Goal: Task Accomplishment & Management: Use online tool/utility

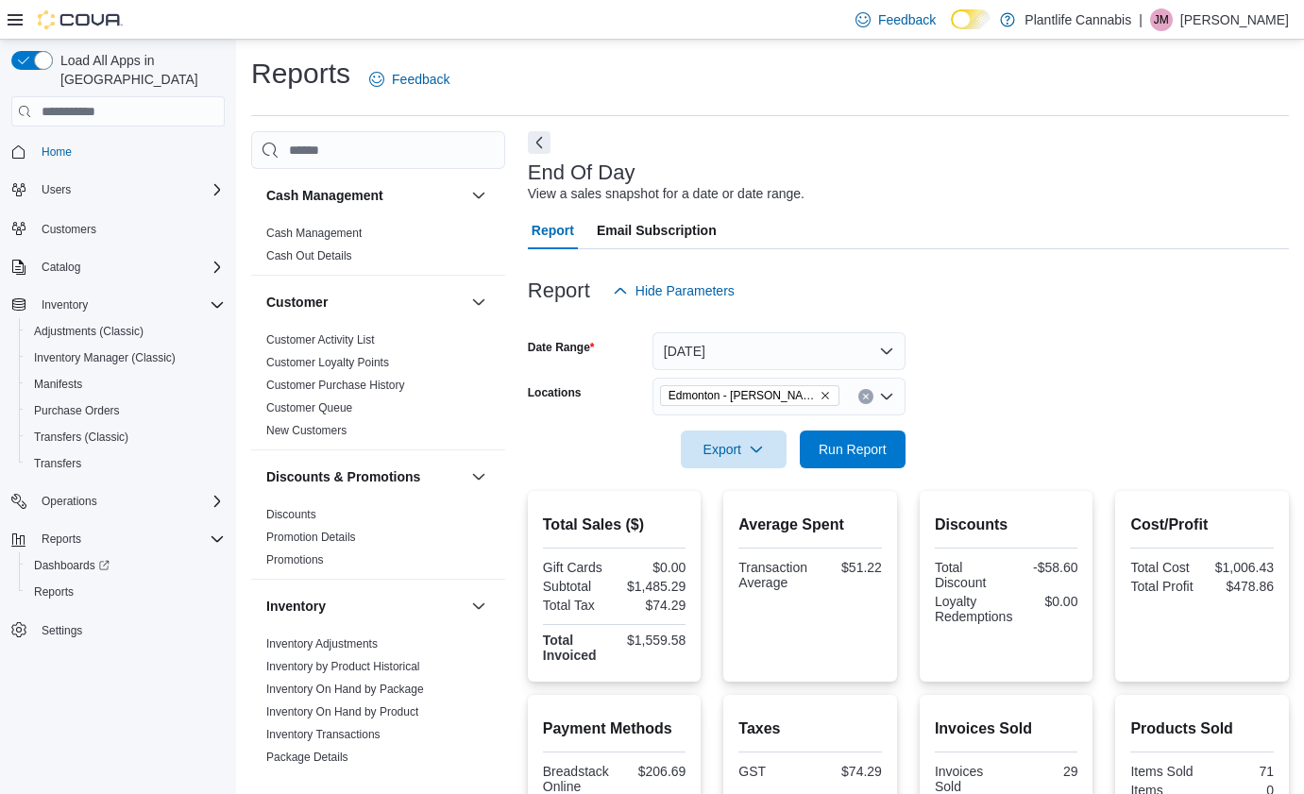
scroll to position [372, 0]
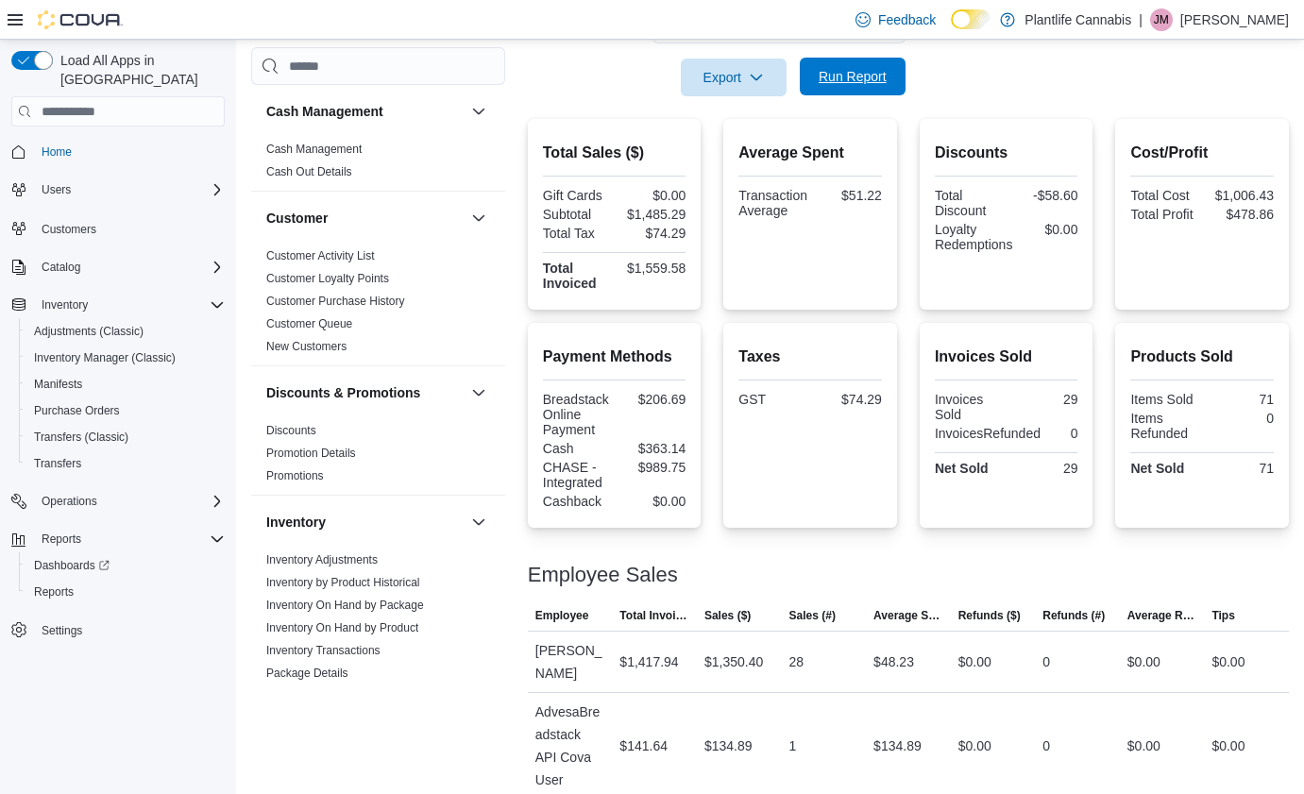
click at [858, 79] on span "Run Report" at bounding box center [853, 76] width 68 height 19
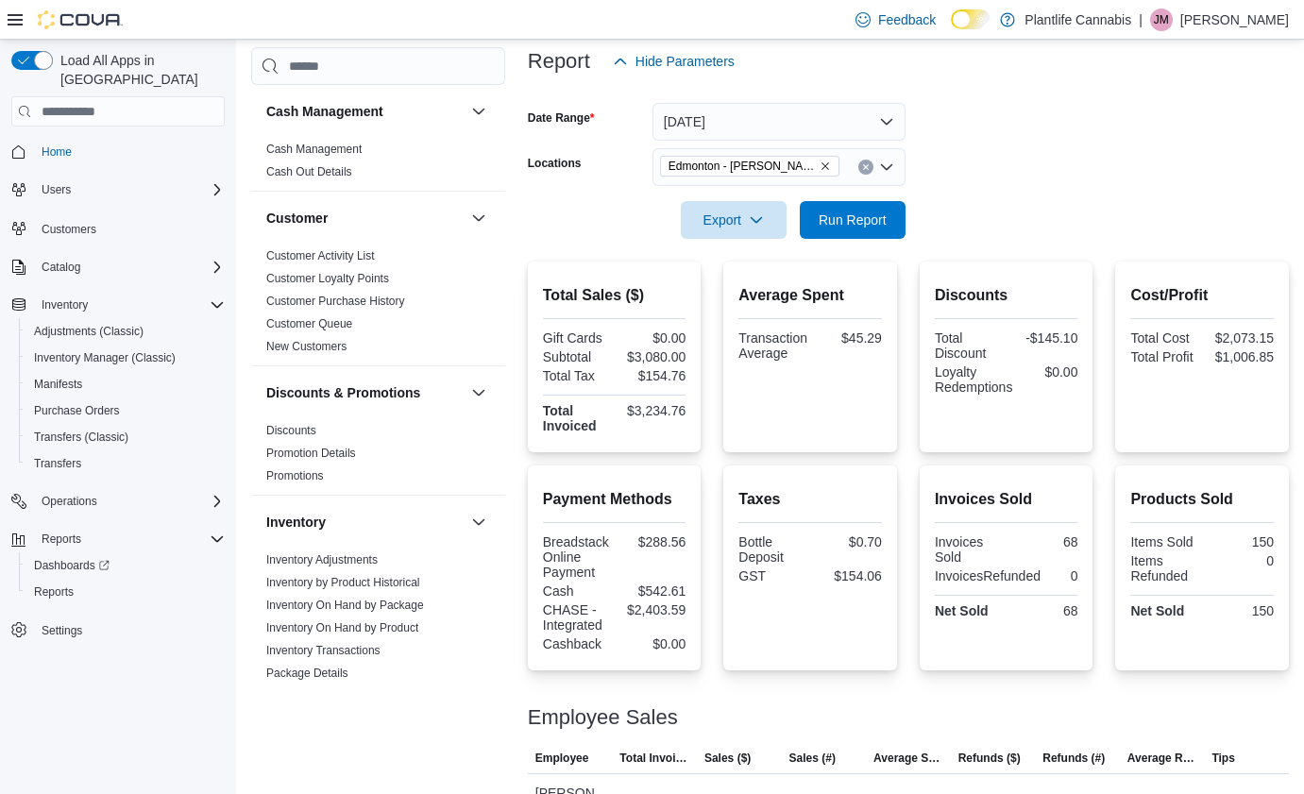
scroll to position [214, 0]
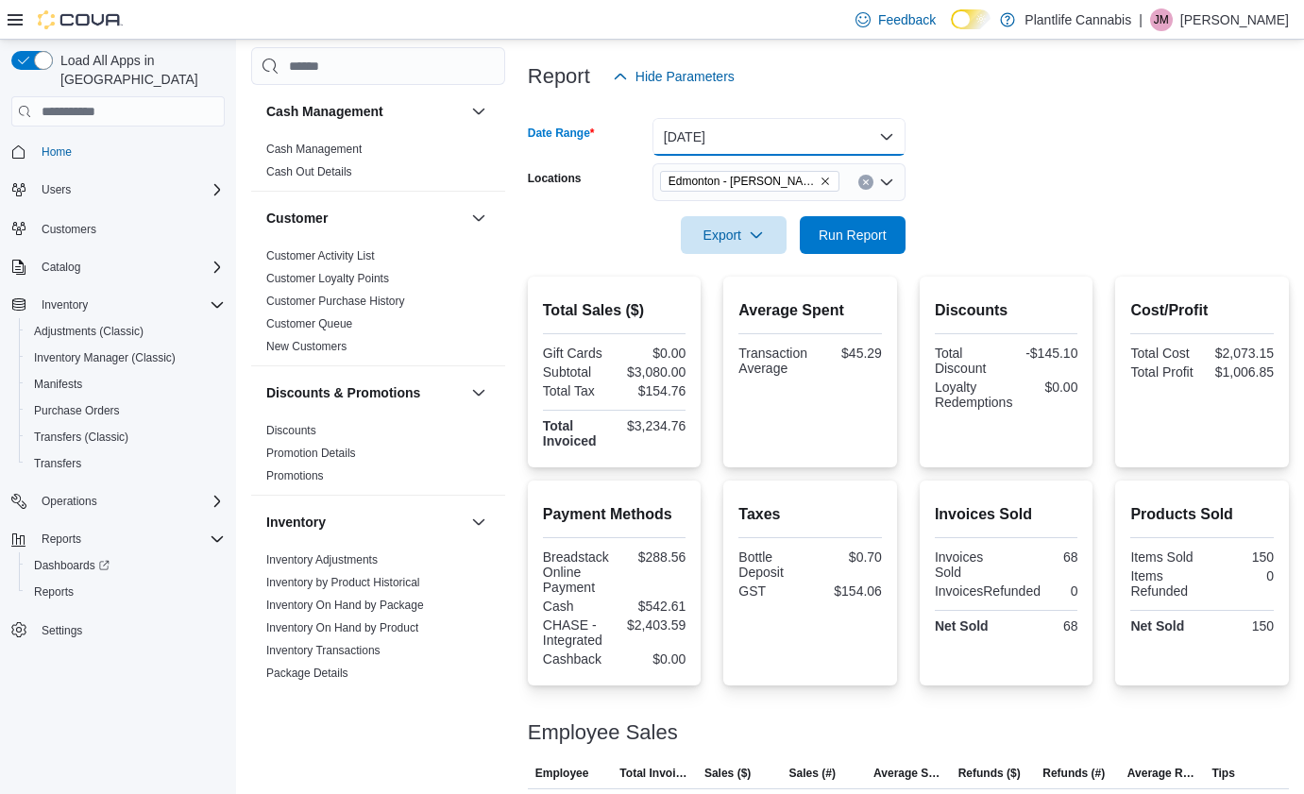
click at [825, 146] on button "[DATE]" at bounding box center [779, 137] width 253 height 38
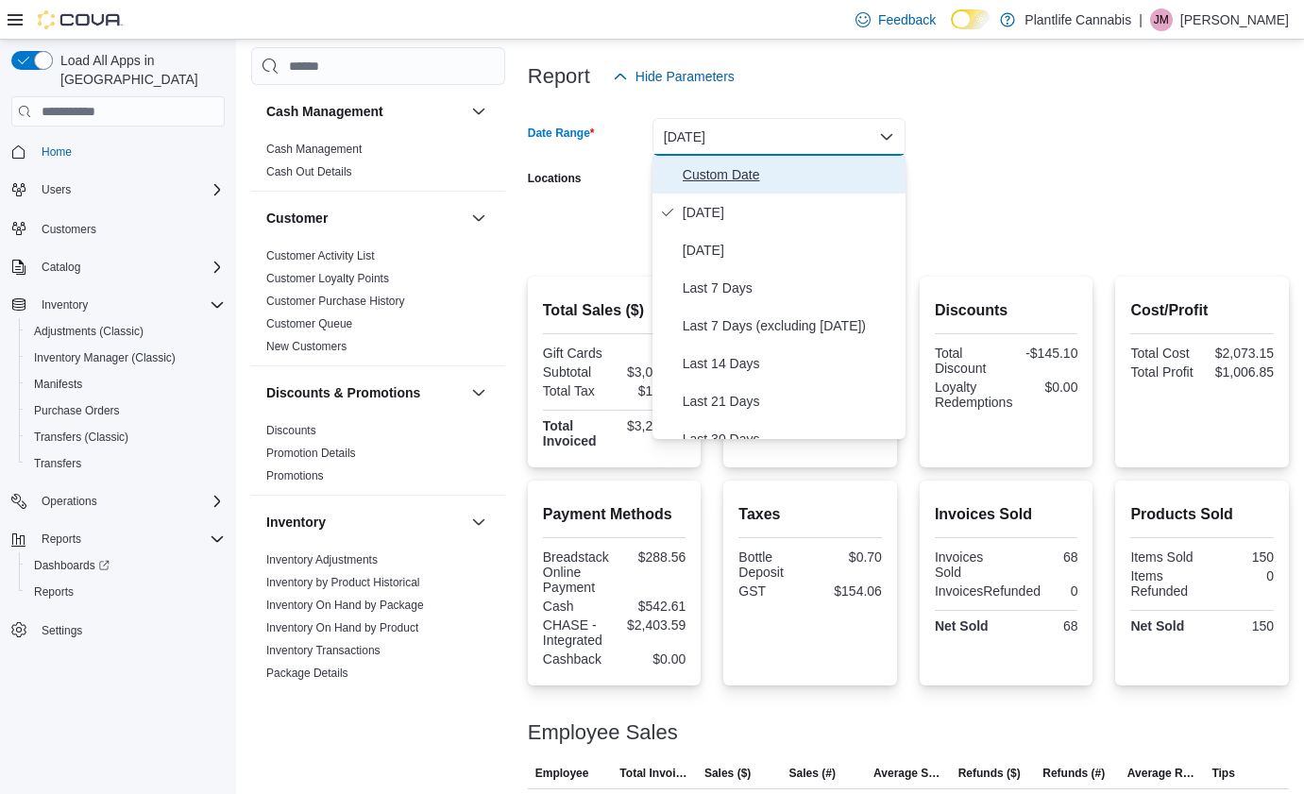
click at [789, 176] on span "Custom Date" at bounding box center [790, 174] width 215 height 23
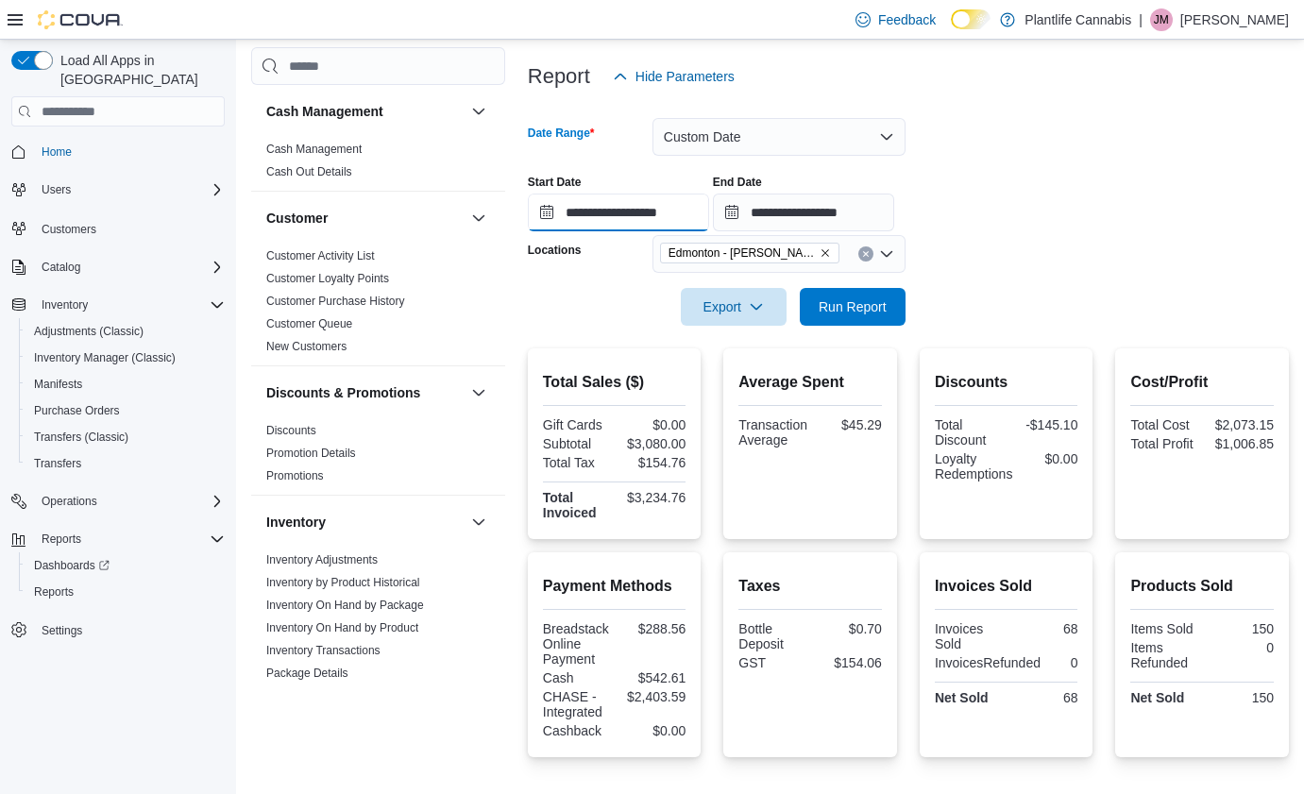
click at [698, 207] on input "**********" at bounding box center [618, 213] width 181 height 38
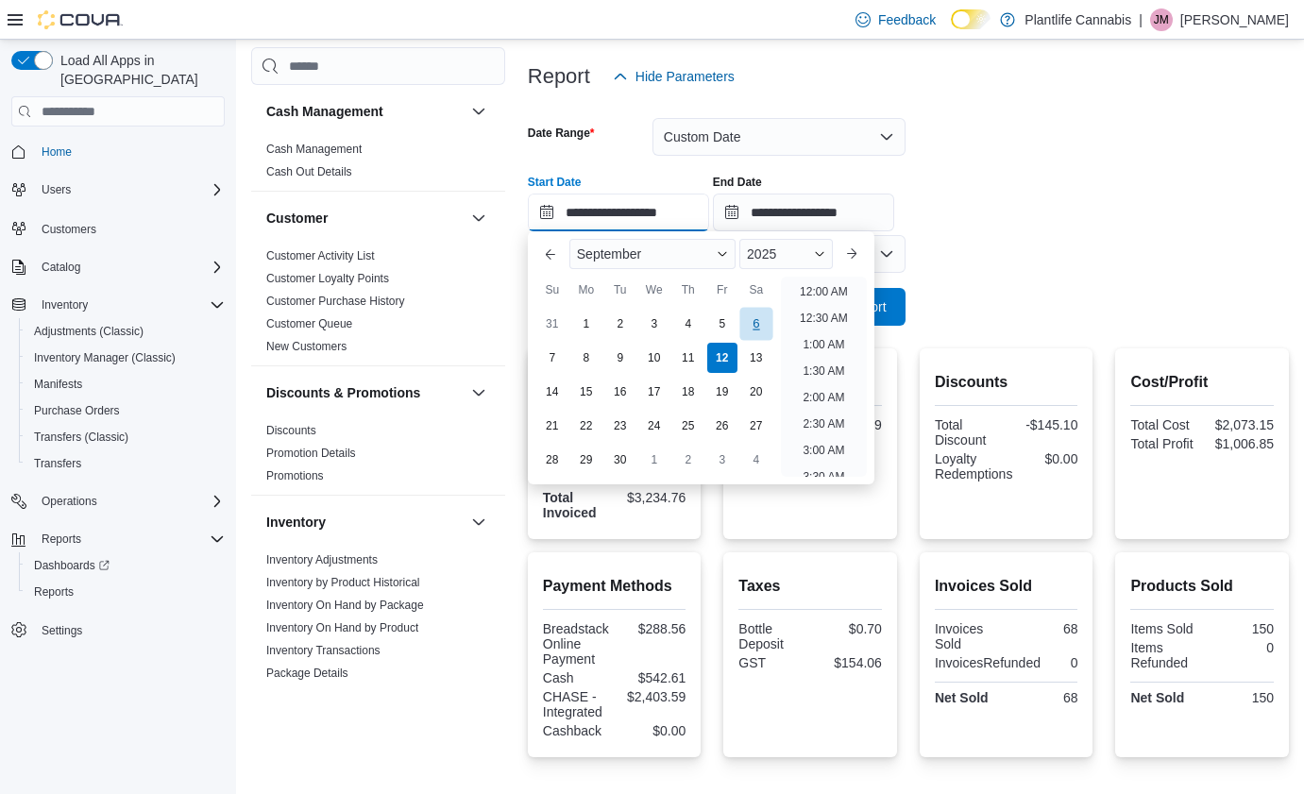
scroll to position [640, 0]
click at [812, 342] on li "1:00 PM" at bounding box center [824, 339] width 58 height 23
type input "**********"
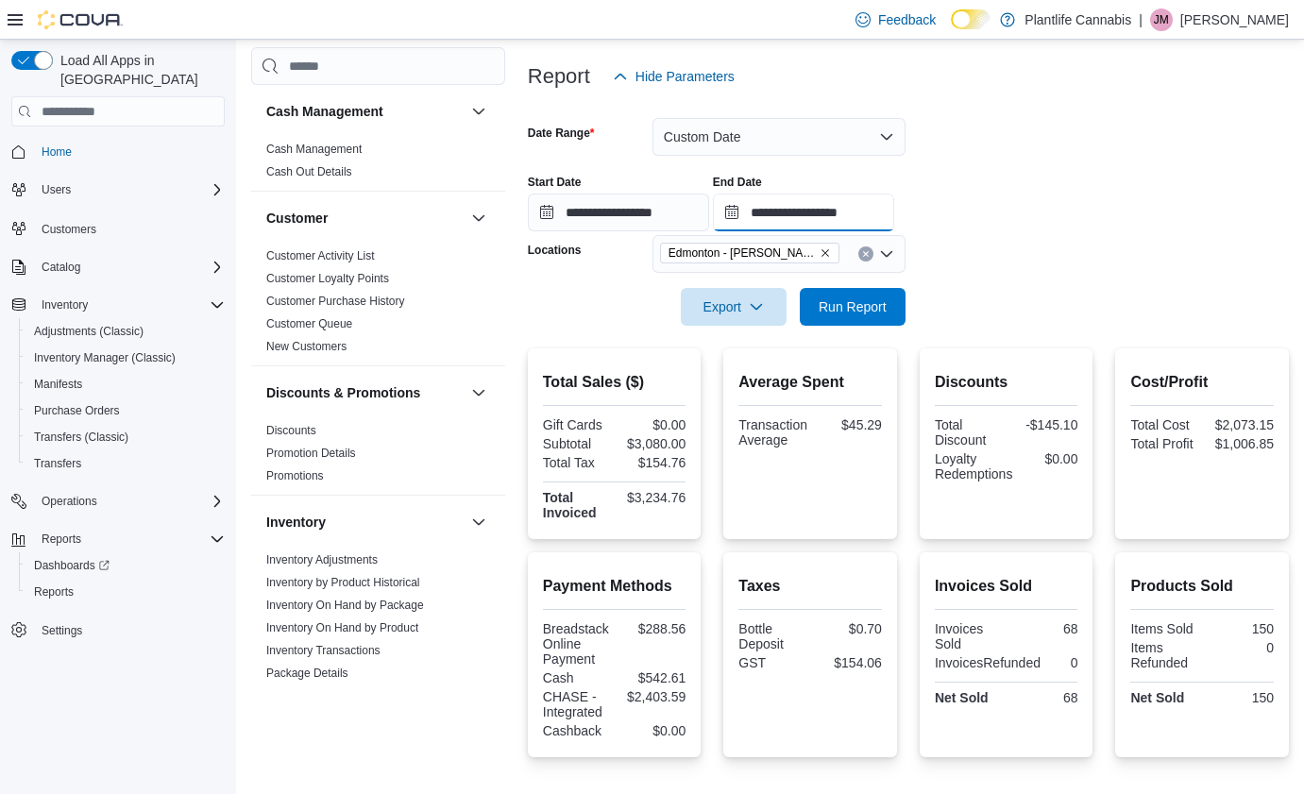
click at [852, 225] on input "**********" at bounding box center [803, 213] width 181 height 38
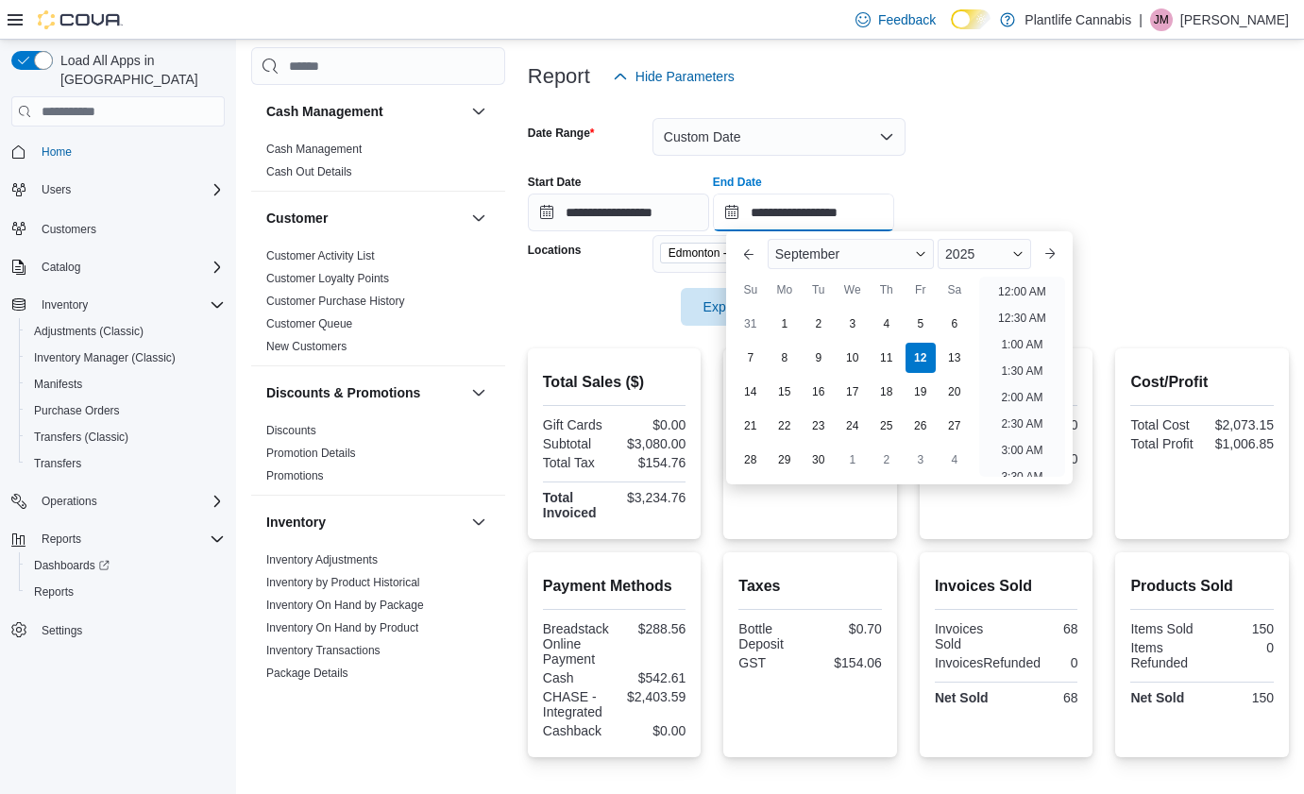
scroll to position [746, 0]
click at [1038, 336] on li "3:00 PM" at bounding box center [1022, 339] width 58 height 23
type input "**********"
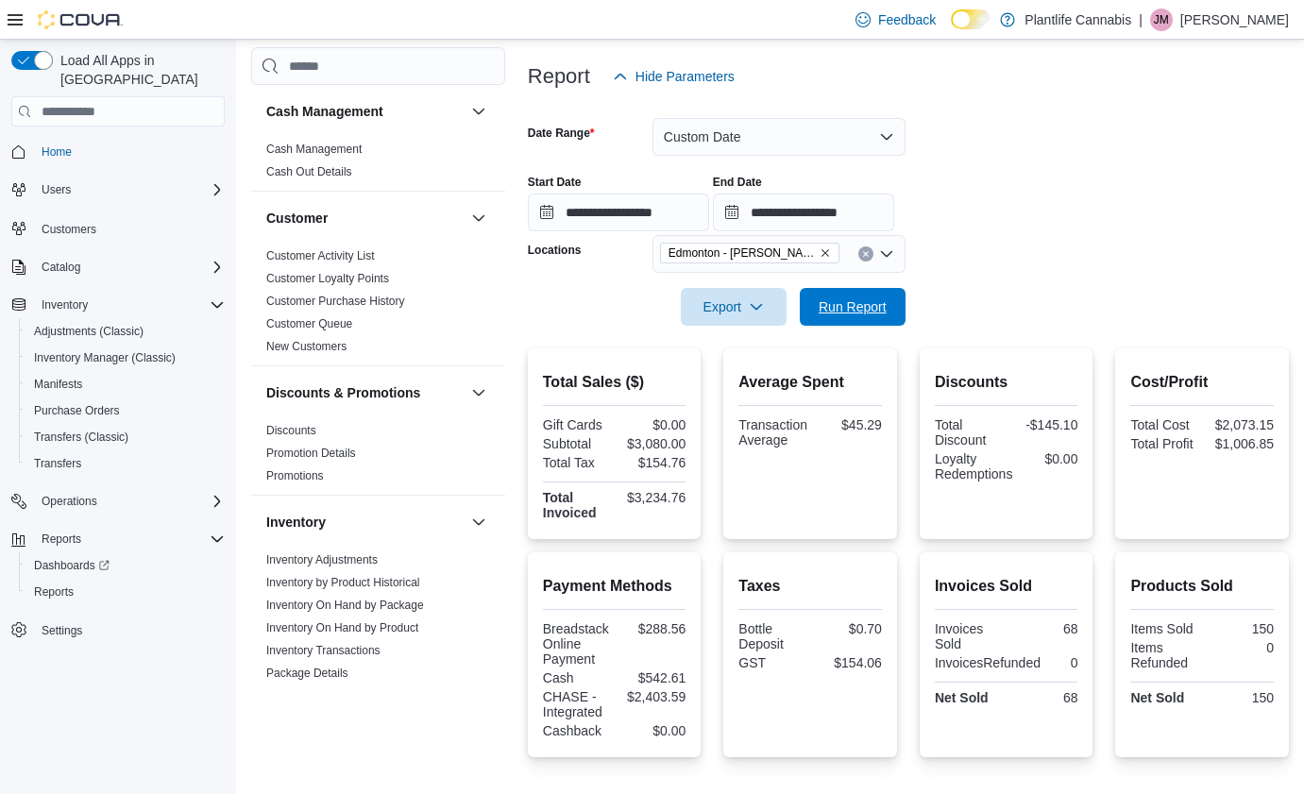
drag, startPoint x: 883, startPoint y: 306, endPoint x: 924, endPoint y: 305, distance: 40.6
click at [883, 306] on span "Run Report" at bounding box center [853, 306] width 68 height 19
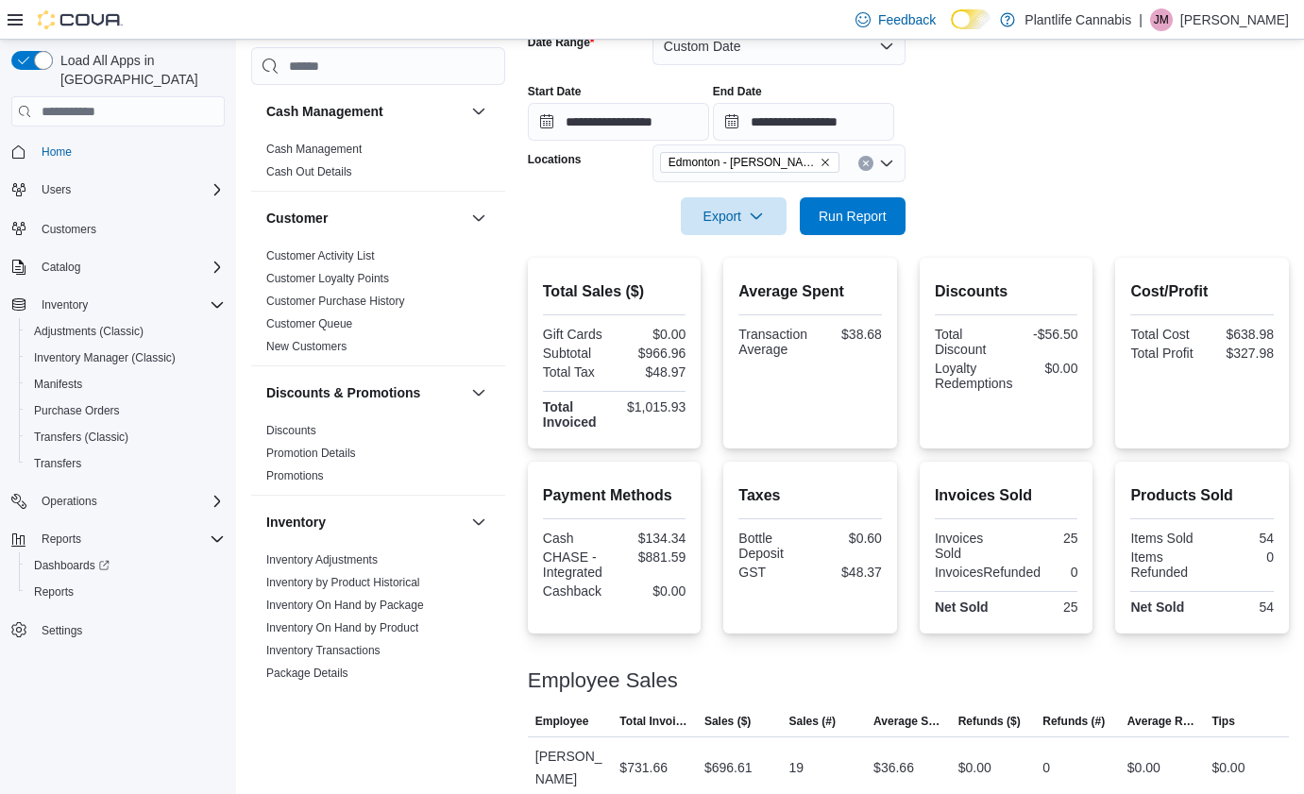
scroll to position [386, 0]
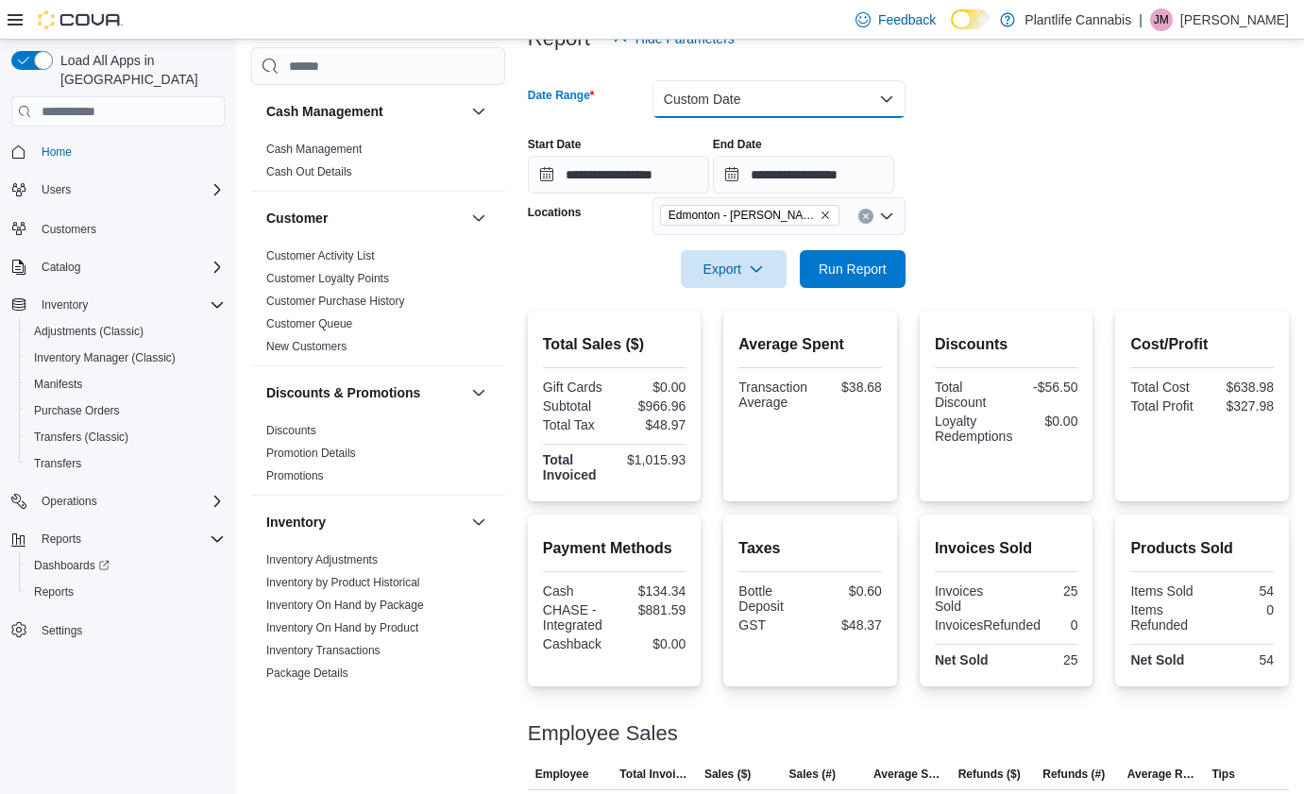
click at [742, 92] on button "Custom Date" at bounding box center [779, 99] width 253 height 38
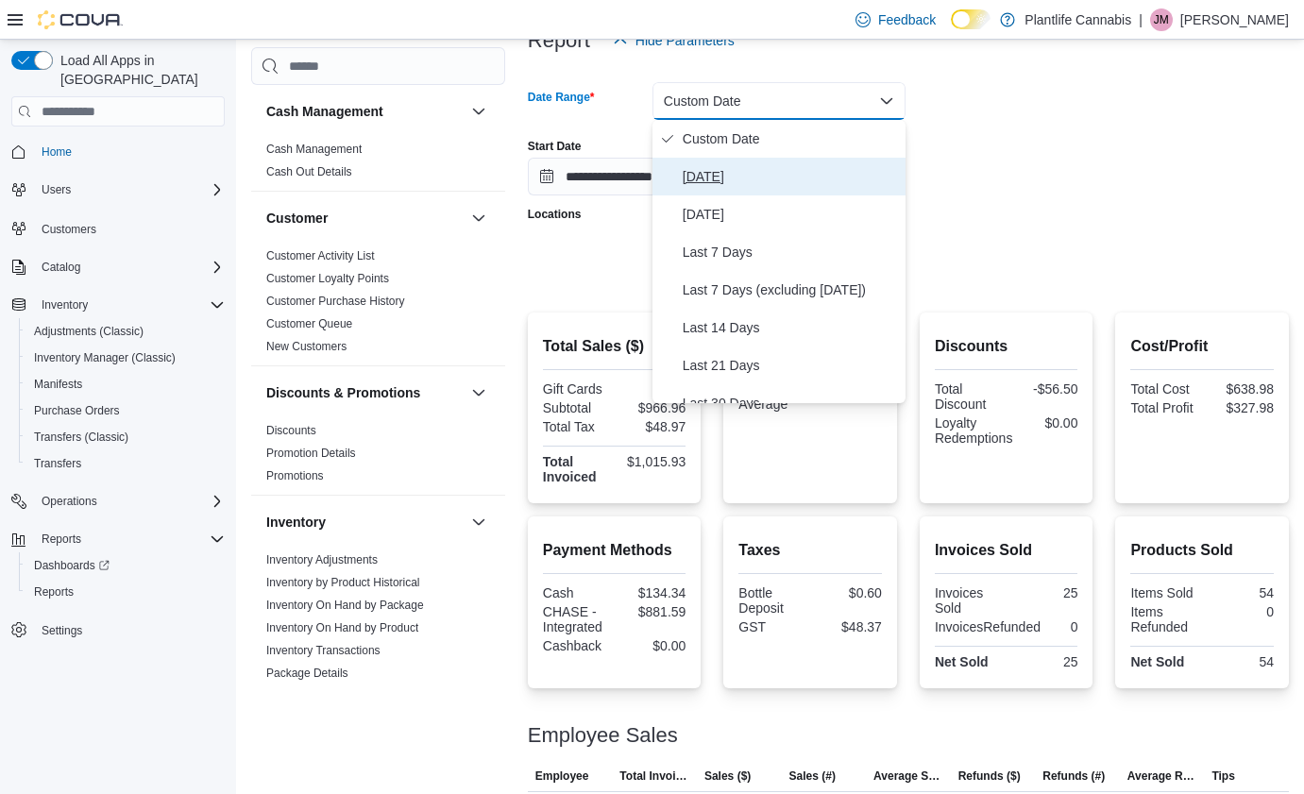
click at [741, 161] on button "[DATE]" at bounding box center [779, 177] width 253 height 38
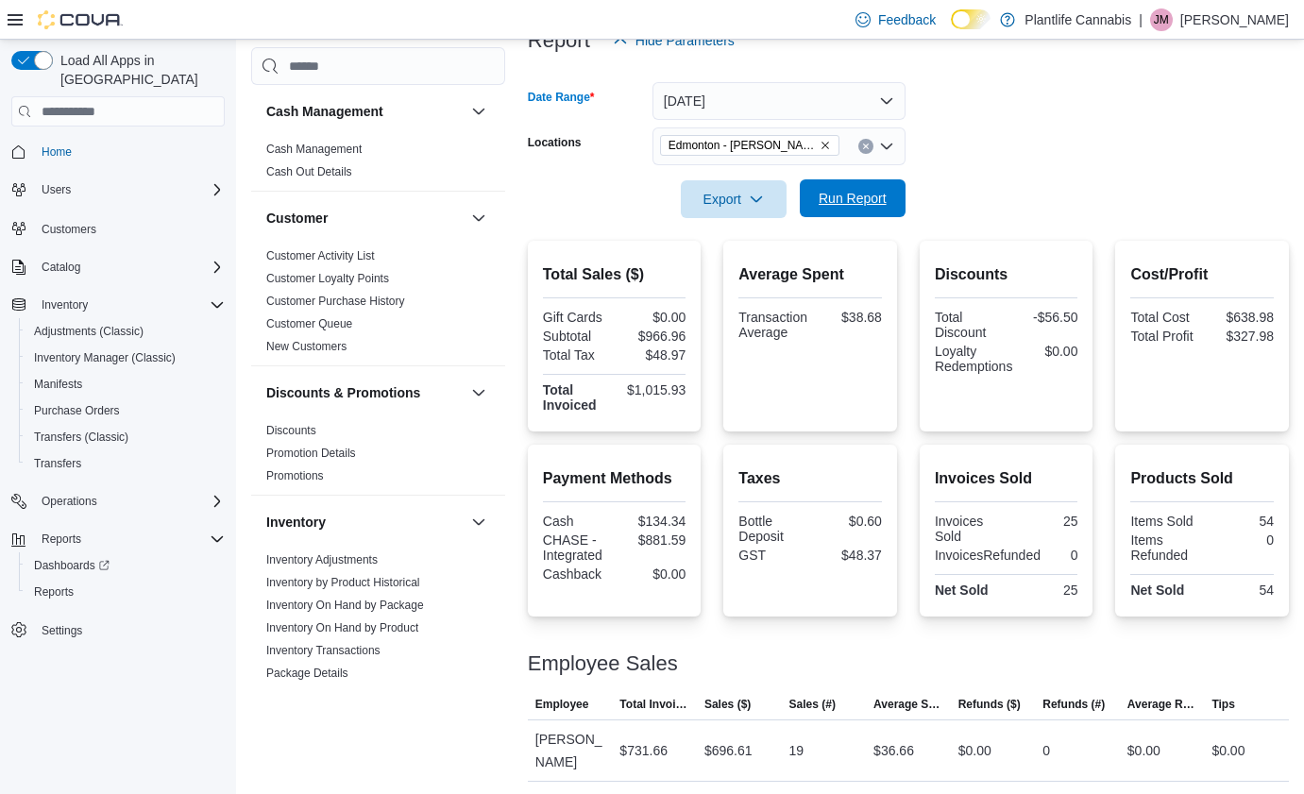
click at [898, 216] on button "Run Report" at bounding box center [853, 198] width 106 height 38
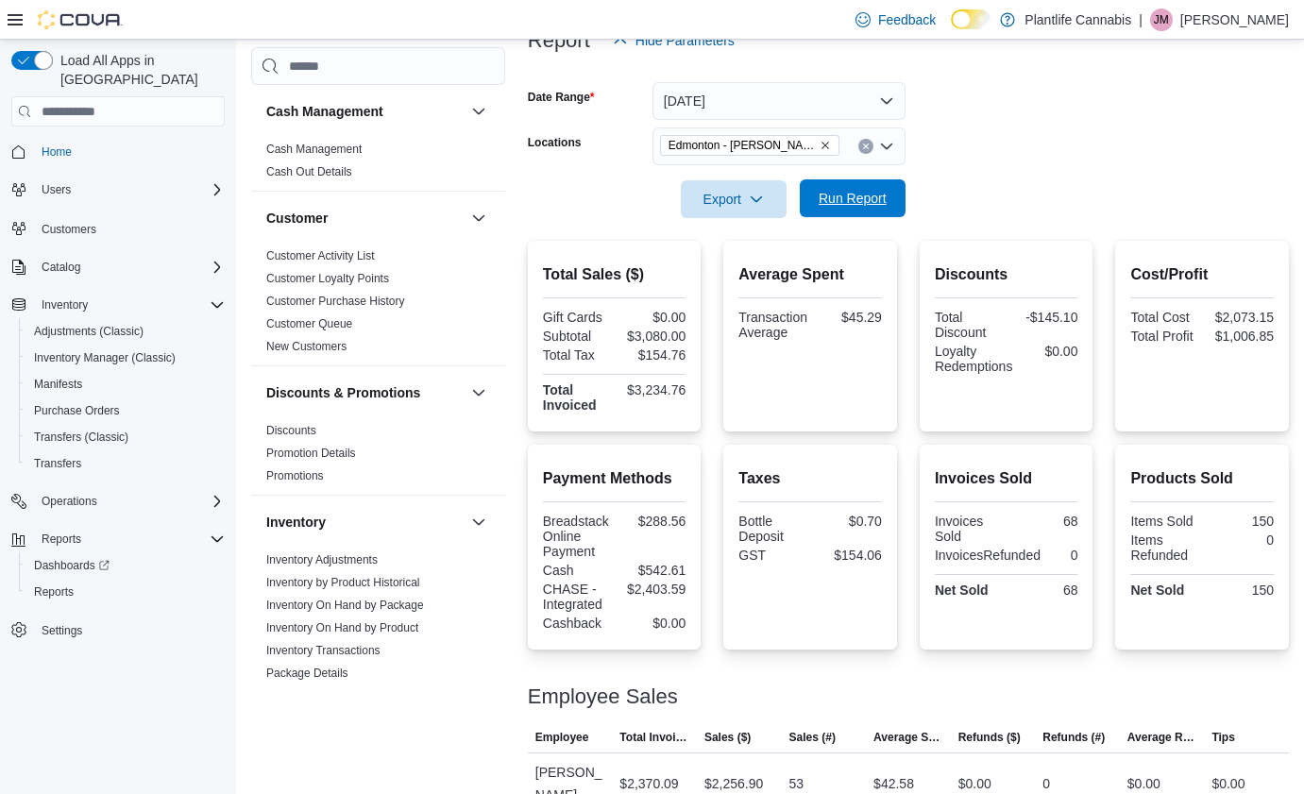
click at [858, 201] on span "Run Report" at bounding box center [853, 198] width 68 height 19
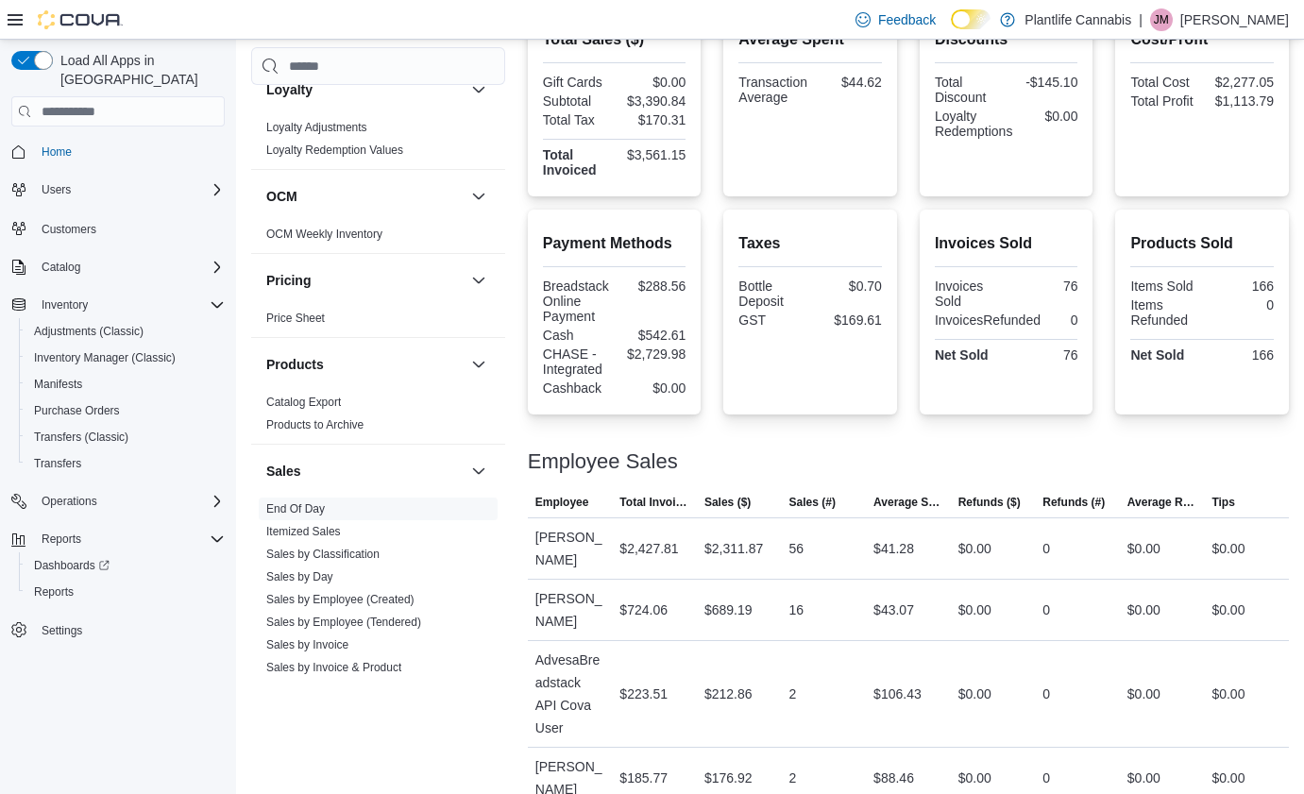
scroll to position [903, 0]
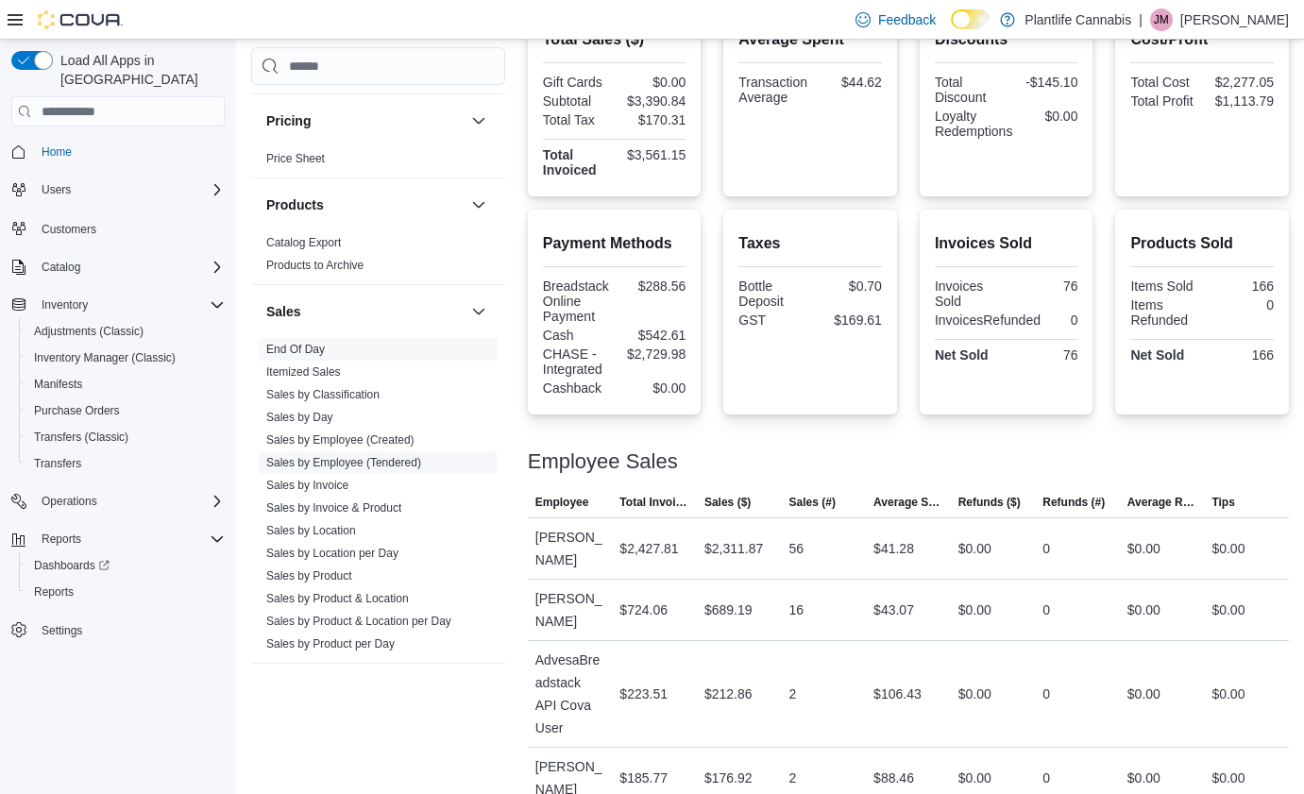
click at [362, 460] on link "Sales by Employee (Tendered)" at bounding box center [343, 462] width 155 height 13
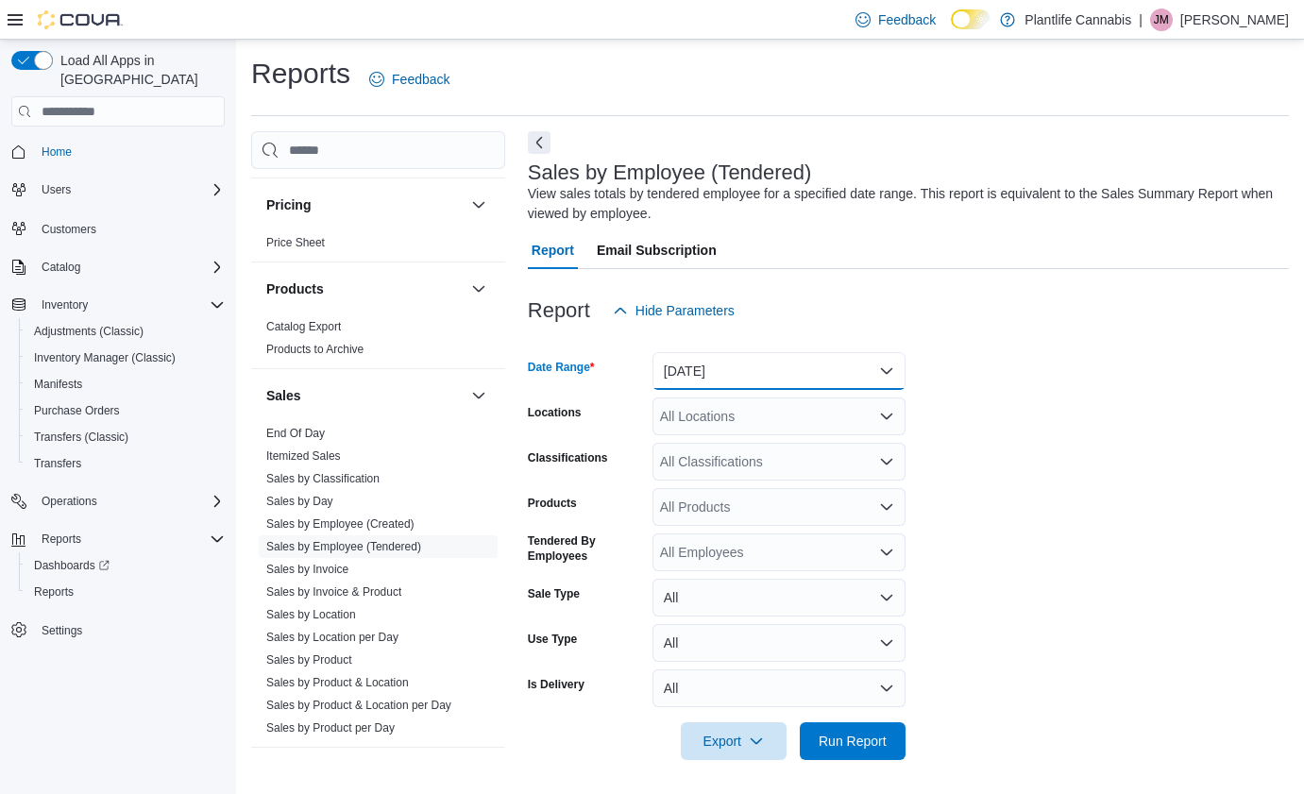
click at [722, 365] on button "[DATE]" at bounding box center [779, 371] width 253 height 38
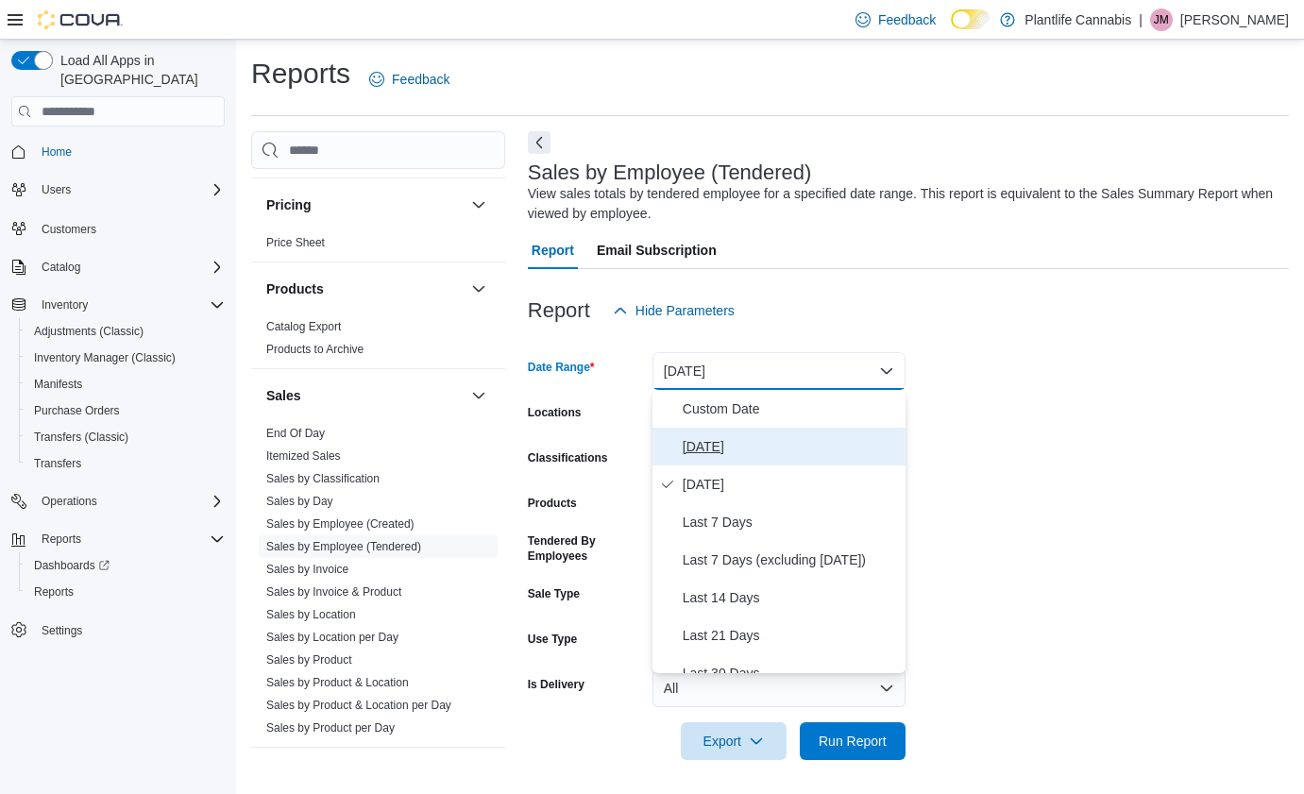
click at [705, 437] on span "[DATE]" at bounding box center [790, 446] width 215 height 23
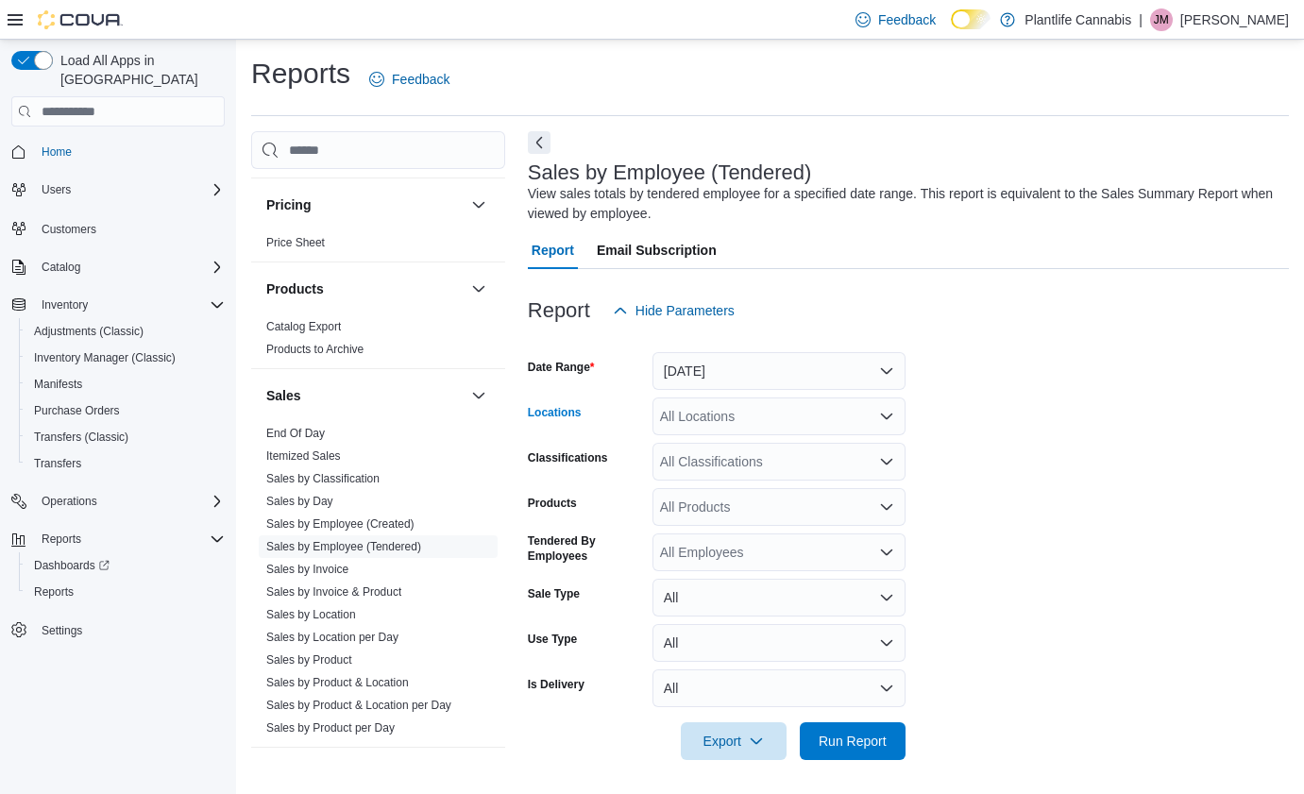
click at [715, 421] on div "All Locations" at bounding box center [779, 417] width 253 height 38
type input "****"
drag, startPoint x: 801, startPoint y: 466, endPoint x: 949, endPoint y: 451, distance: 148.9
click at [834, 448] on span "Edmonton - [PERSON_NAME]" at bounding box center [793, 448] width 180 height 19
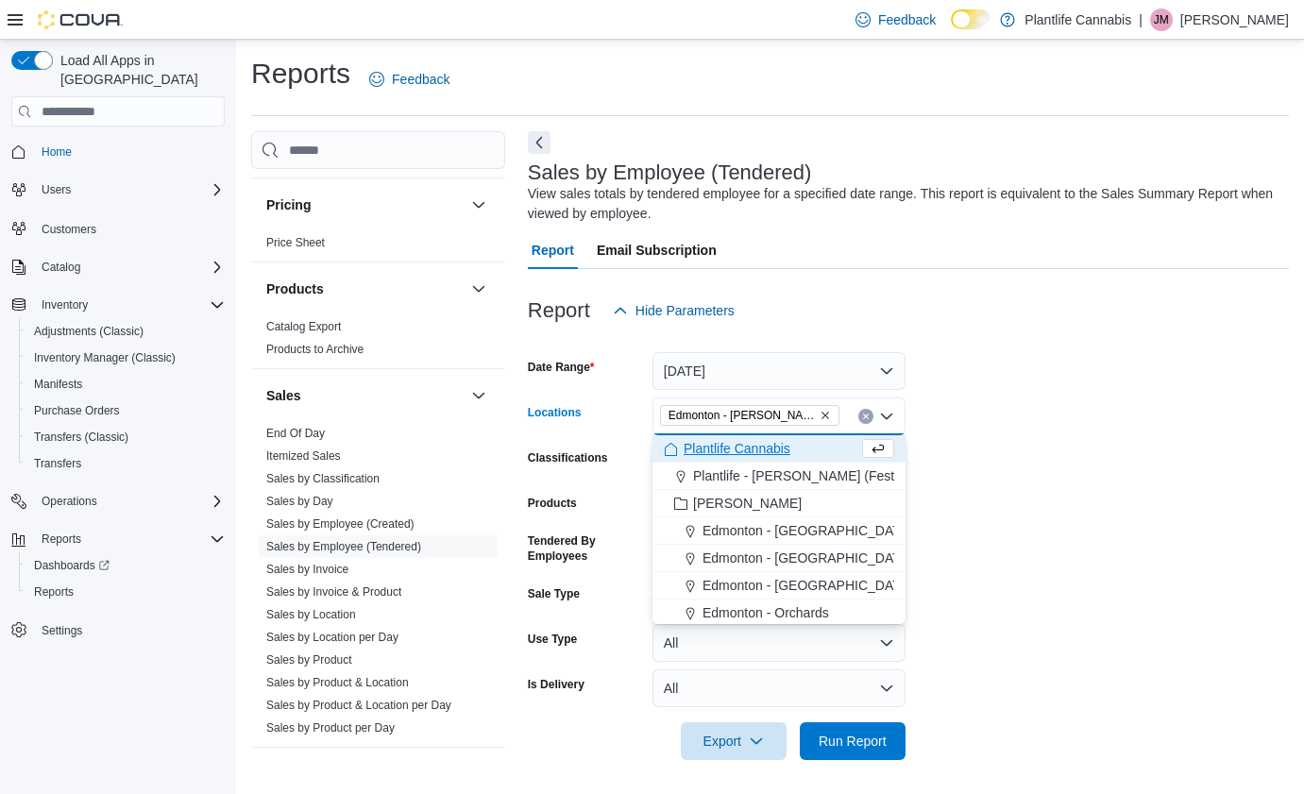
click at [971, 453] on form "Date Range Today Locations Edmonton - Terra Losa Combo box. Selected. Edmonton …" at bounding box center [908, 545] width 761 height 431
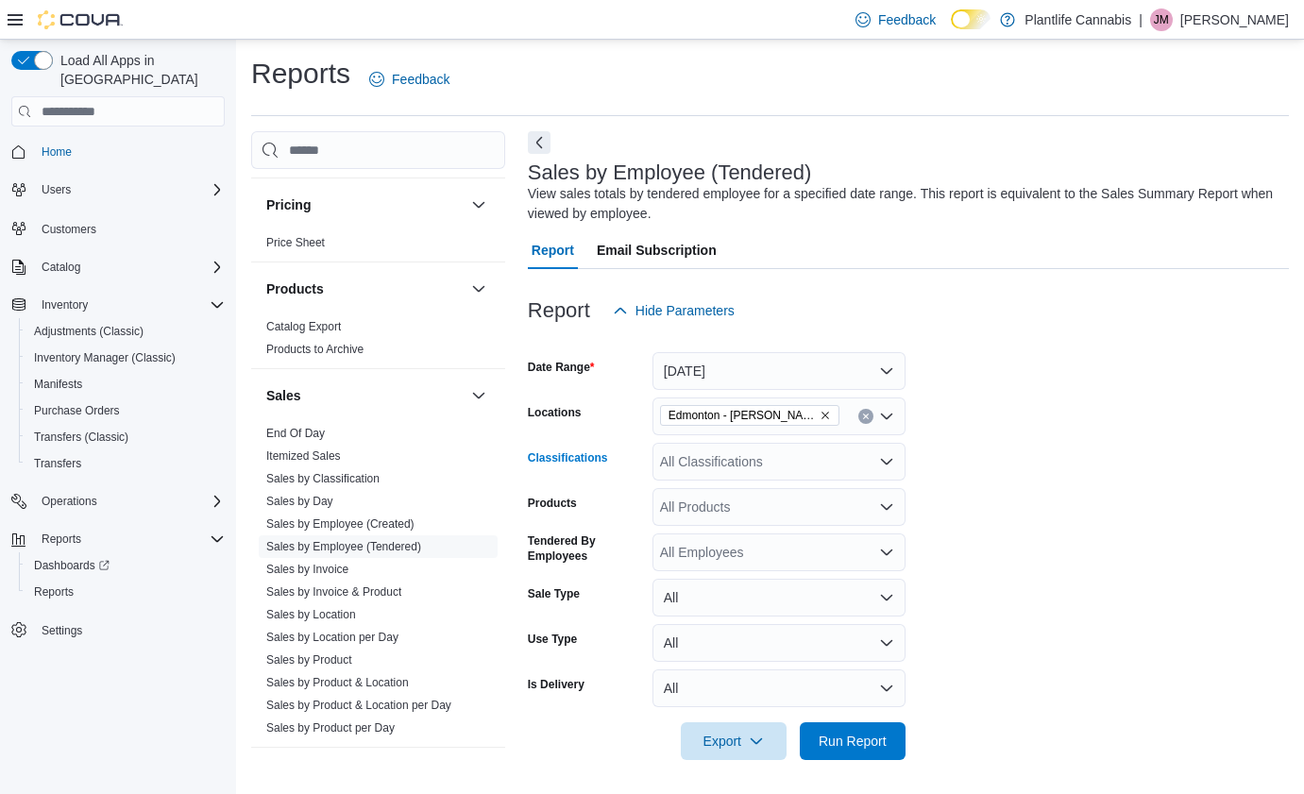
click at [746, 470] on div "All Classifications" at bounding box center [779, 462] width 253 height 38
type input "***"
click at [717, 494] on span "Accessory Group" at bounding box center [743, 493] width 101 height 19
drag, startPoint x: 1133, startPoint y: 461, endPoint x: 936, endPoint y: 658, distance: 279.1
click at [1133, 460] on form "Date Range Today Locations Edmonton - Terra Losa Classifications Accessory Grou…" at bounding box center [908, 545] width 761 height 431
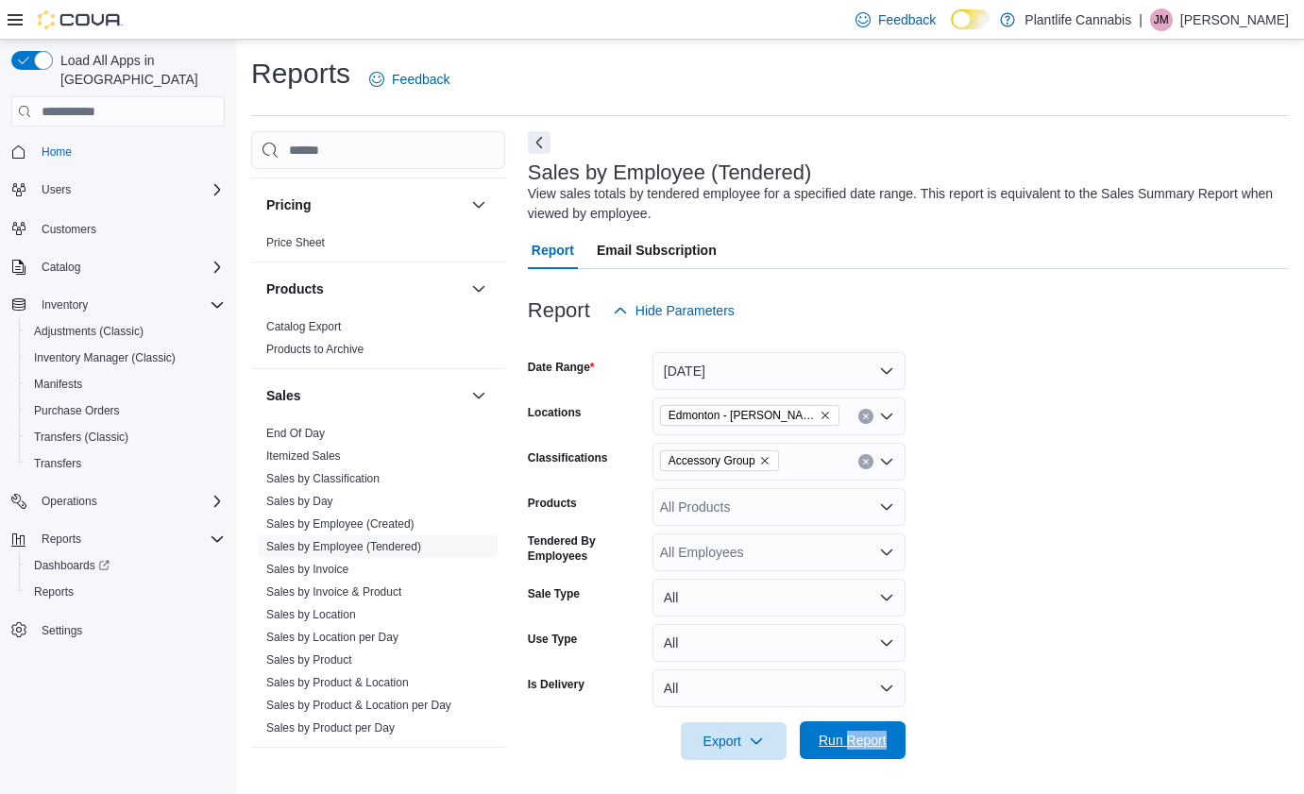
click at [834, 740] on span "Run Report" at bounding box center [853, 740] width 68 height 19
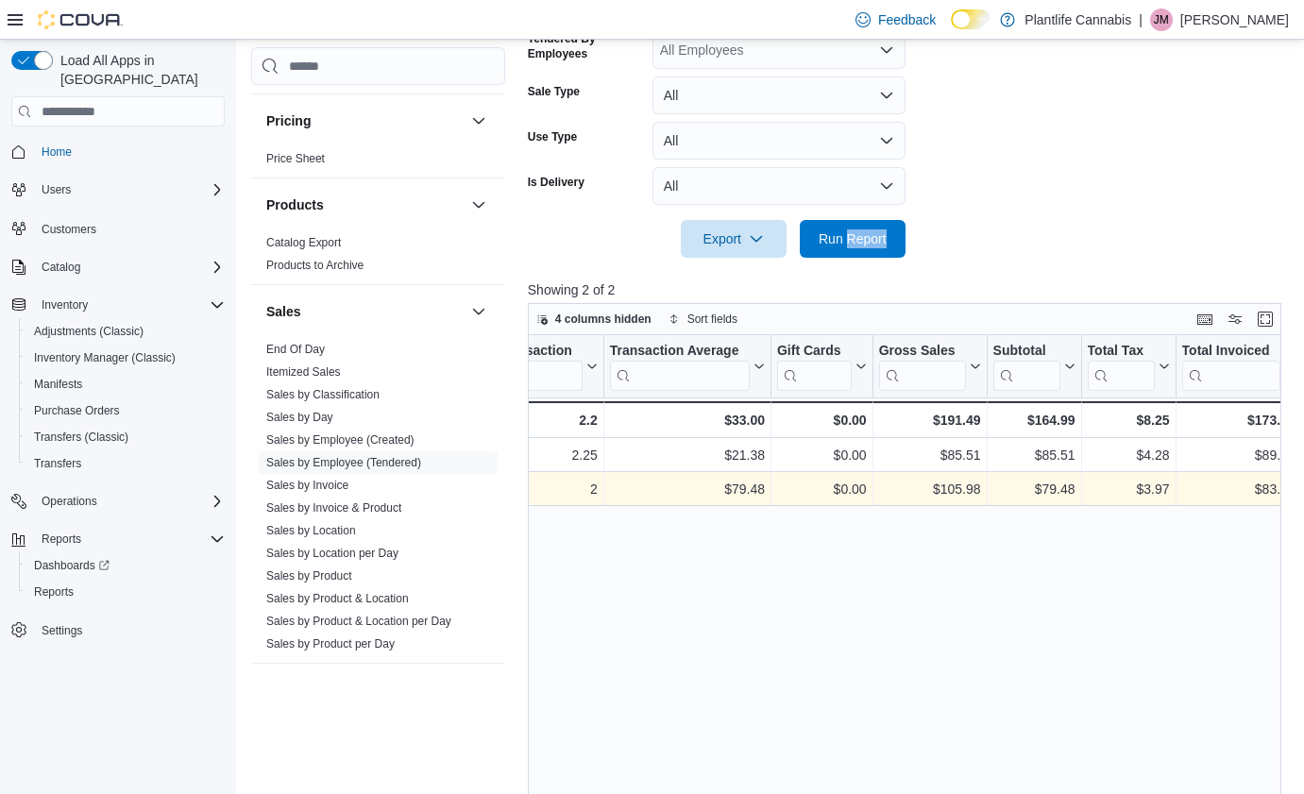
scroll to position [0, 528]
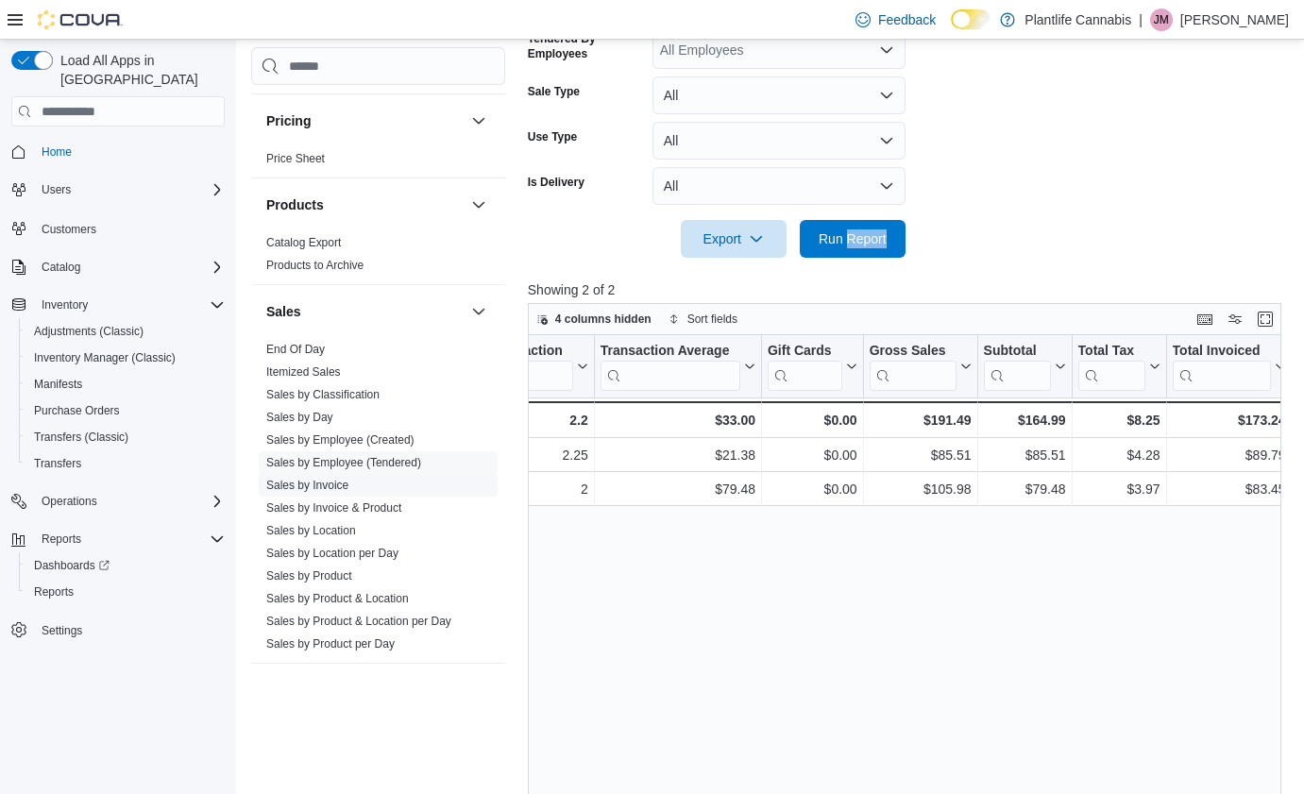
click at [341, 484] on link "Sales by Invoice" at bounding box center [307, 485] width 82 height 13
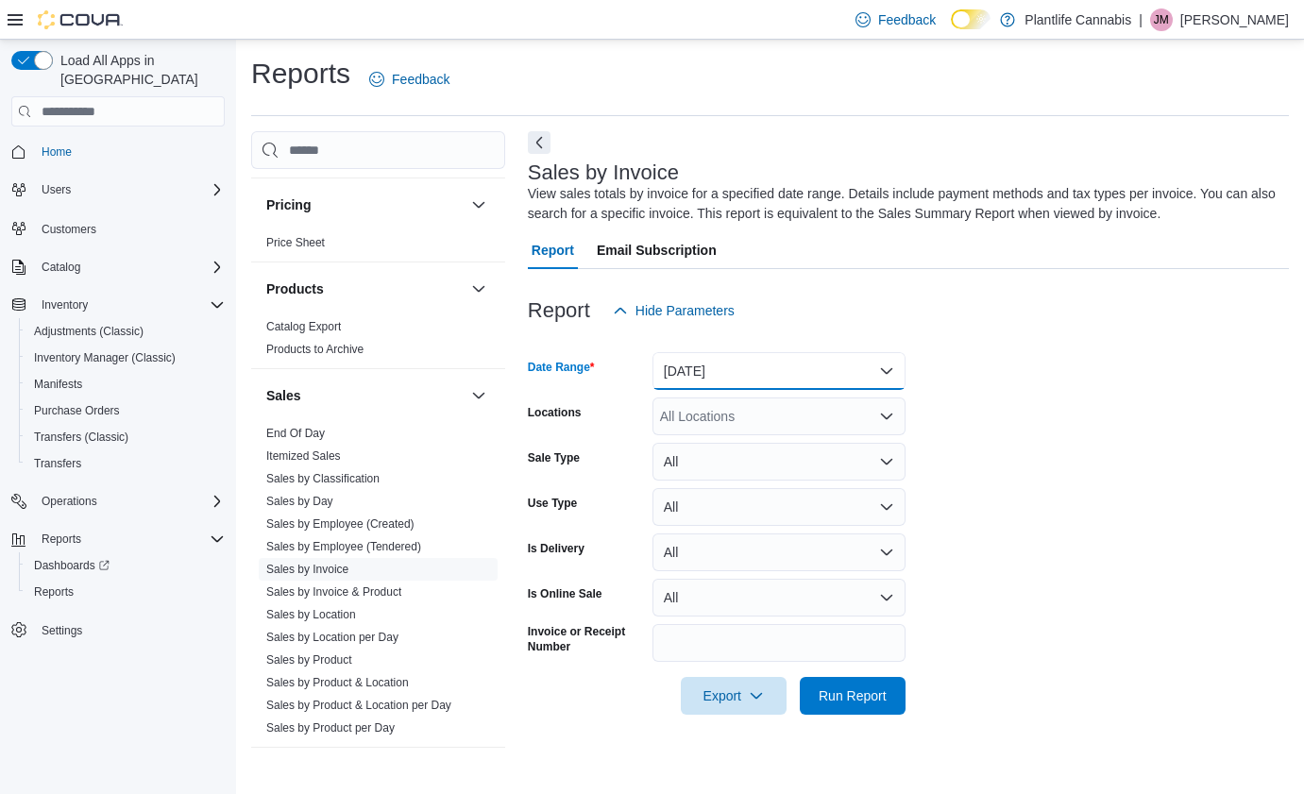
click at [740, 355] on button "[DATE]" at bounding box center [779, 371] width 253 height 38
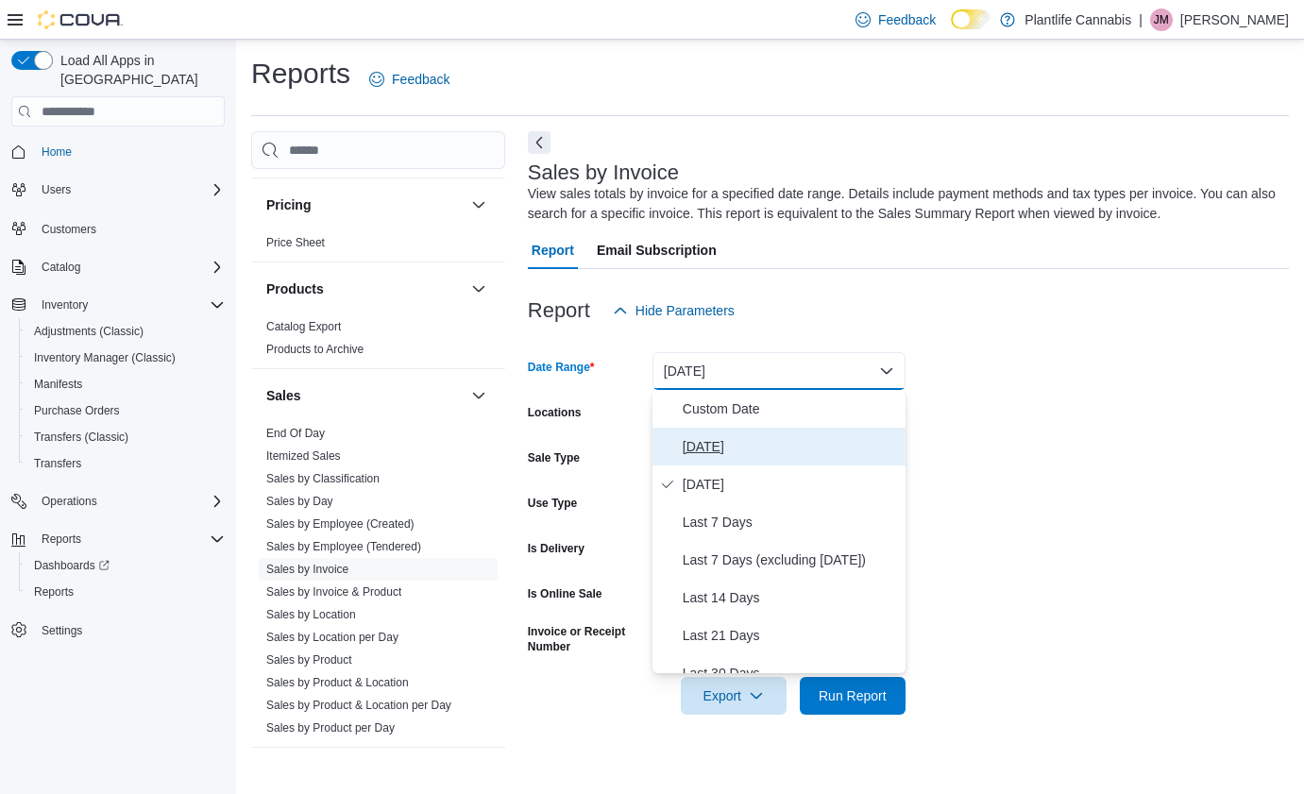
click at [716, 455] on span "[DATE]" at bounding box center [790, 446] width 215 height 23
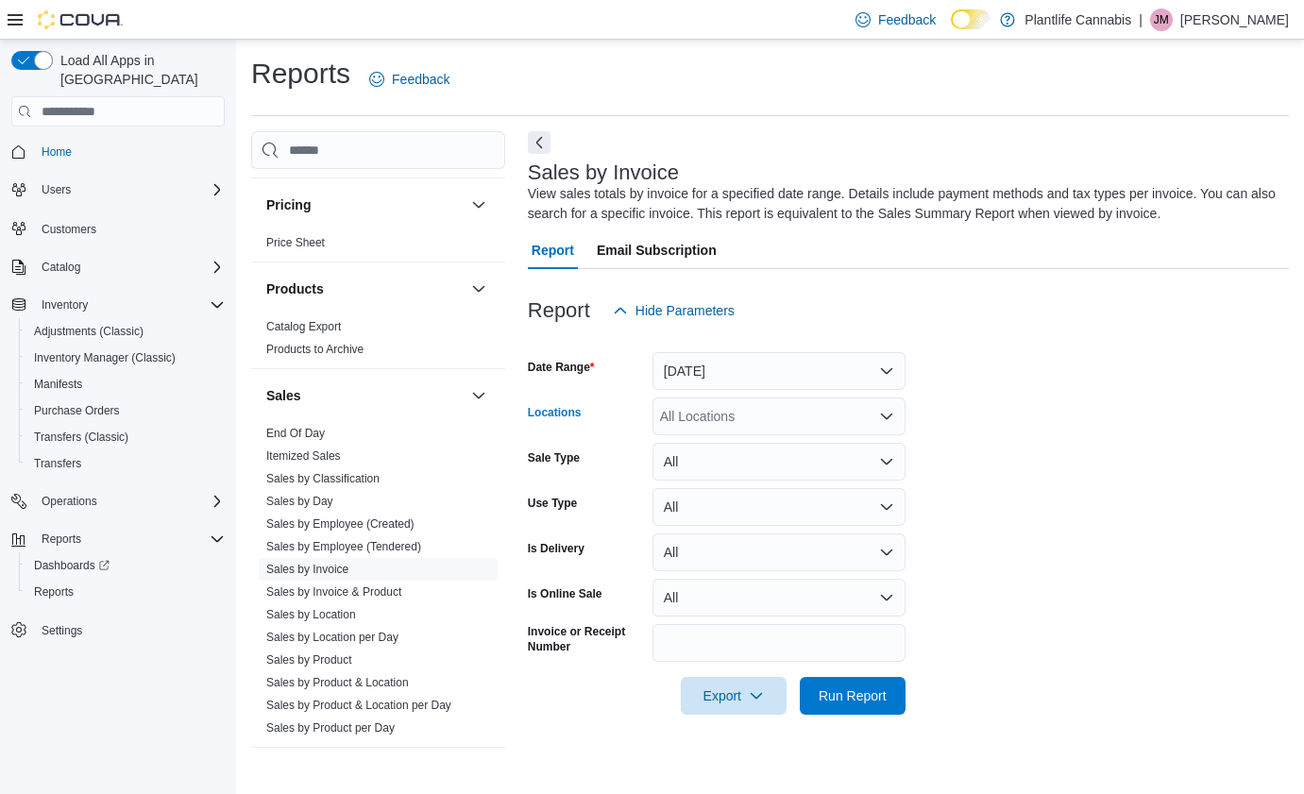
click at [746, 411] on div "All Locations" at bounding box center [779, 417] width 253 height 38
type input "****"
drag, startPoint x: 838, startPoint y: 444, endPoint x: 1004, endPoint y: 428, distance: 167.0
click at [840, 444] on span "Edmonton - [PERSON_NAME]" at bounding box center [793, 448] width 180 height 19
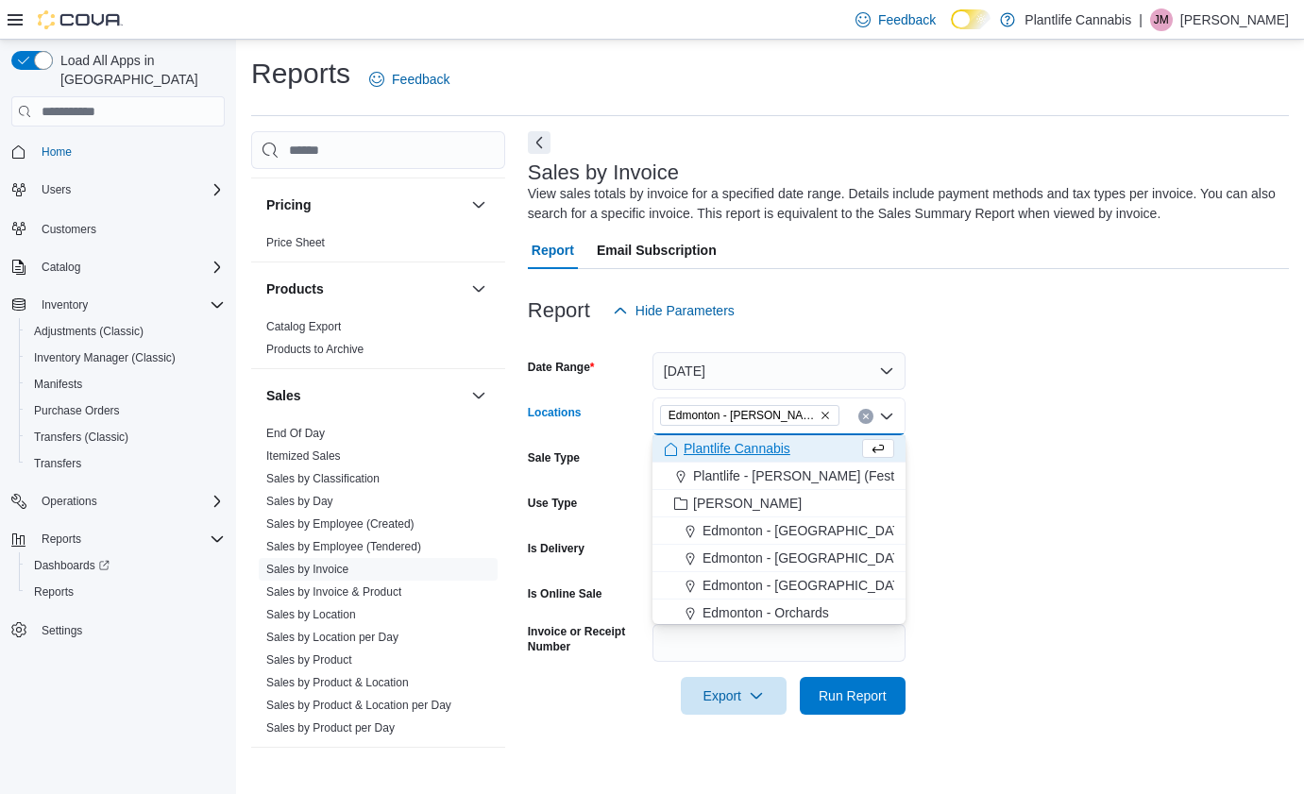
click at [1004, 428] on form "Date Range Today Locations Edmonton - Terra Losa Combo box. Selected. Edmonton …" at bounding box center [908, 522] width 761 height 385
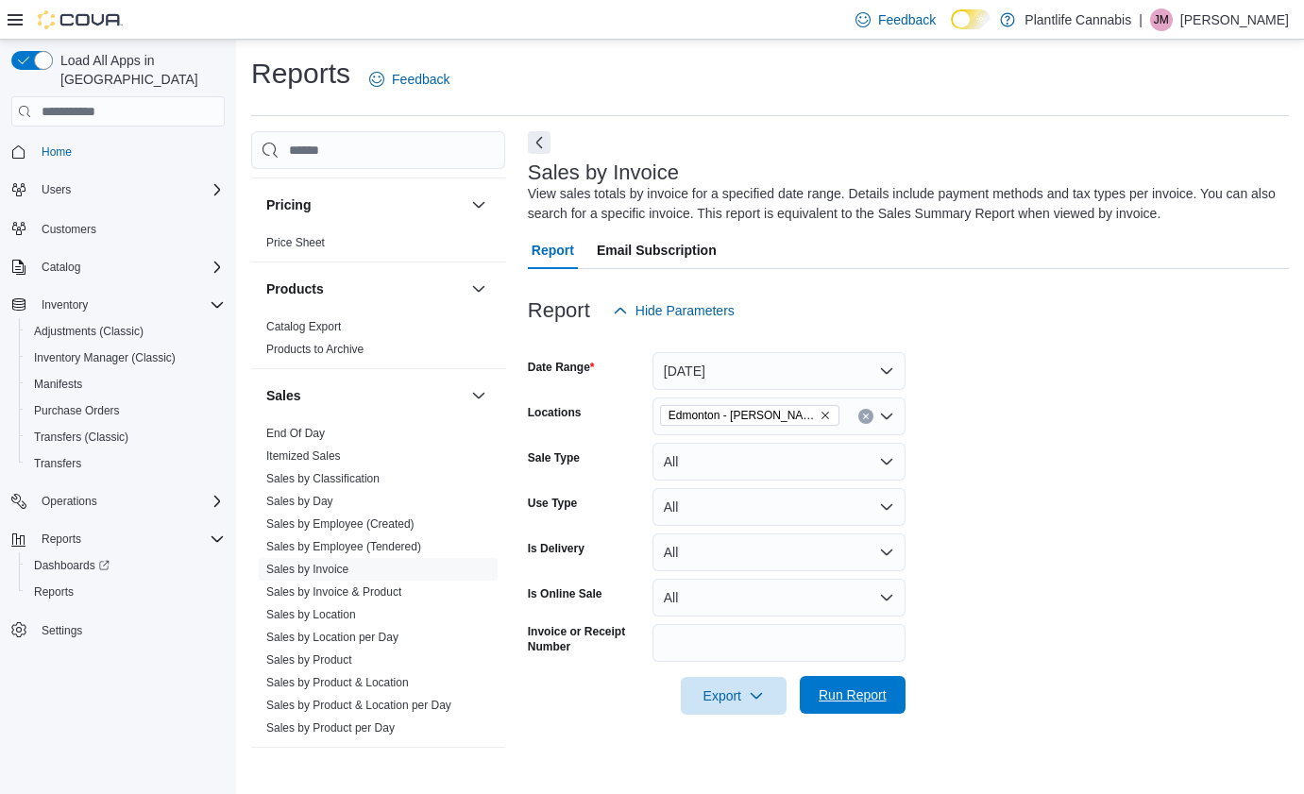
click at [870, 700] on span "Run Report" at bounding box center [853, 695] width 68 height 19
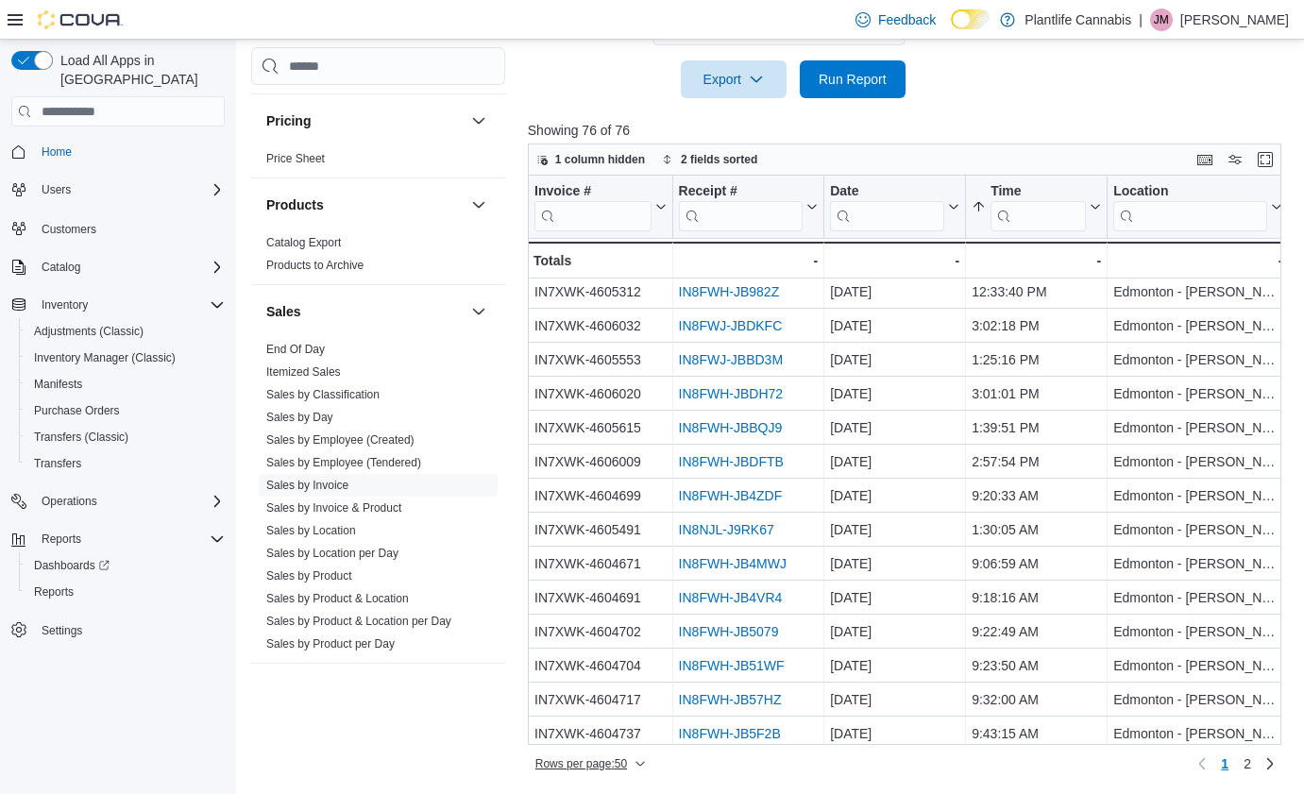
scroll to position [271, 0]
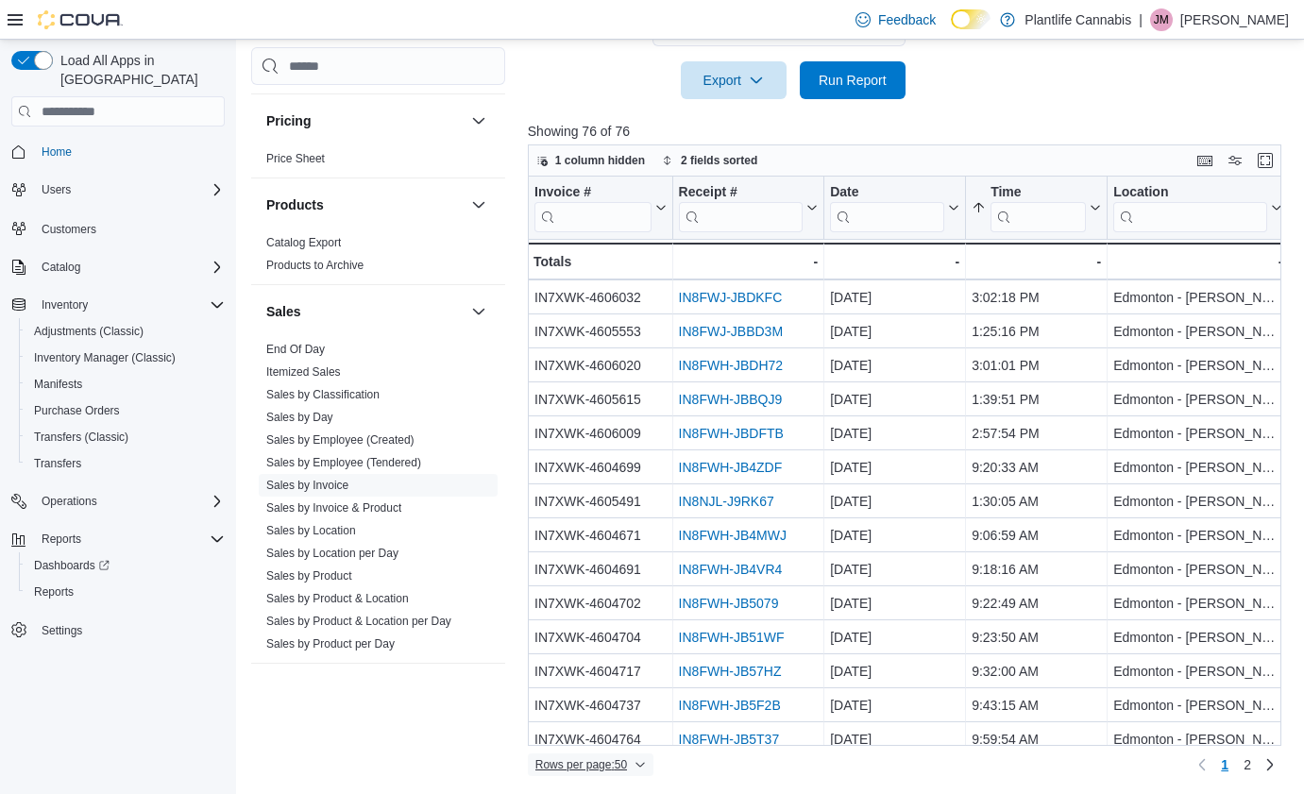
click at [592, 768] on span "Rows per page : 50" at bounding box center [581, 764] width 92 height 15
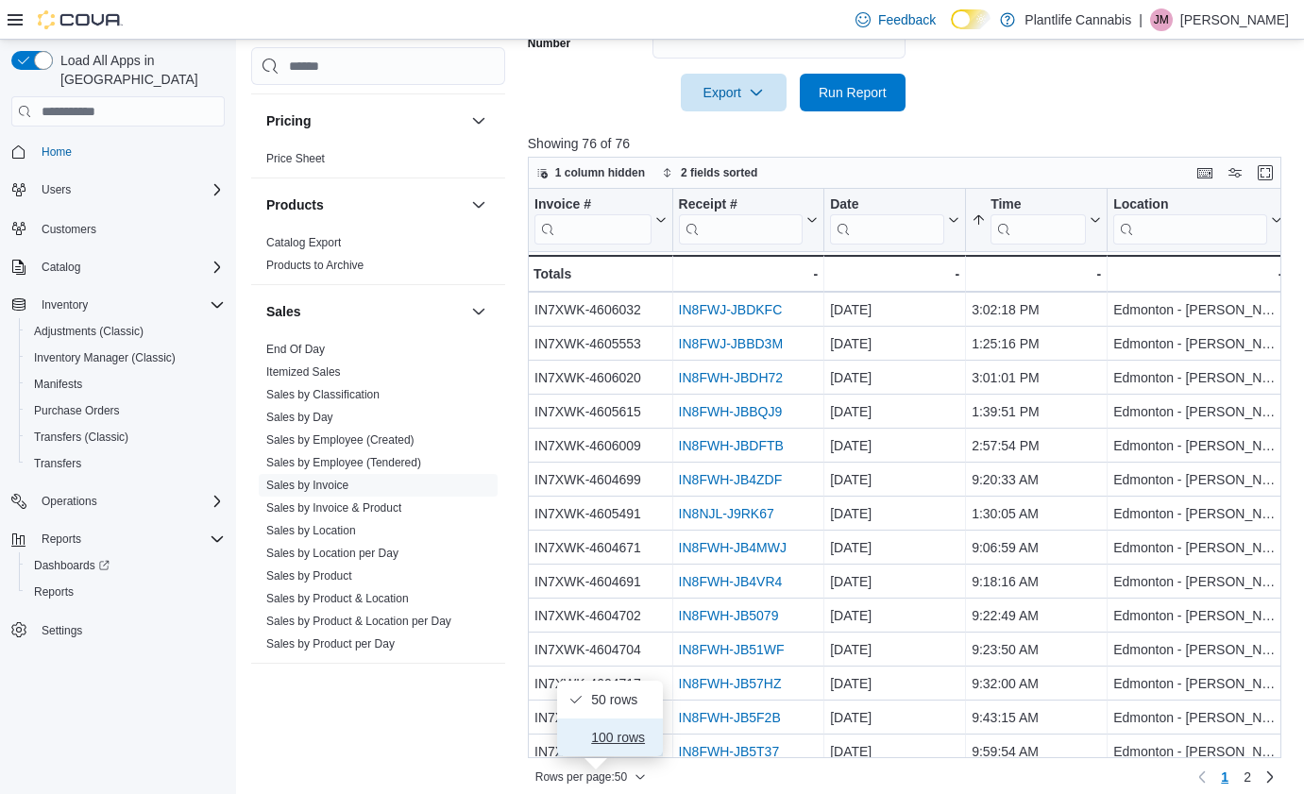
click at [601, 740] on span "100 rows" at bounding box center [621, 737] width 60 height 15
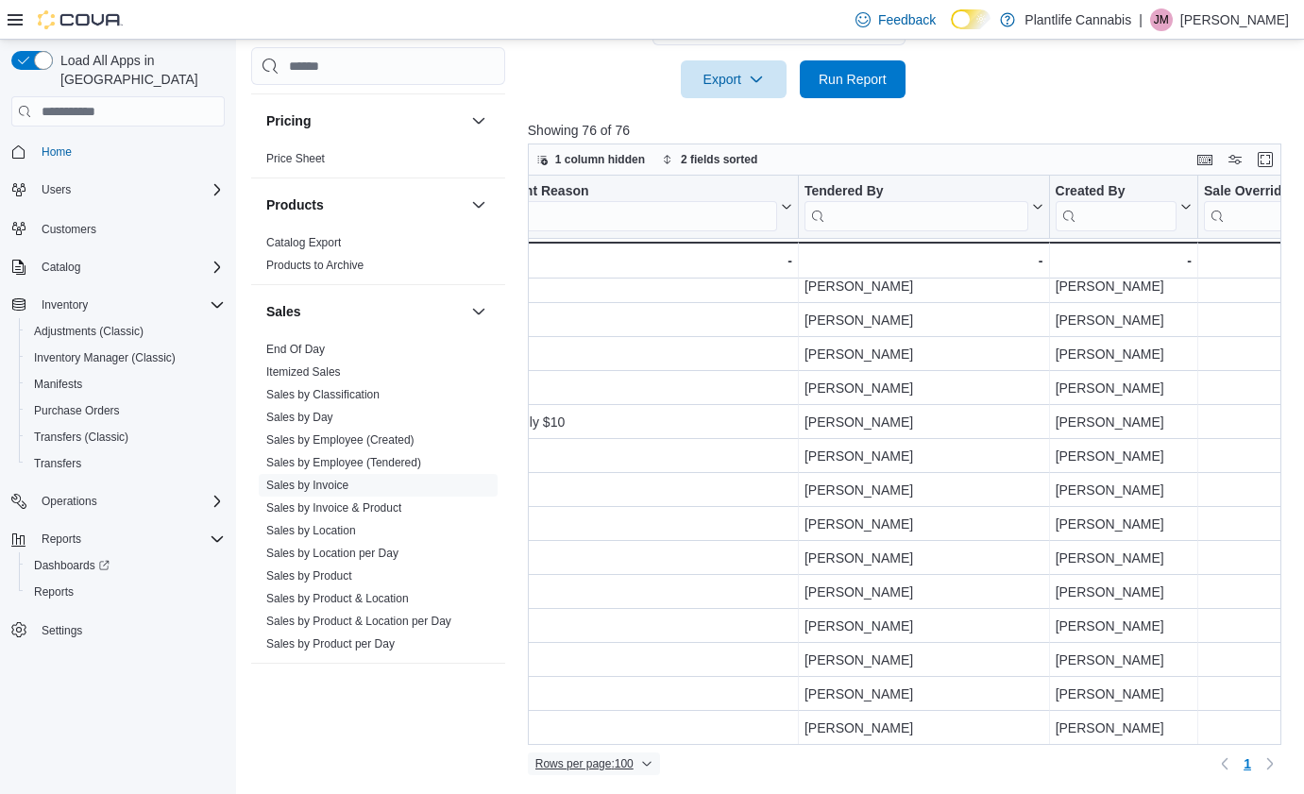
scroll to position [2117, 2305]
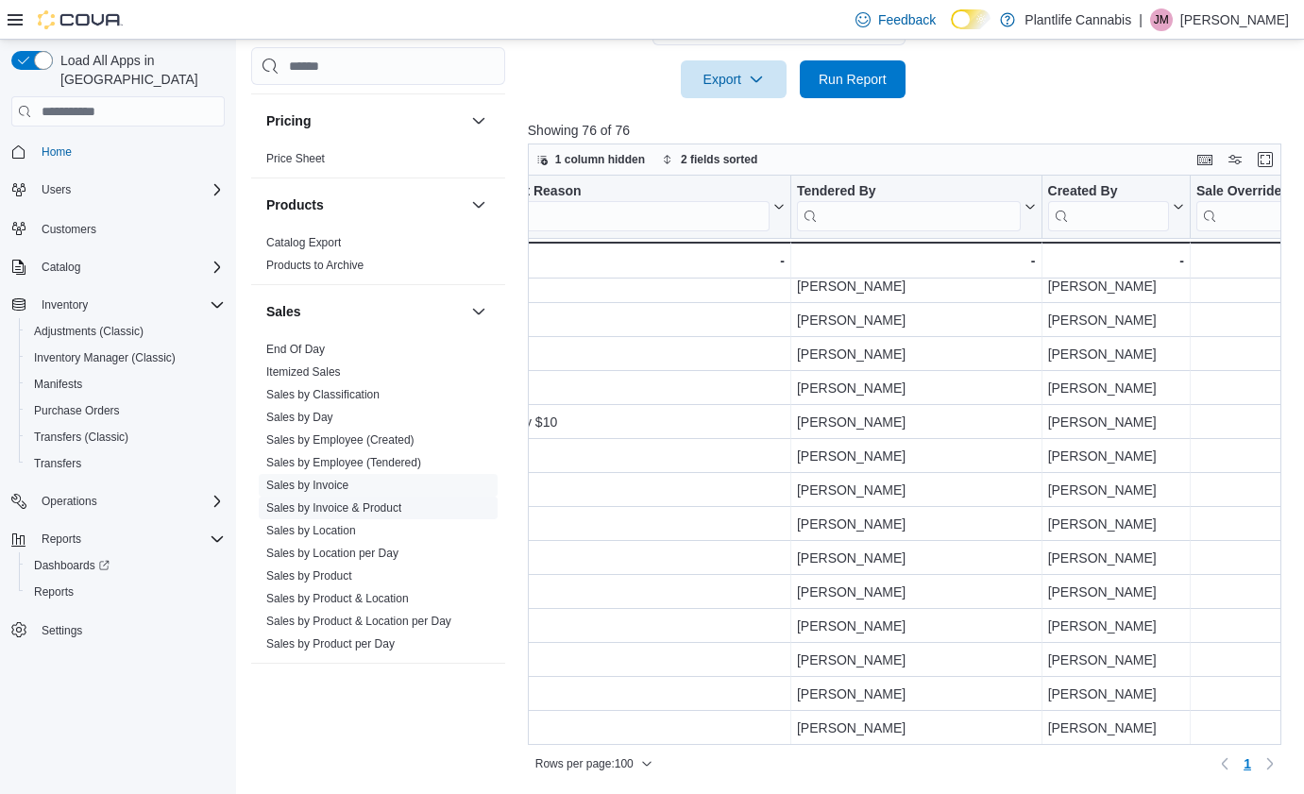
click at [303, 517] on span "Sales by Invoice & Product" at bounding box center [378, 508] width 239 height 23
click at [308, 511] on link "Sales by Invoice & Product" at bounding box center [333, 507] width 135 height 13
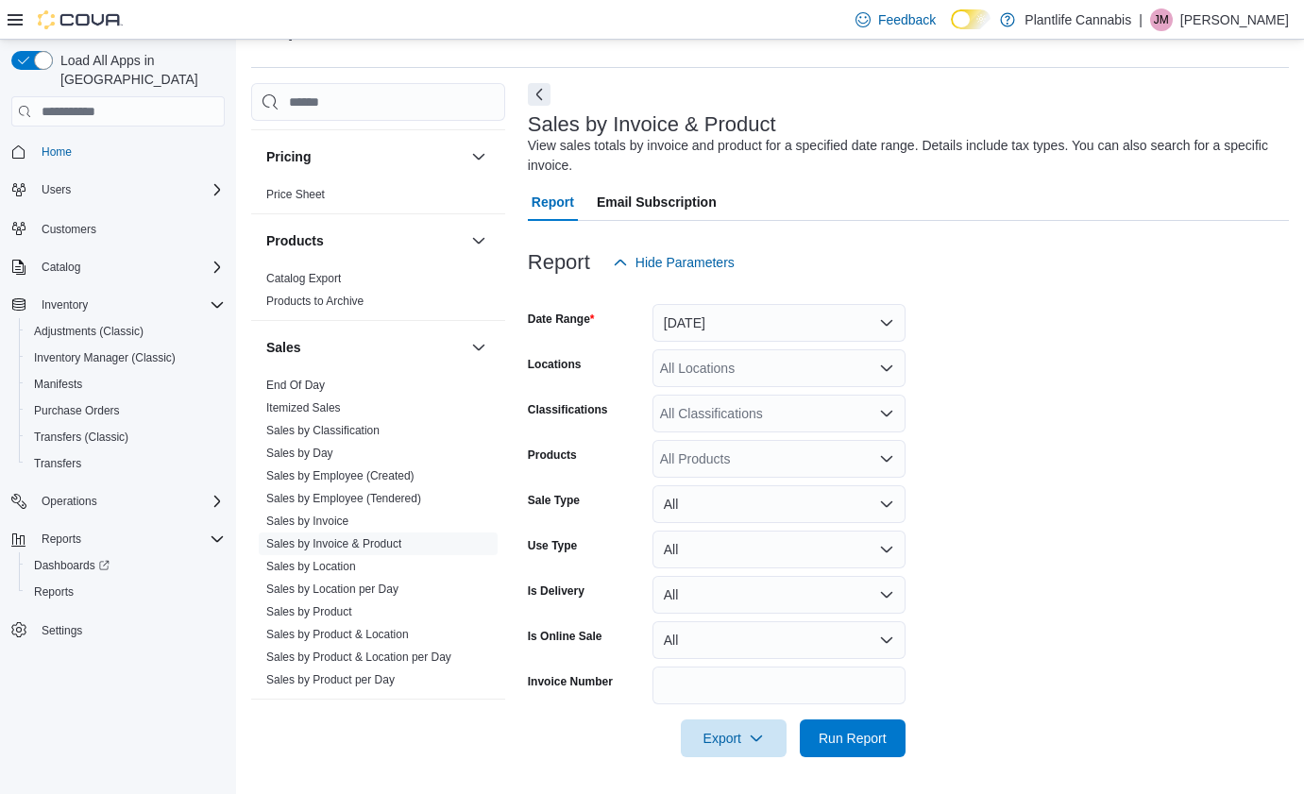
scroll to position [49, 0]
click at [725, 323] on button "[DATE]" at bounding box center [779, 322] width 253 height 38
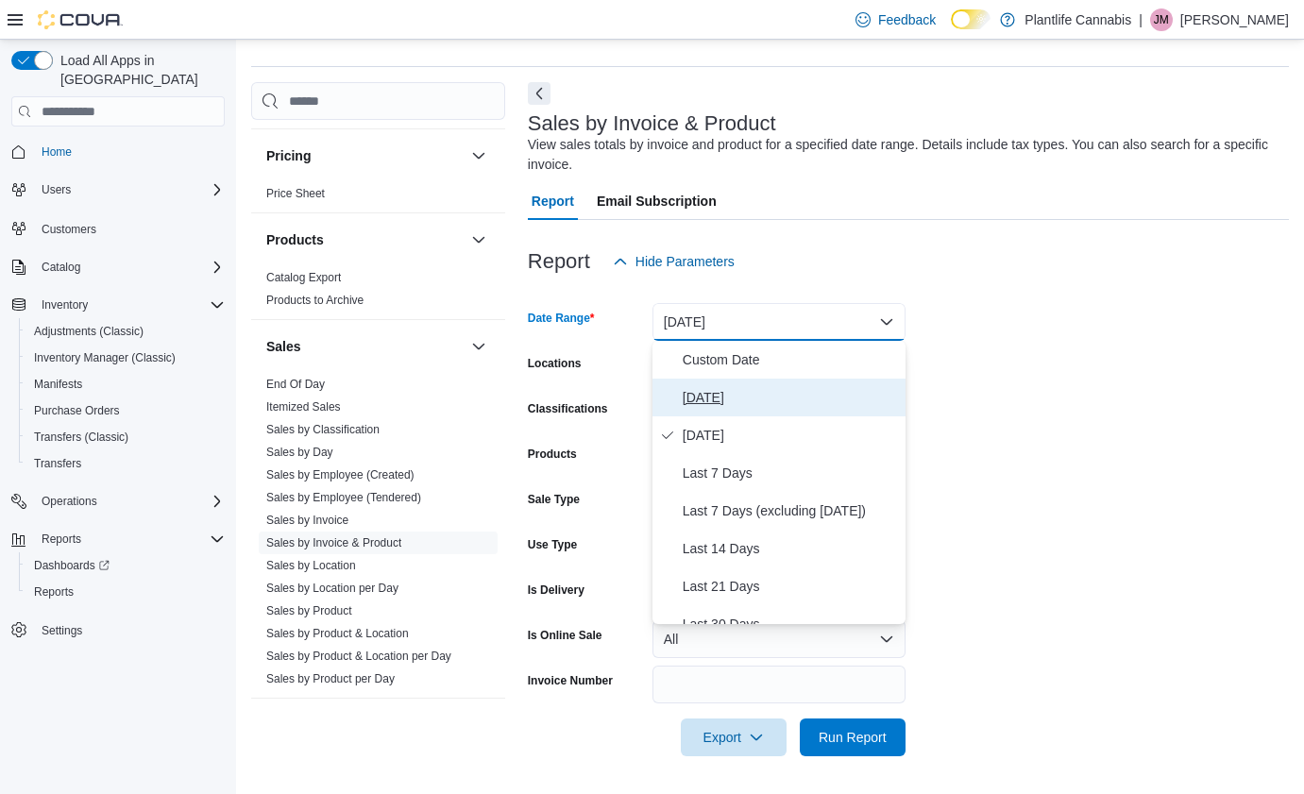
click at [710, 391] on span "[DATE]" at bounding box center [790, 397] width 215 height 23
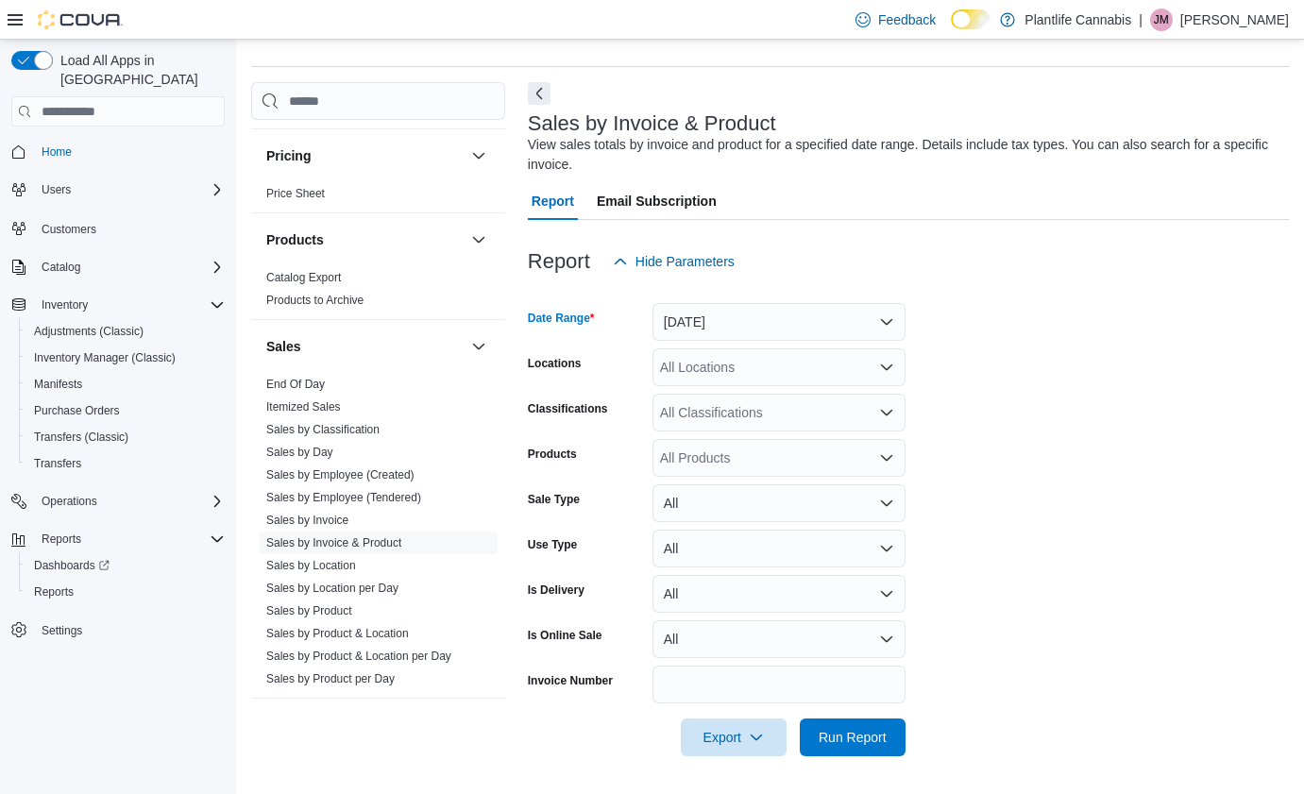
click at [758, 369] on div "All Locations" at bounding box center [779, 367] width 253 height 38
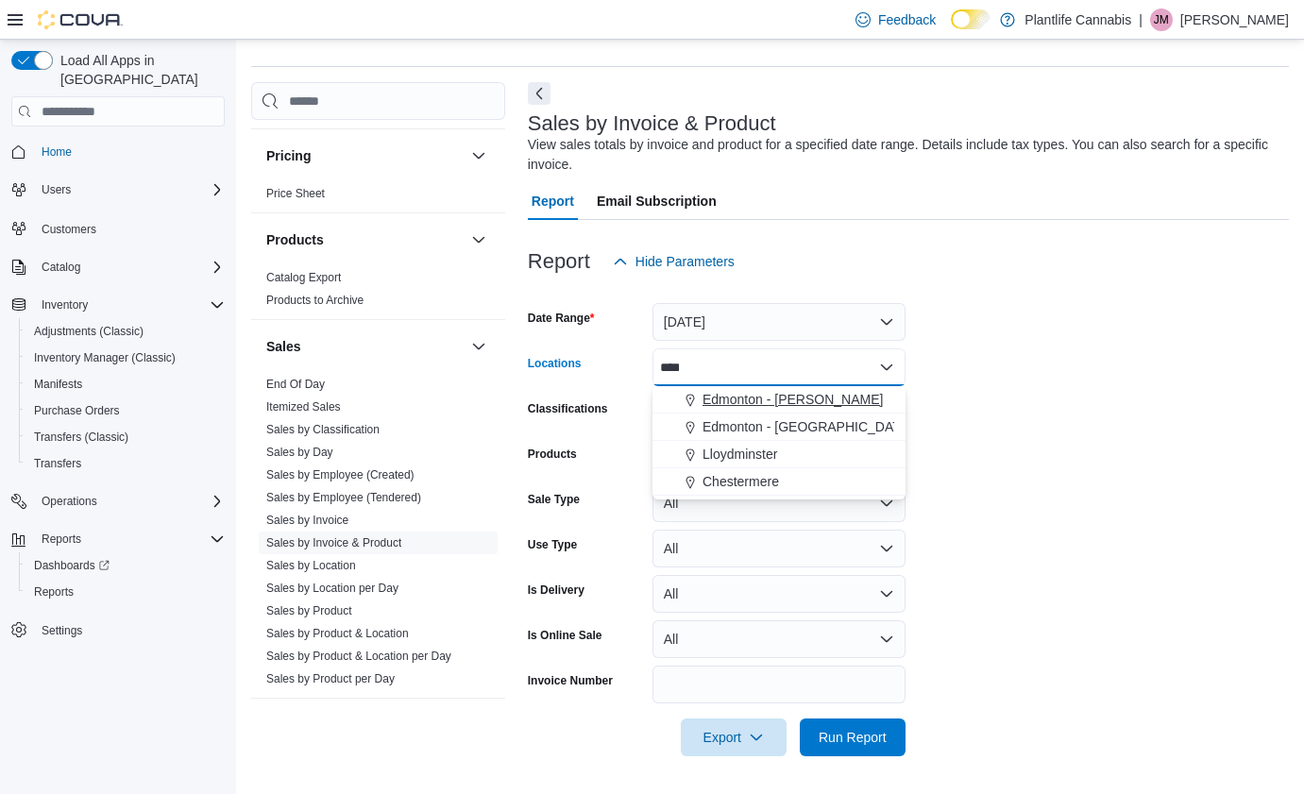
type input "****"
drag, startPoint x: 780, startPoint y: 393, endPoint x: 1131, endPoint y: 402, distance: 351.4
click at [783, 393] on span "Edmonton - [PERSON_NAME]" at bounding box center [793, 399] width 180 height 19
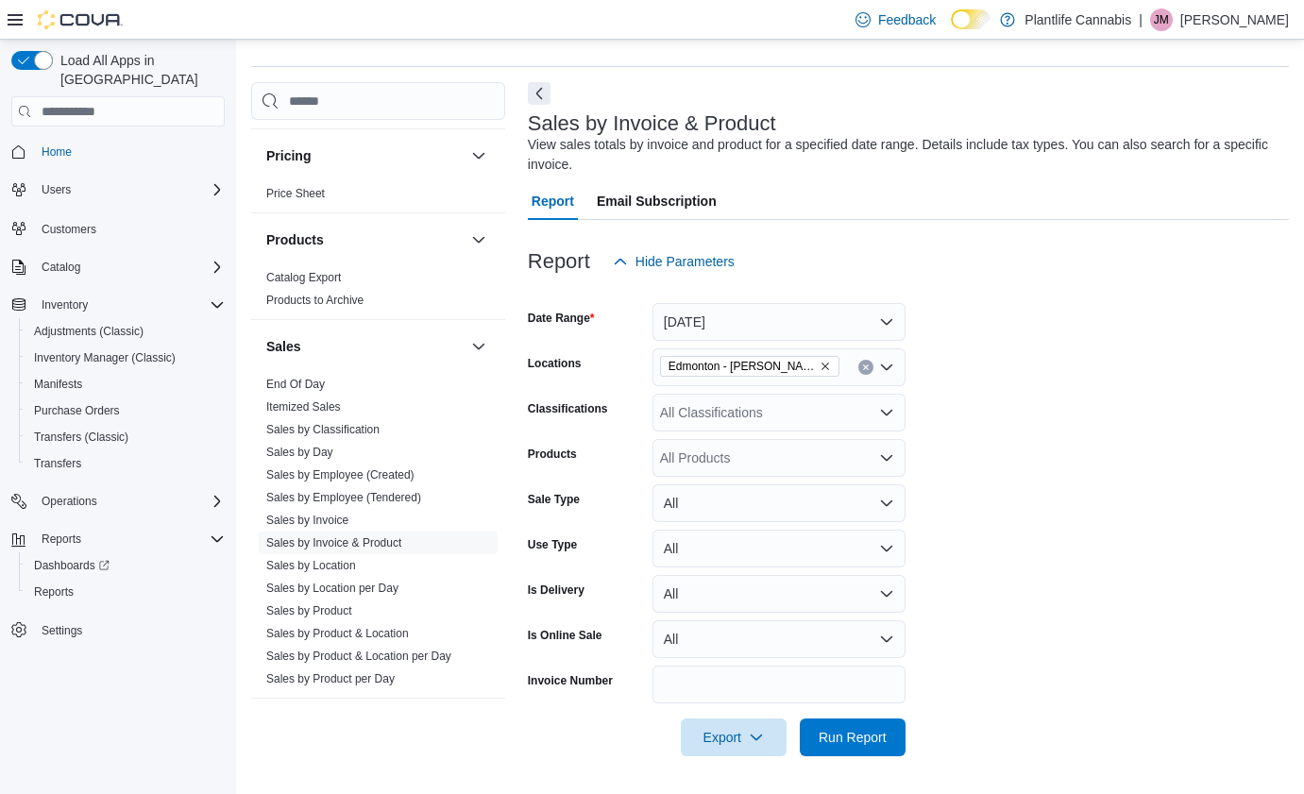
drag, startPoint x: 1131, startPoint y: 402, endPoint x: 881, endPoint y: 418, distance: 250.8
click at [1131, 402] on form "Date Range Today Locations Edmonton - Terra Losa Classifications All Classifica…" at bounding box center [908, 518] width 761 height 476
click at [756, 457] on div "All Products" at bounding box center [779, 458] width 253 height 38
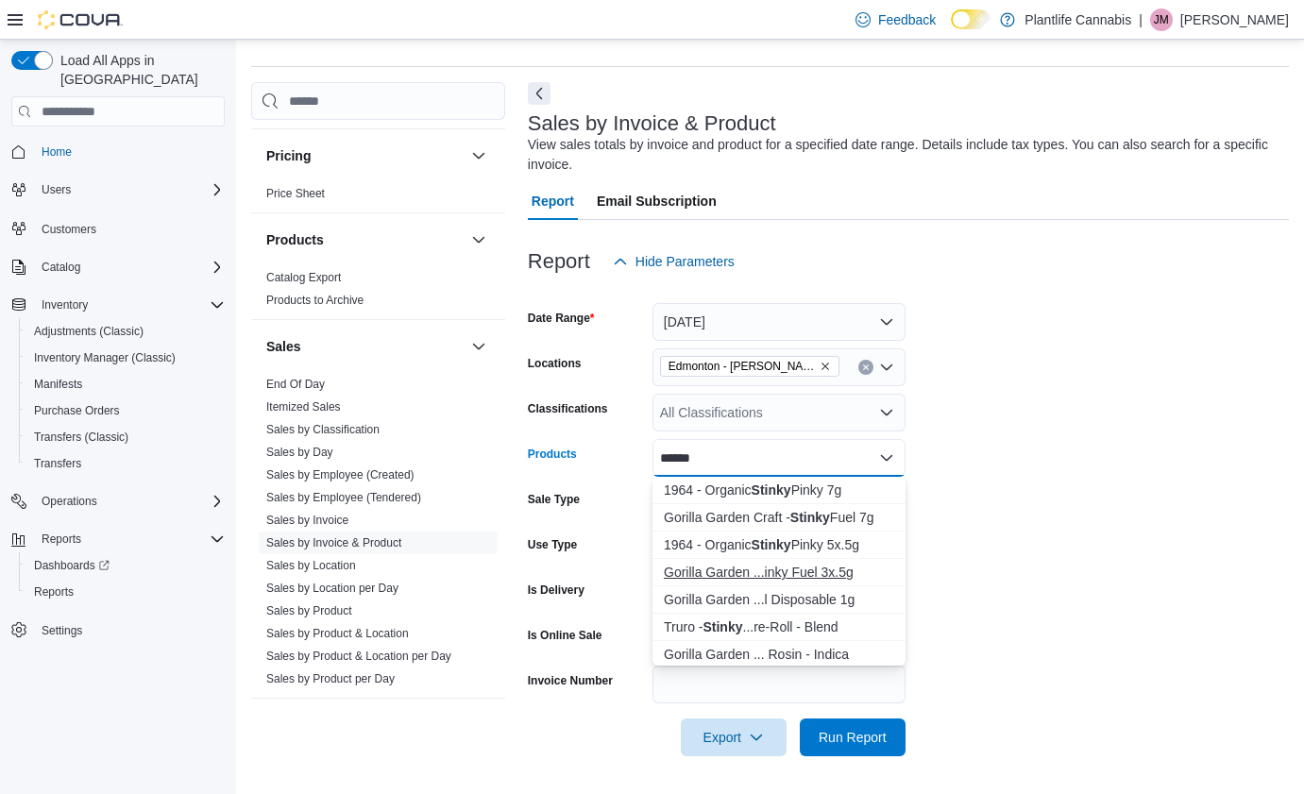
type input "******"
click at [786, 580] on div "Gorilla Garden ...inky Fuel 3x.5g" at bounding box center [779, 572] width 230 height 19
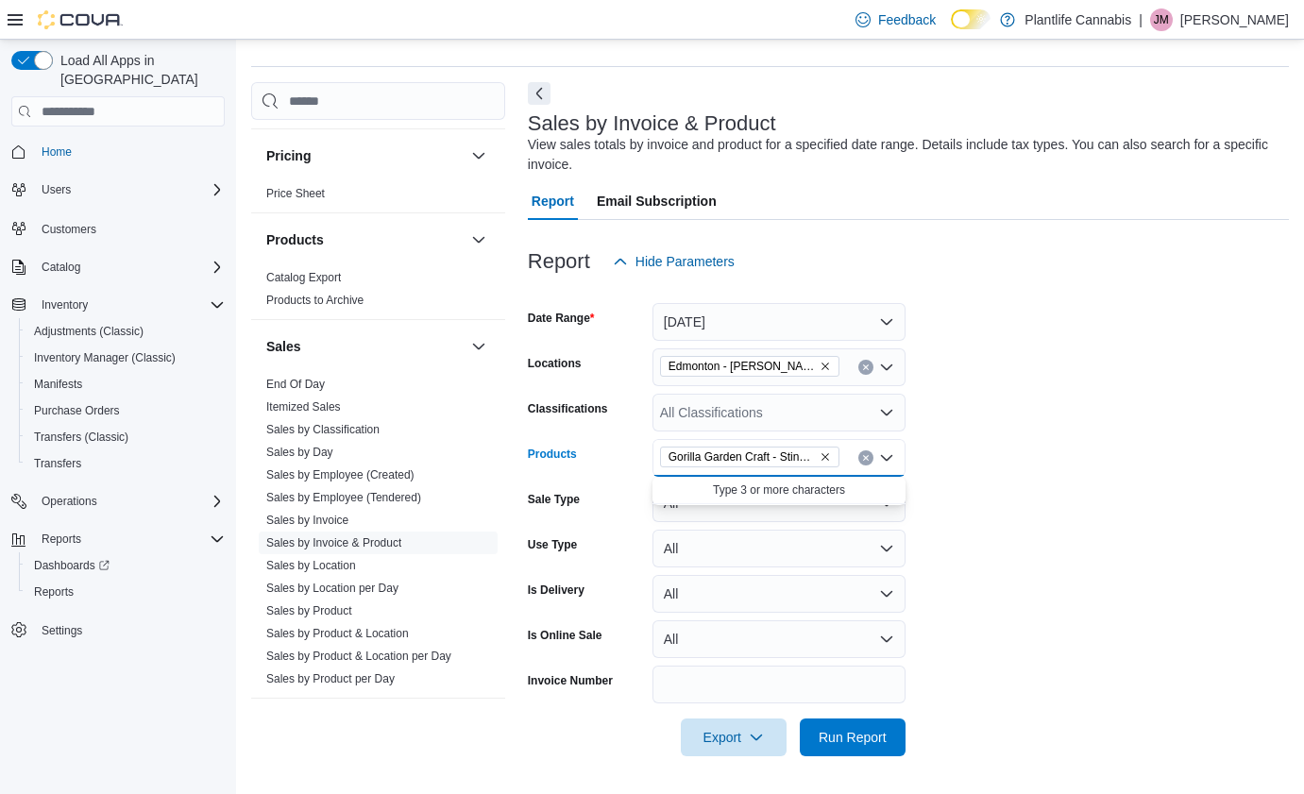
click at [956, 752] on form "Date Range Today Locations Edmonton - Terra Losa Classifications All Classifica…" at bounding box center [908, 518] width 761 height 476
click at [872, 750] on span "Run Report" at bounding box center [852, 737] width 83 height 38
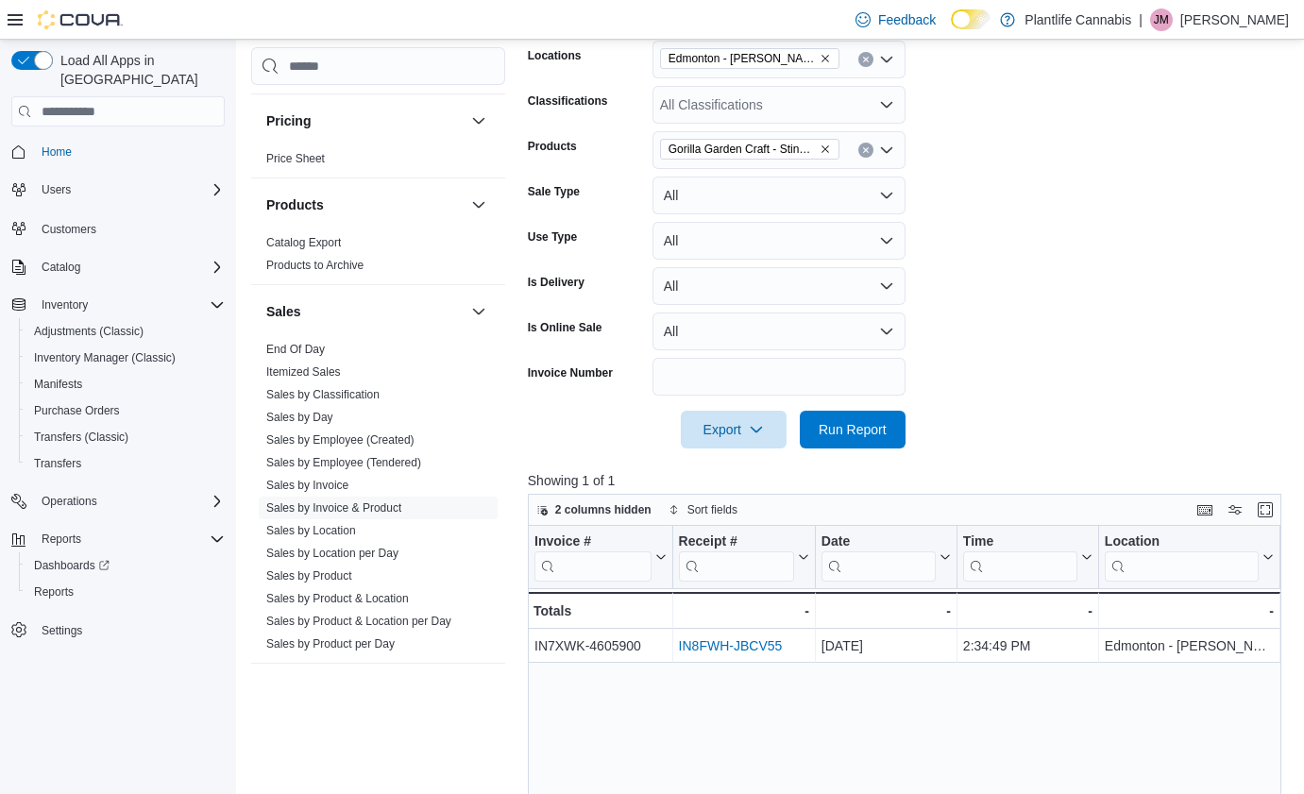
scroll to position [635, 0]
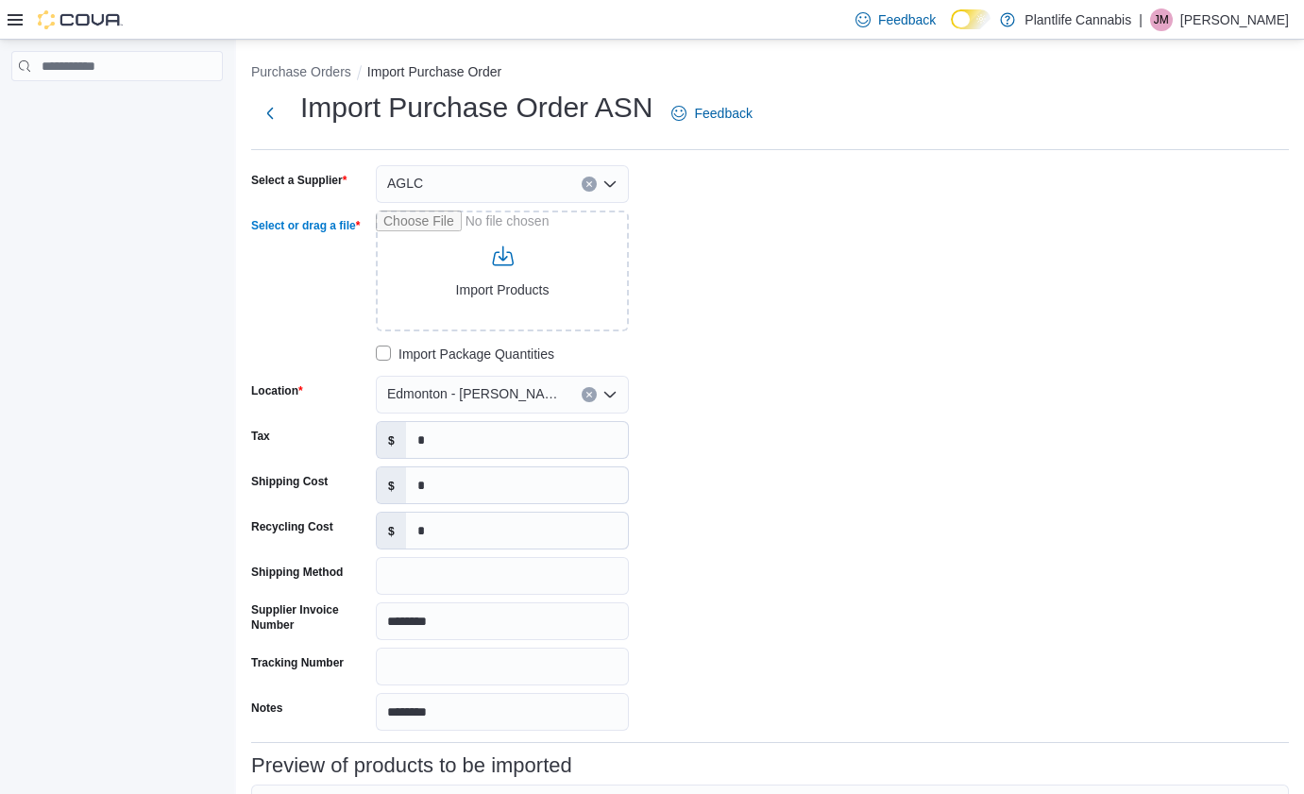
click at [487, 264] on input "Select or drag a file" at bounding box center [502, 271] width 253 height 121
type input "**********"
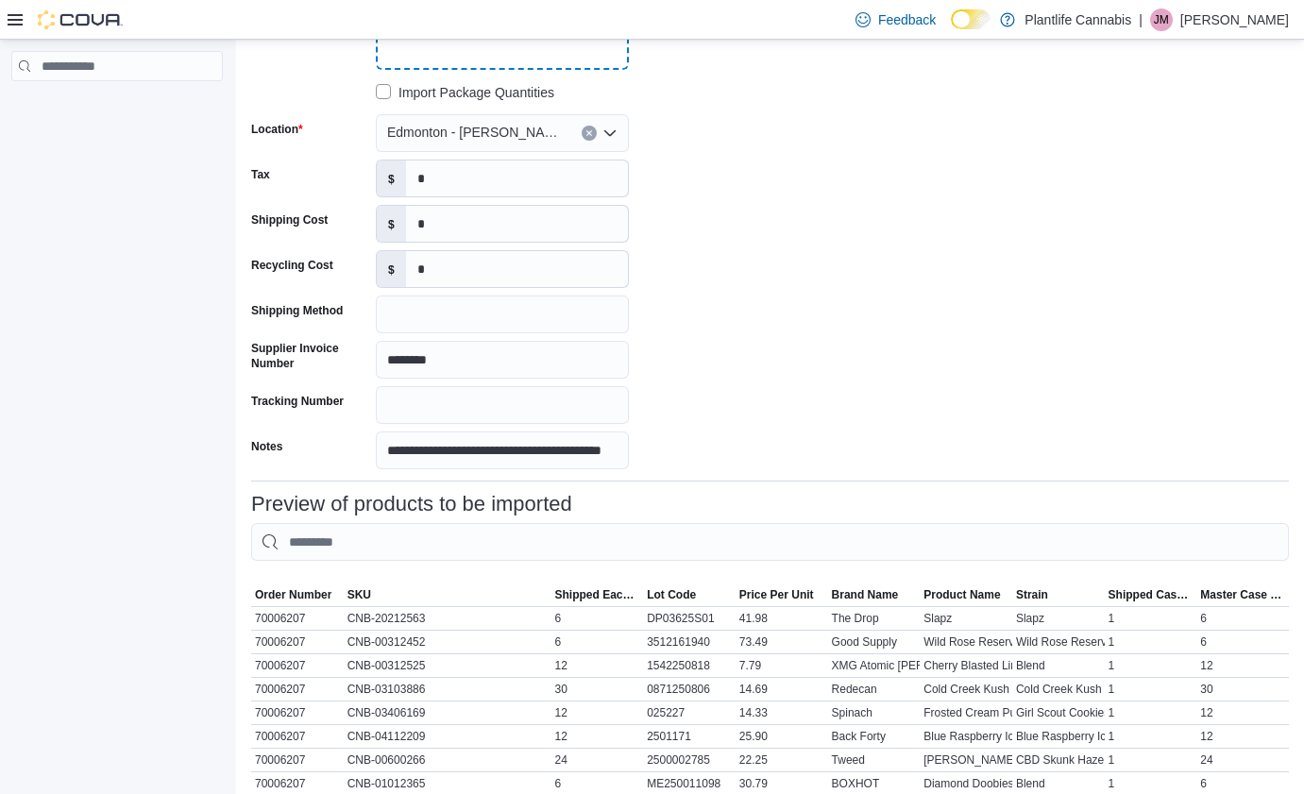
scroll to position [272, 0]
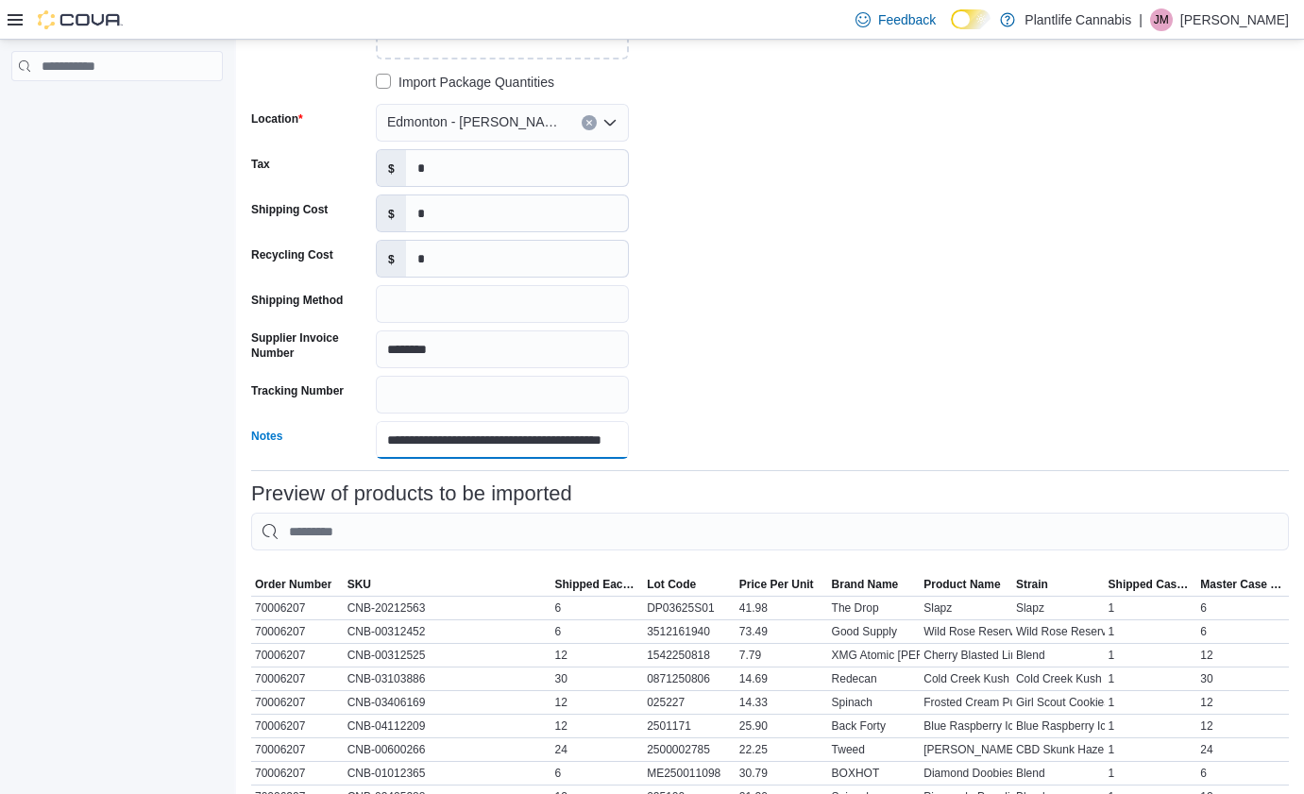
drag, startPoint x: 479, startPoint y: 438, endPoint x: 348, endPoint y: 437, distance: 131.3
click at [348, 437] on div "**********" at bounding box center [440, 440] width 378 height 38
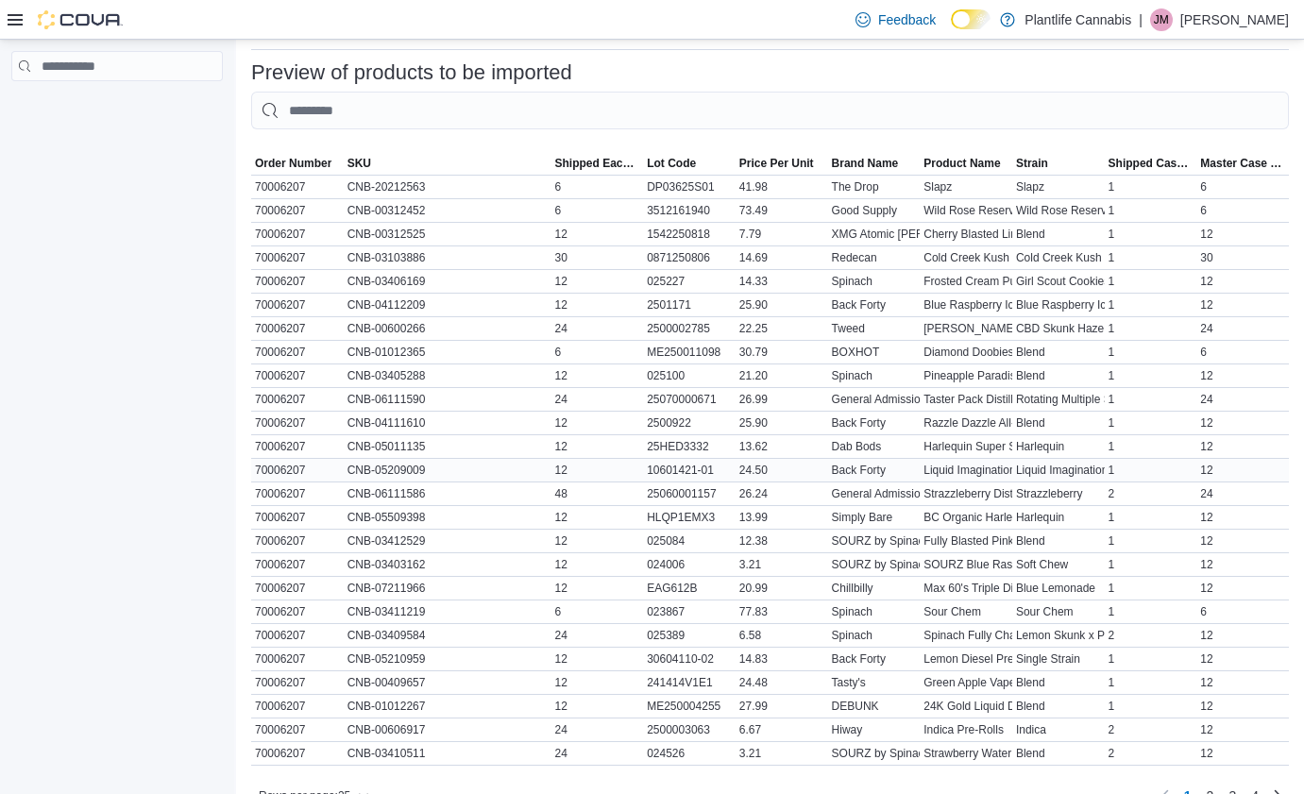
scroll to position [772, 0]
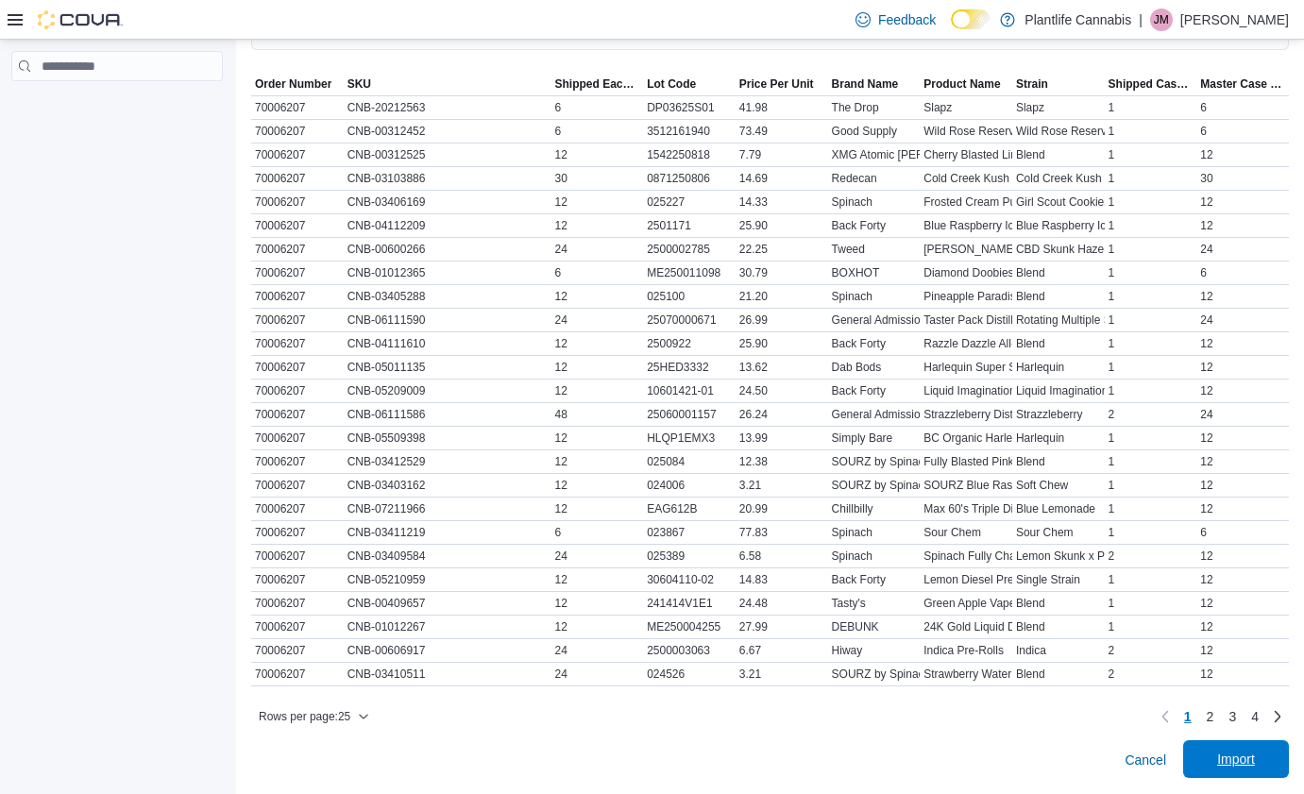
type input "********"
click at [1205, 747] on span "Import" at bounding box center [1236, 759] width 83 height 38
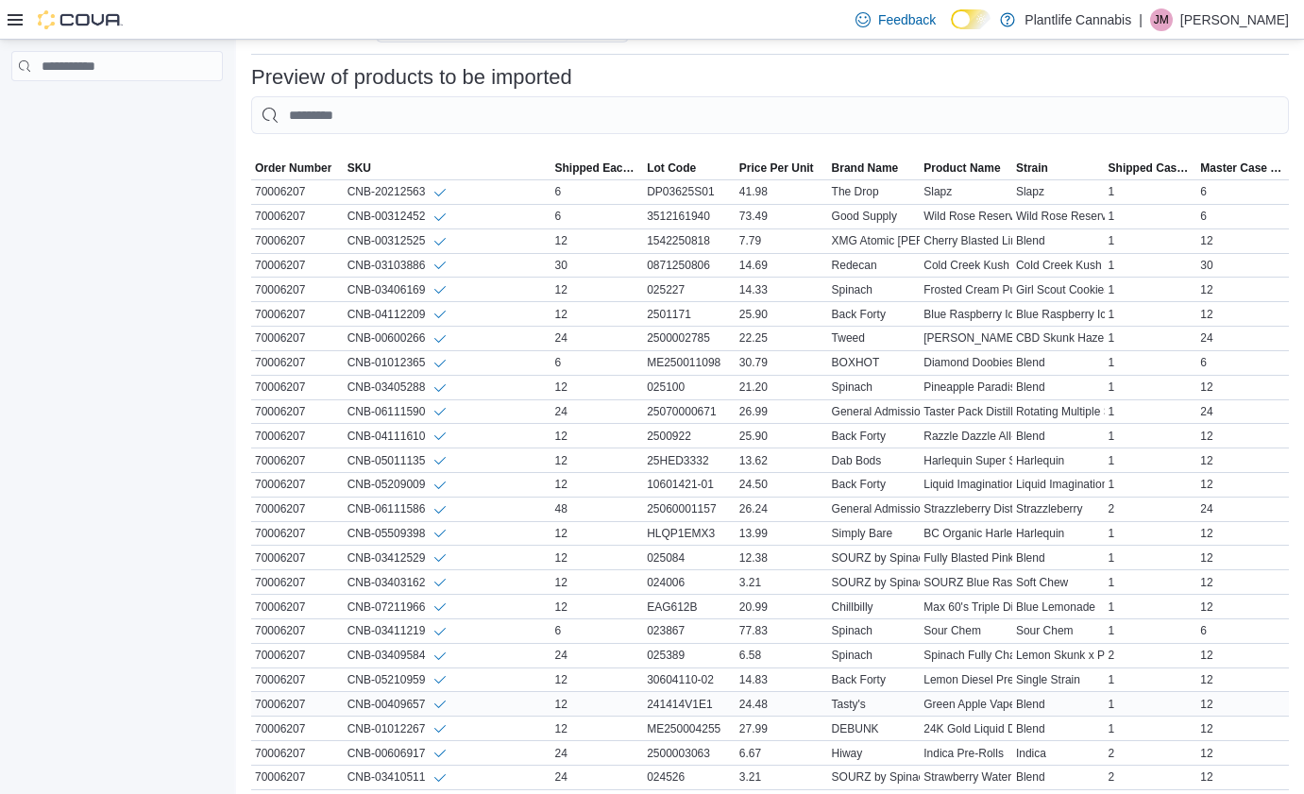
scroll to position [792, 0]
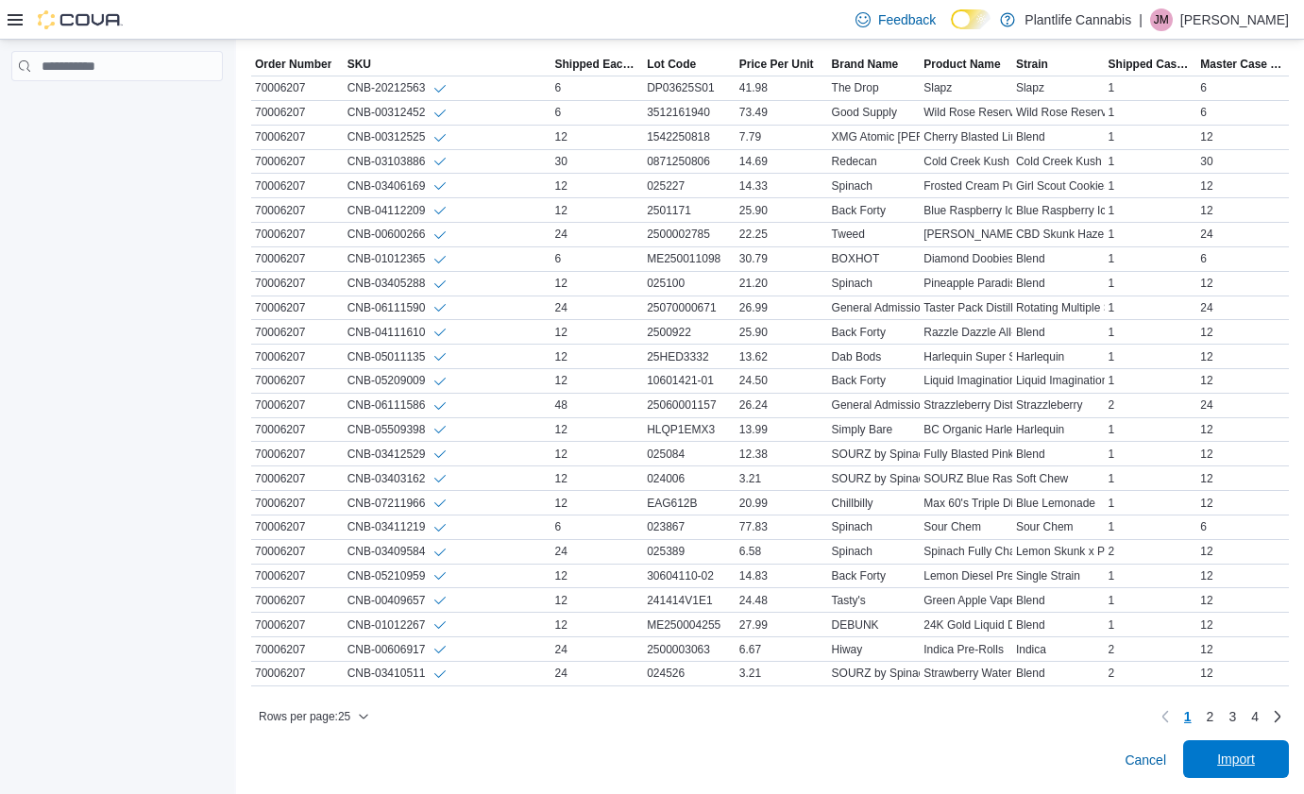
click at [1255, 762] on span "Import" at bounding box center [1236, 759] width 38 height 19
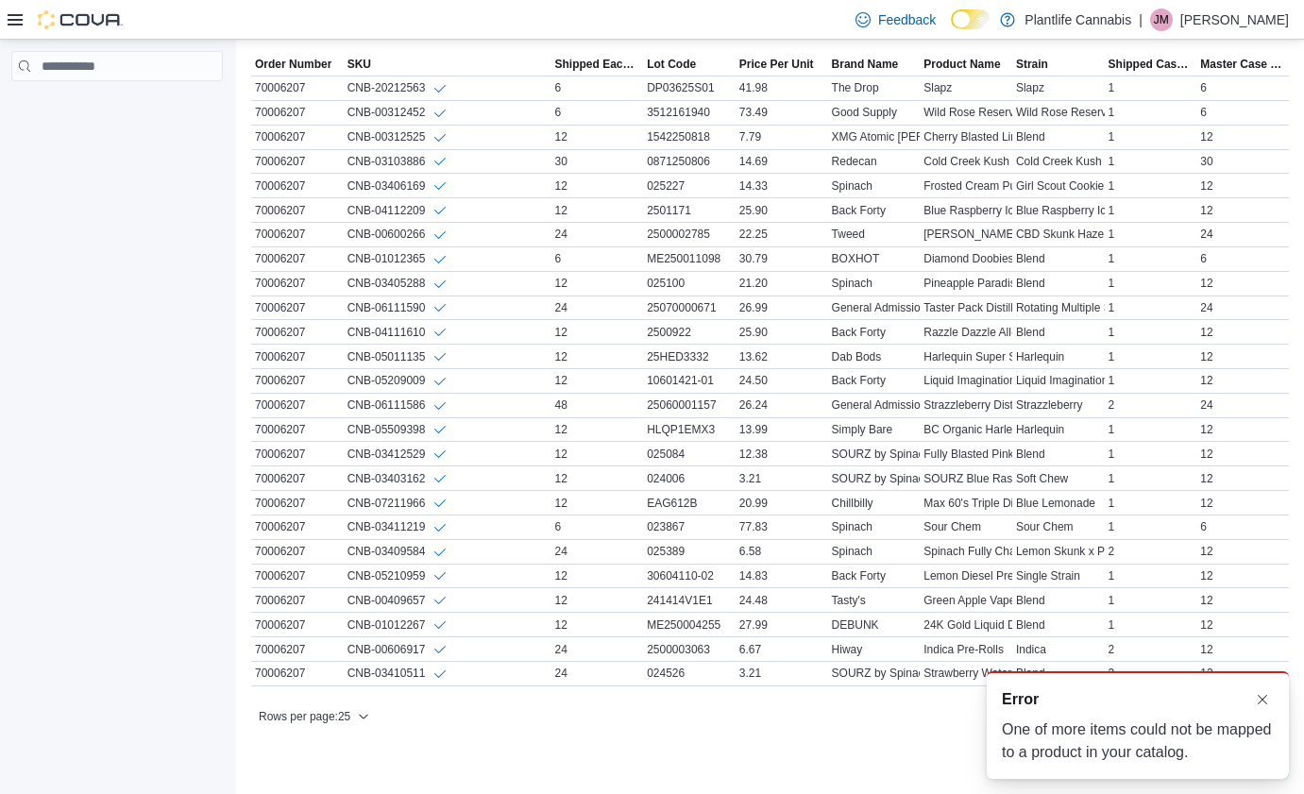
scroll to position [0, 0]
click at [1264, 691] on button "Dismiss toast" at bounding box center [1262, 698] width 23 height 23
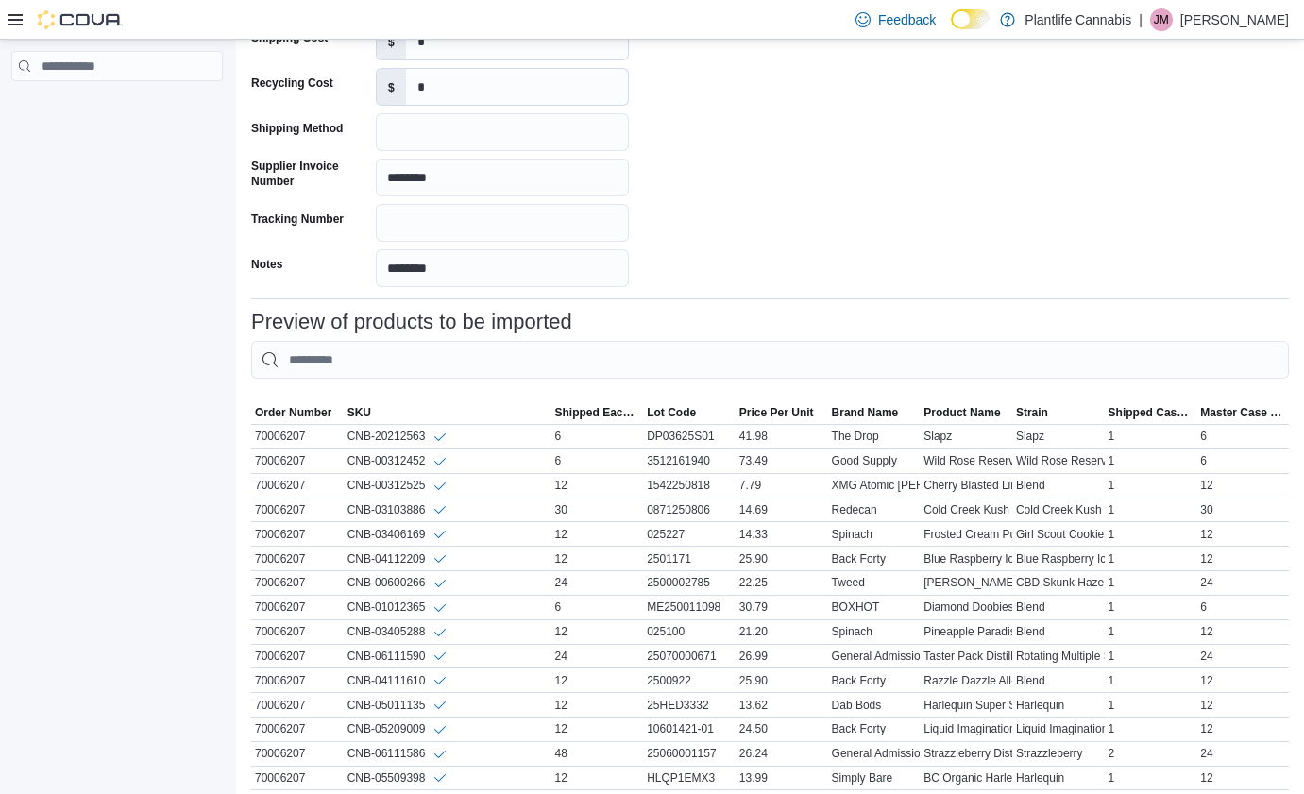
scroll to position [792, 0]
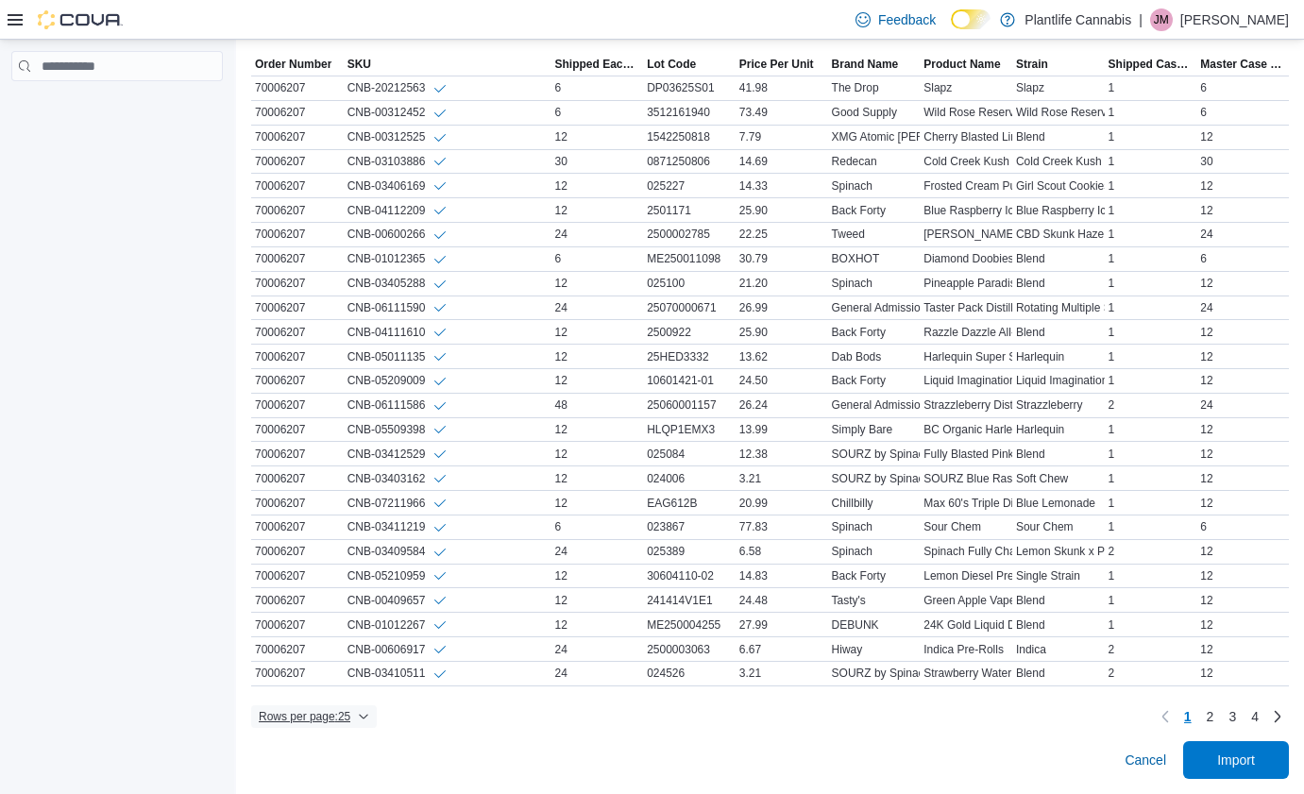
click at [335, 721] on span "Rows per page : 25" at bounding box center [305, 716] width 92 height 15
click at [348, 684] on span "100 rows" at bounding box center [344, 676] width 60 height 15
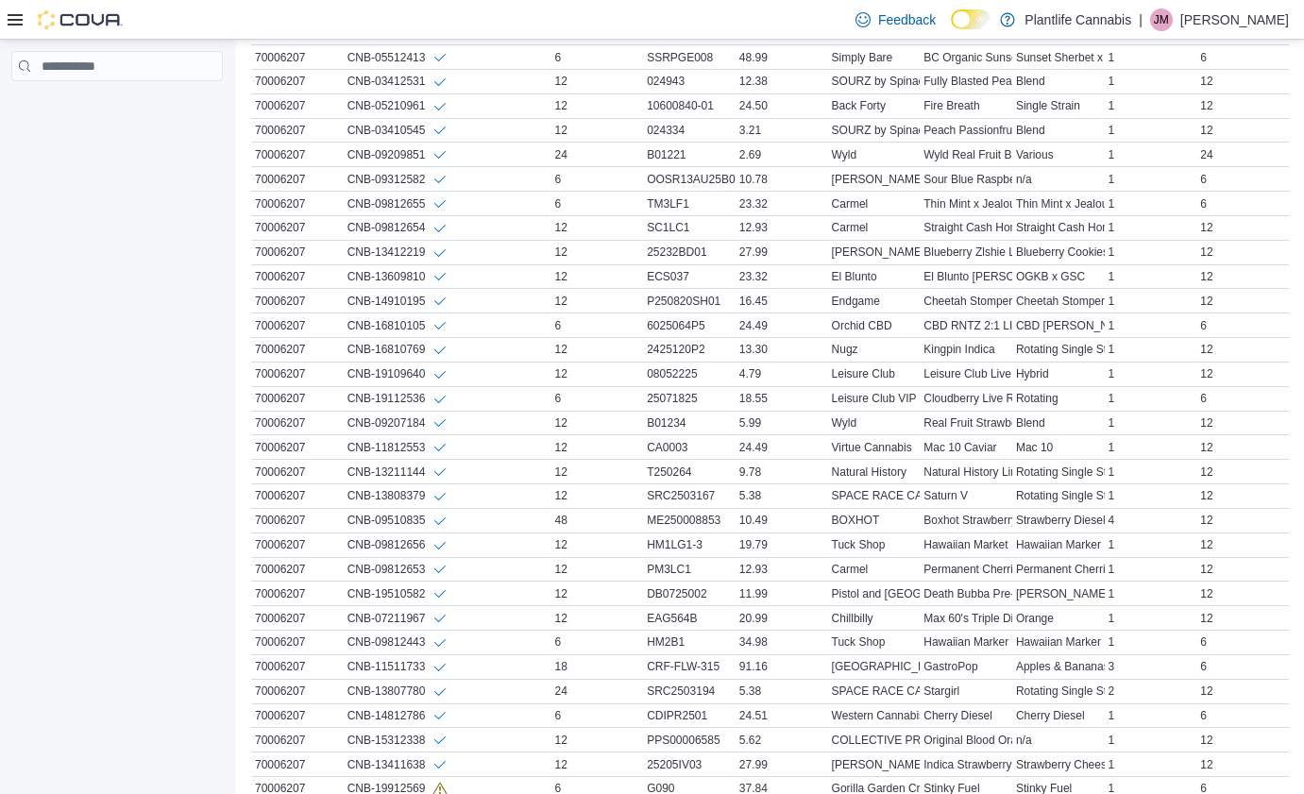
scroll to position [2086, 0]
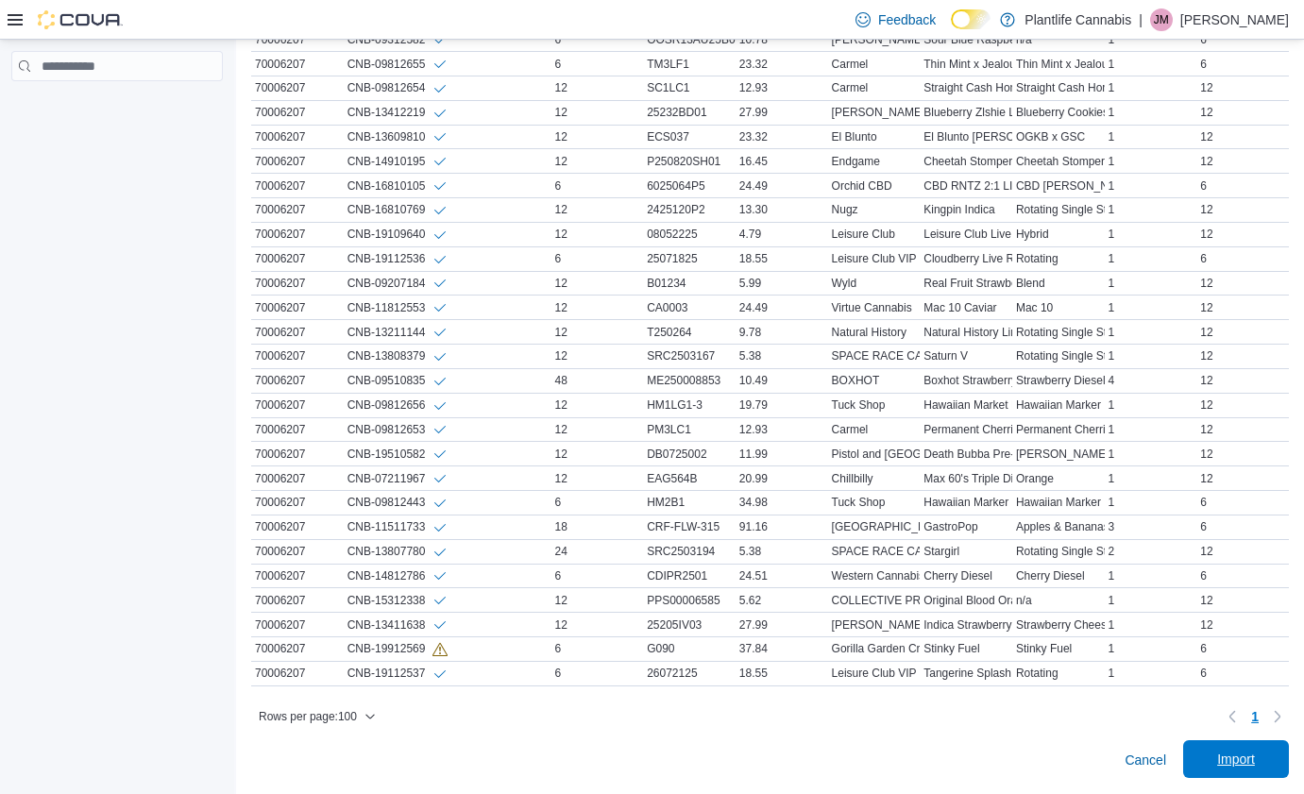
click at [1254, 763] on span "Import" at bounding box center [1236, 759] width 38 height 19
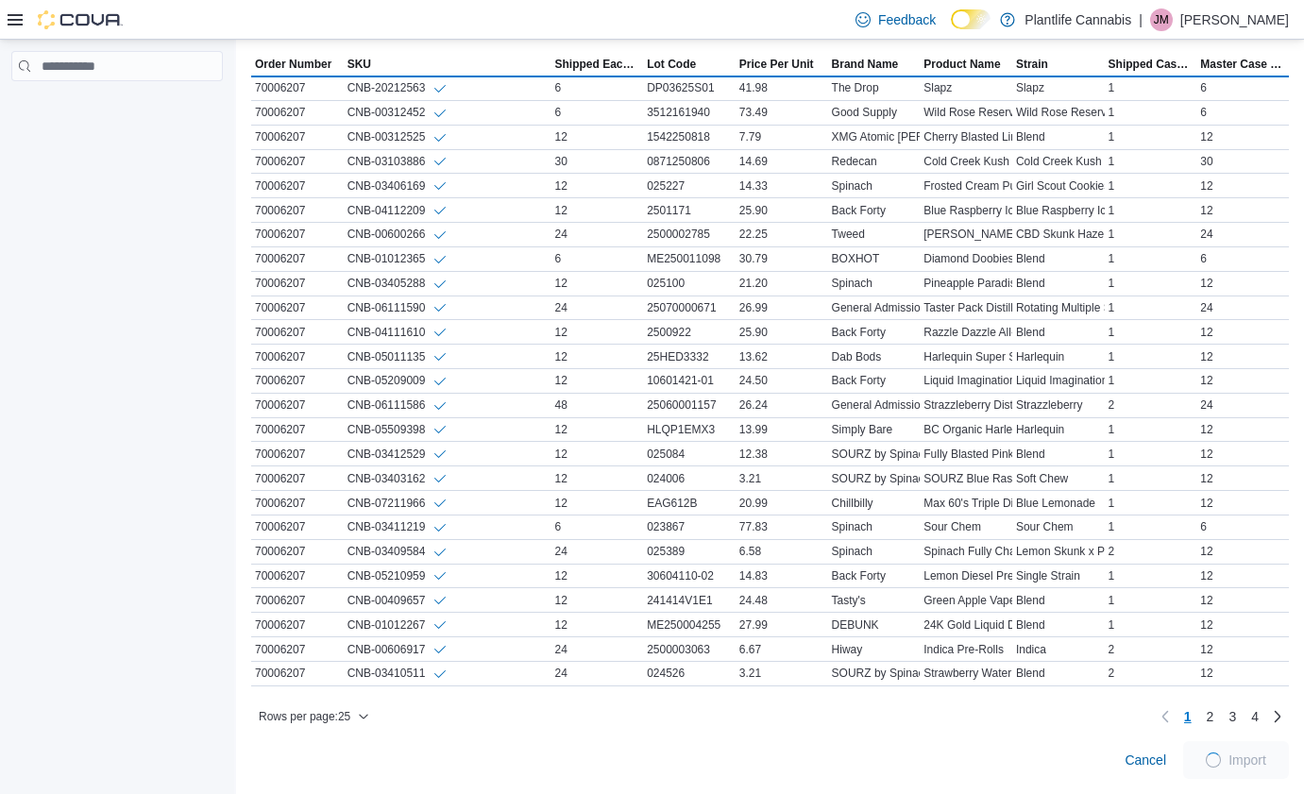
scroll to position [792, 0]
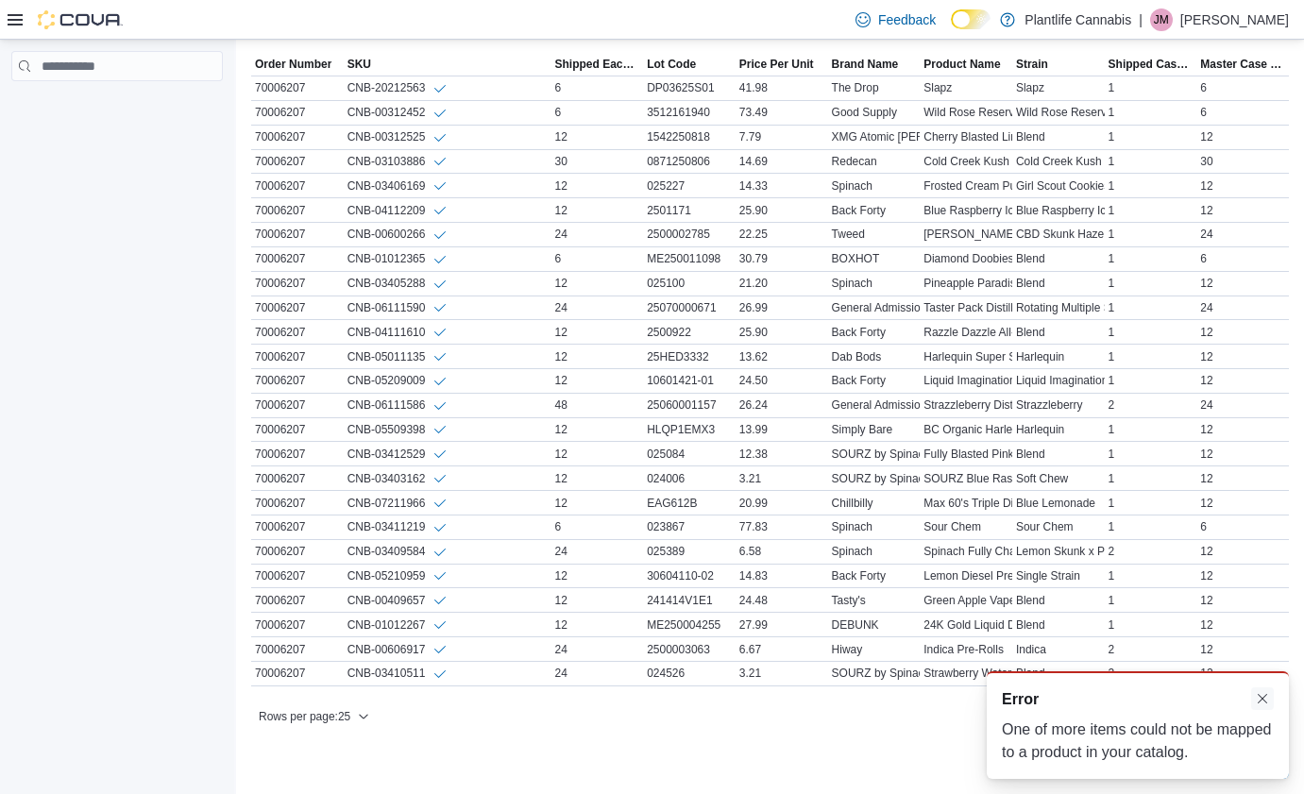
click at [1266, 696] on button "Dismiss toast" at bounding box center [1262, 698] width 23 height 23
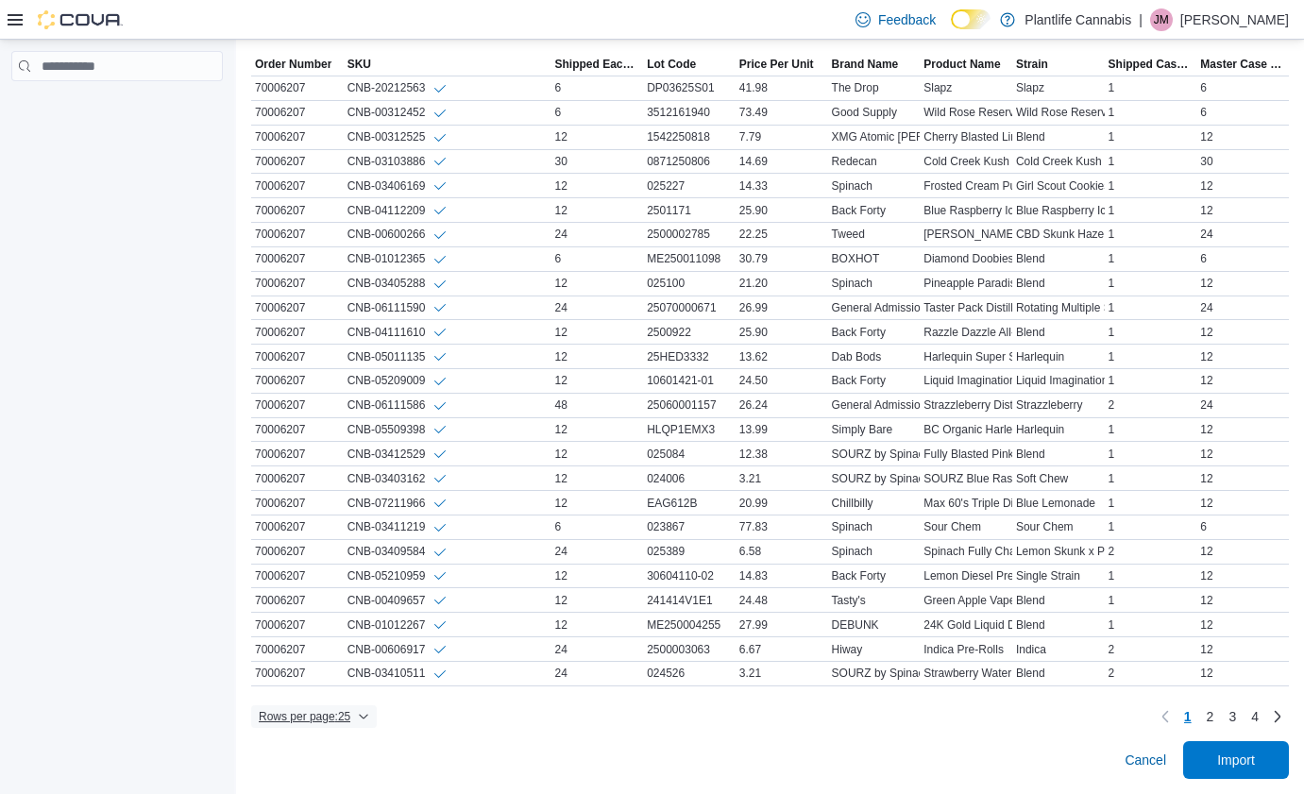
click at [355, 724] on span "Rows per page : 25" at bounding box center [314, 716] width 110 height 23
click at [349, 665] on button "100 rows" at bounding box center [333, 676] width 106 height 38
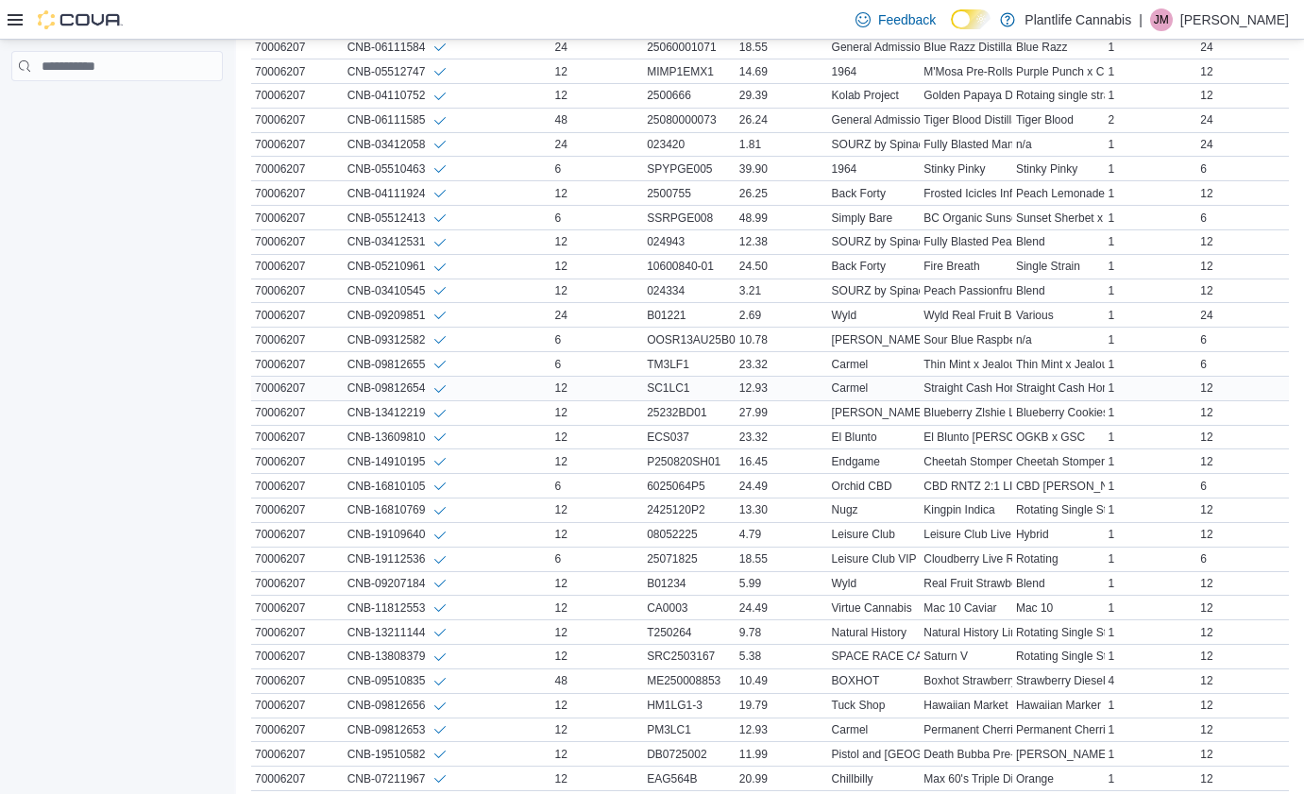
scroll to position [2086, 0]
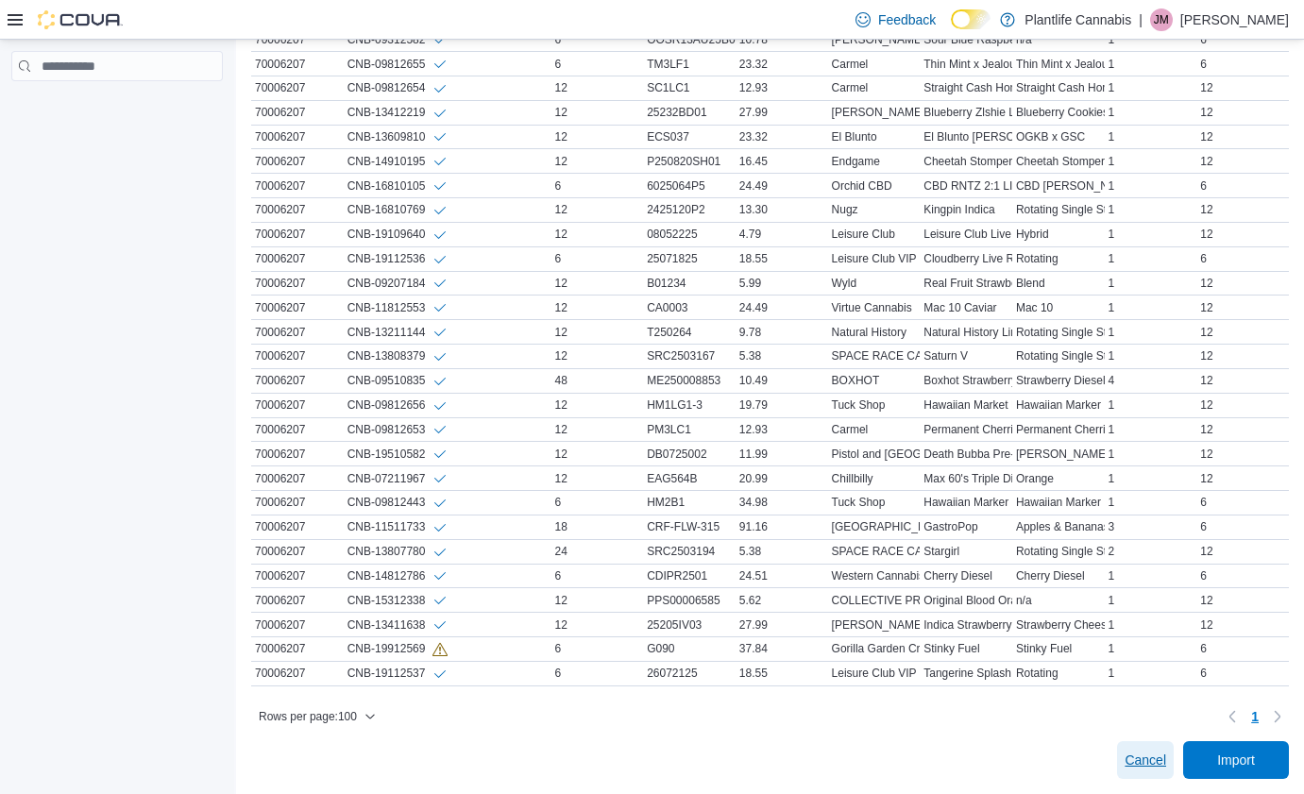
click at [1155, 760] on span "Cancel" at bounding box center [1146, 760] width 42 height 19
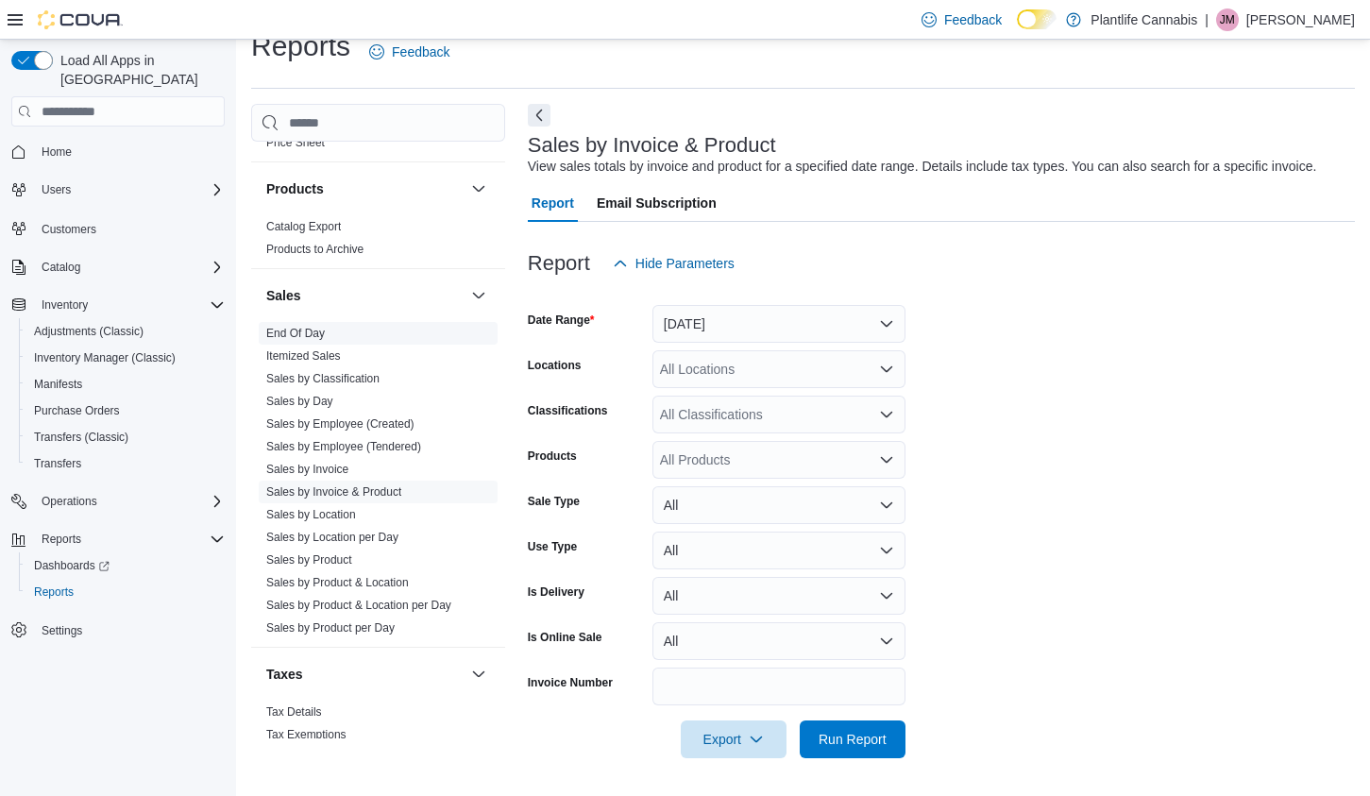
scroll to position [974, 0]
click at [306, 329] on link "End Of Day" at bounding box center [295, 335] width 59 height 13
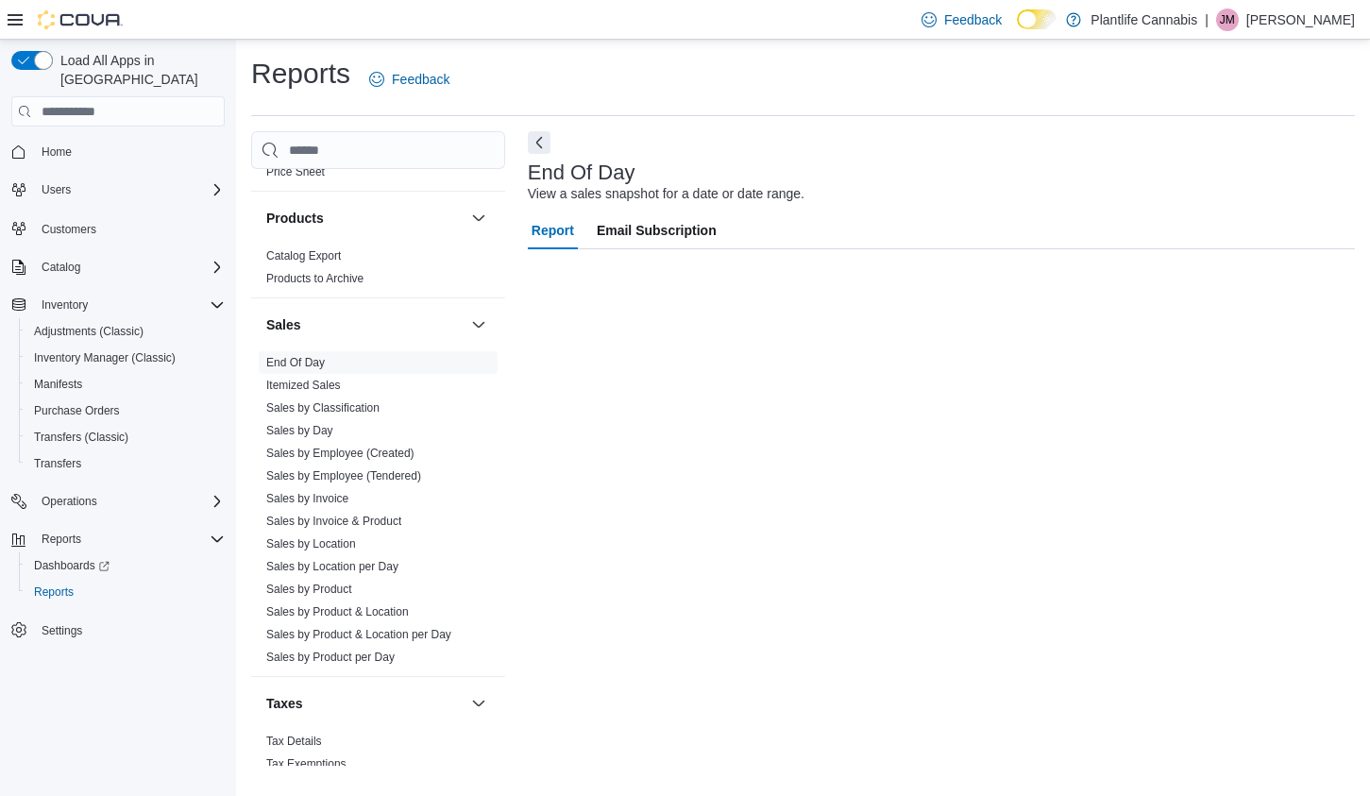
scroll to position [976, 0]
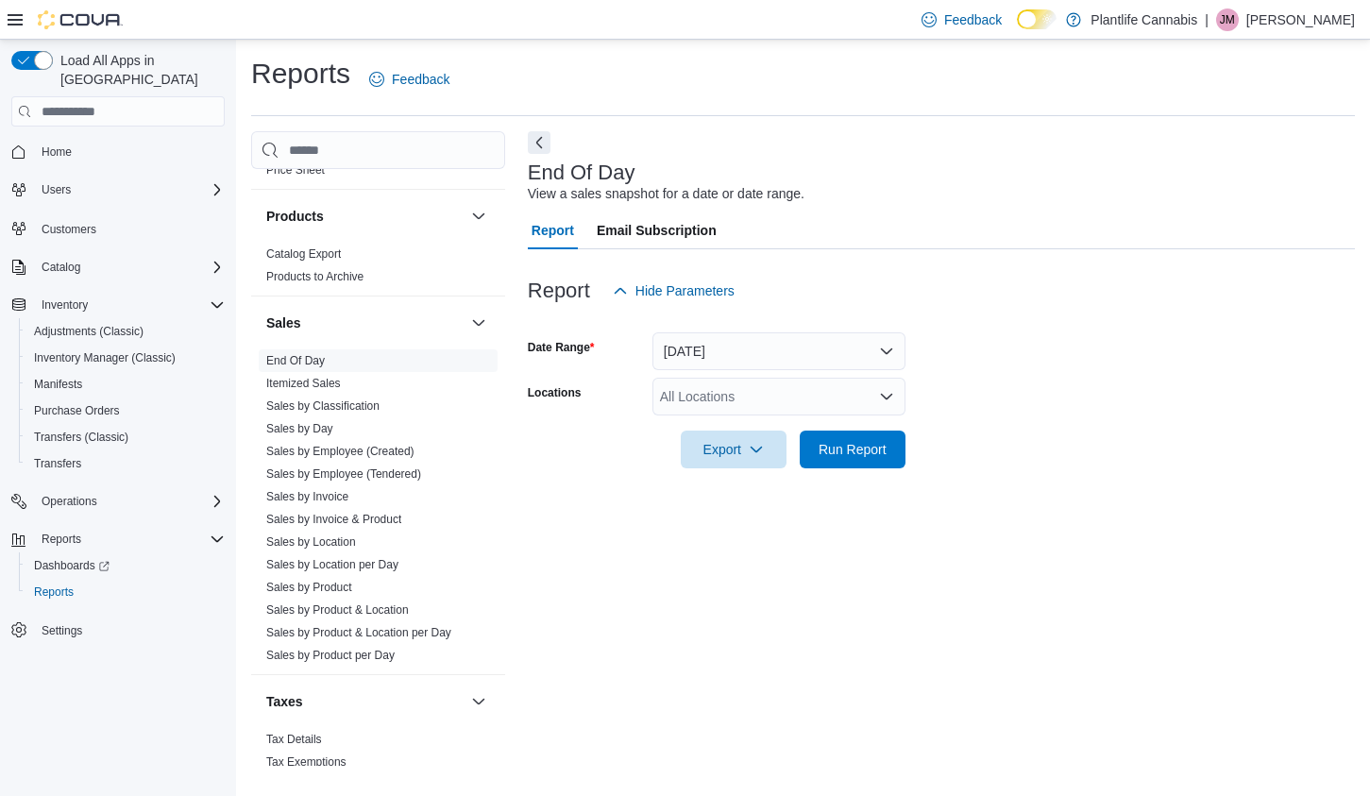
click at [749, 413] on div "All Locations" at bounding box center [779, 397] width 253 height 38
type input "****"
drag, startPoint x: 827, startPoint y: 424, endPoint x: 994, endPoint y: 399, distance: 168.9
click at [836, 423] on span "Edmonton - [PERSON_NAME]" at bounding box center [793, 428] width 180 height 19
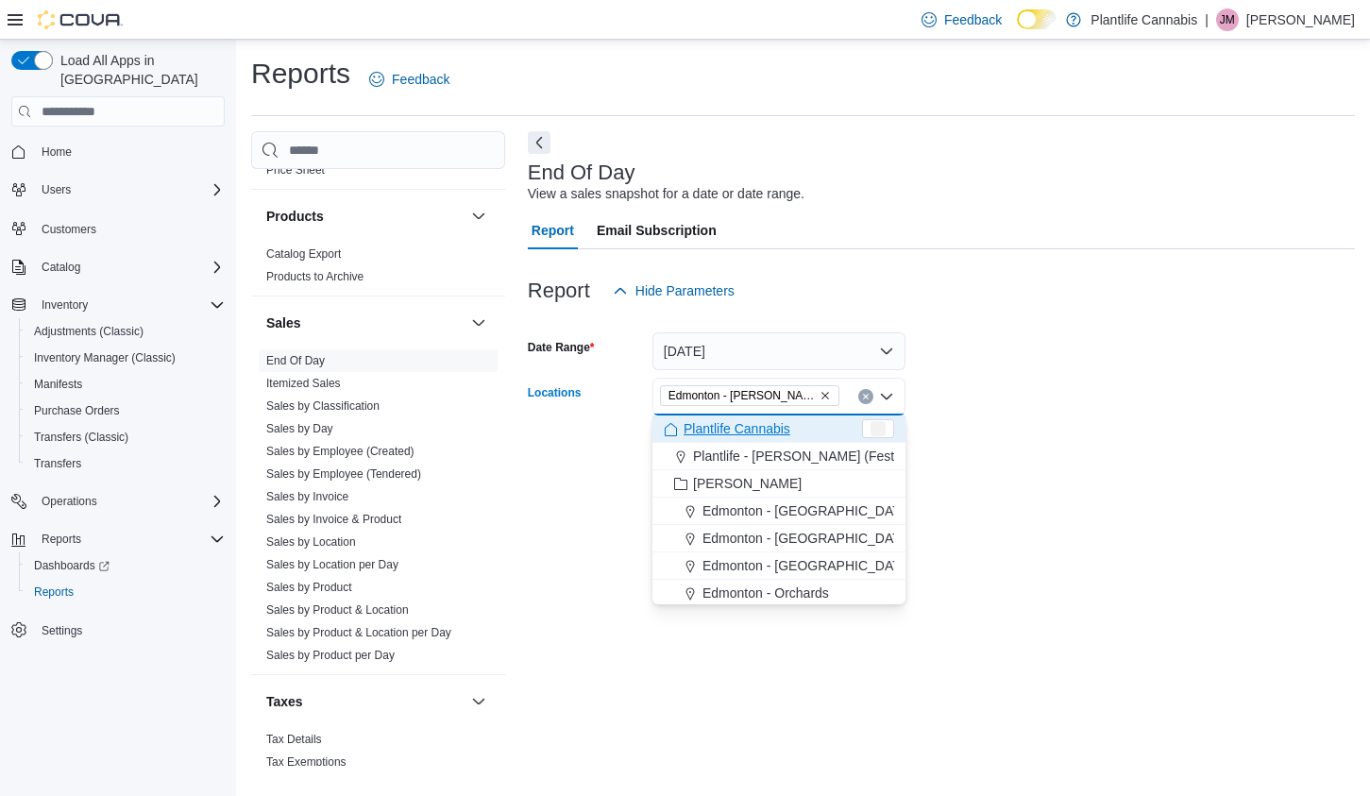
drag, startPoint x: 1010, startPoint y: 398, endPoint x: 900, endPoint y: 442, distance: 119.1
click at [1006, 400] on form "Date Range [DATE] Locations [GEOGRAPHIC_DATA] - [PERSON_NAME][GEOGRAPHIC_DATA] …" at bounding box center [941, 389] width 827 height 159
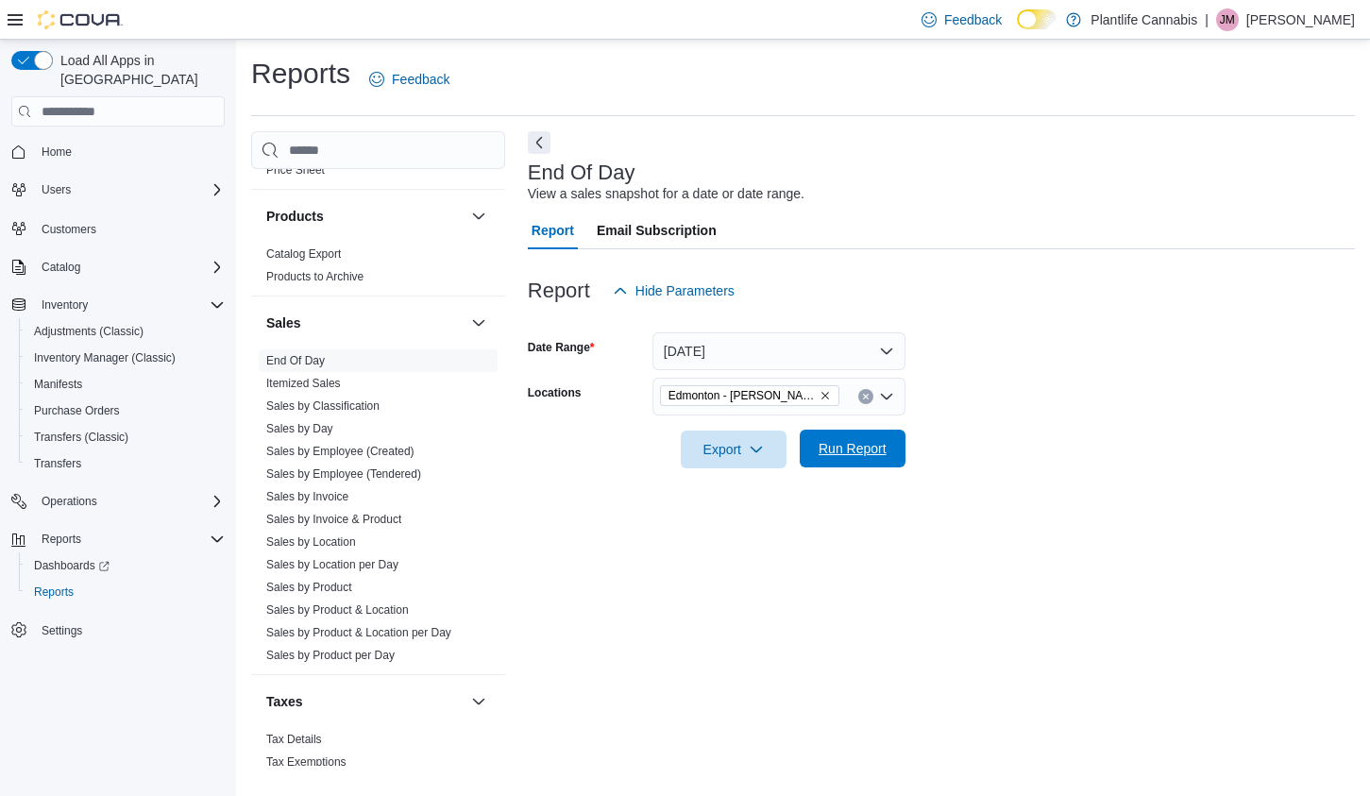
click at [860, 449] on span "Run Report" at bounding box center [853, 448] width 68 height 19
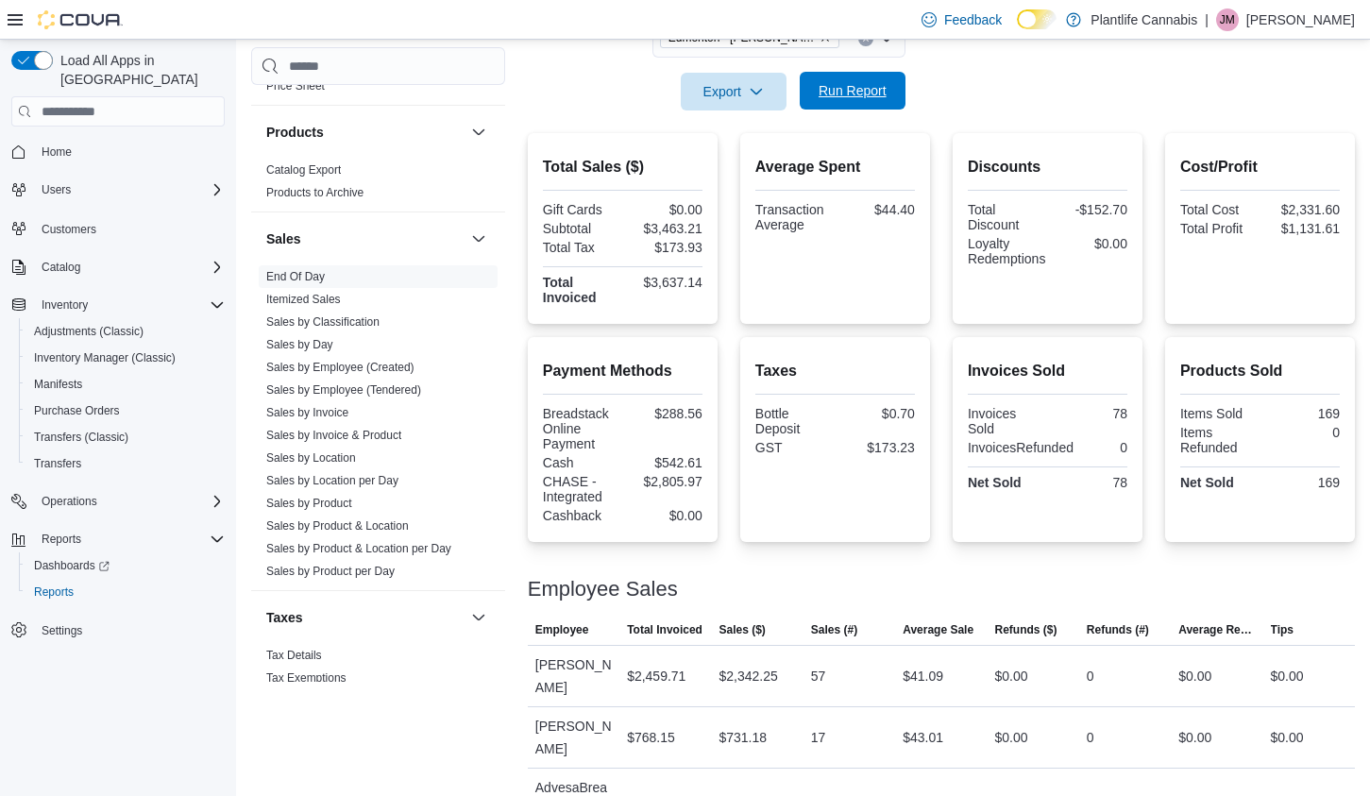
scroll to position [468, 0]
